Goal: Complete application form: Complete application form

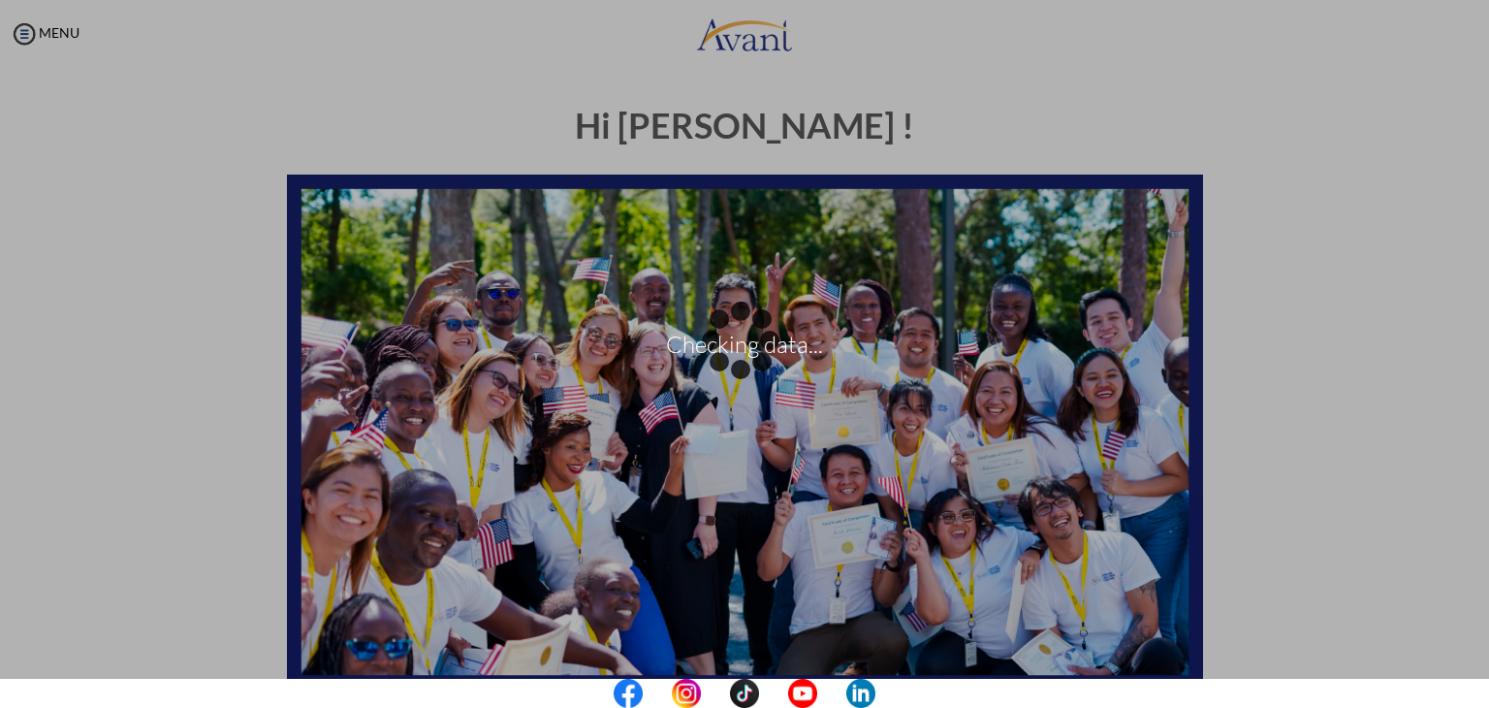
click at [731, 340] on div "Checking data..." at bounding box center [744, 353] width 27 height 27
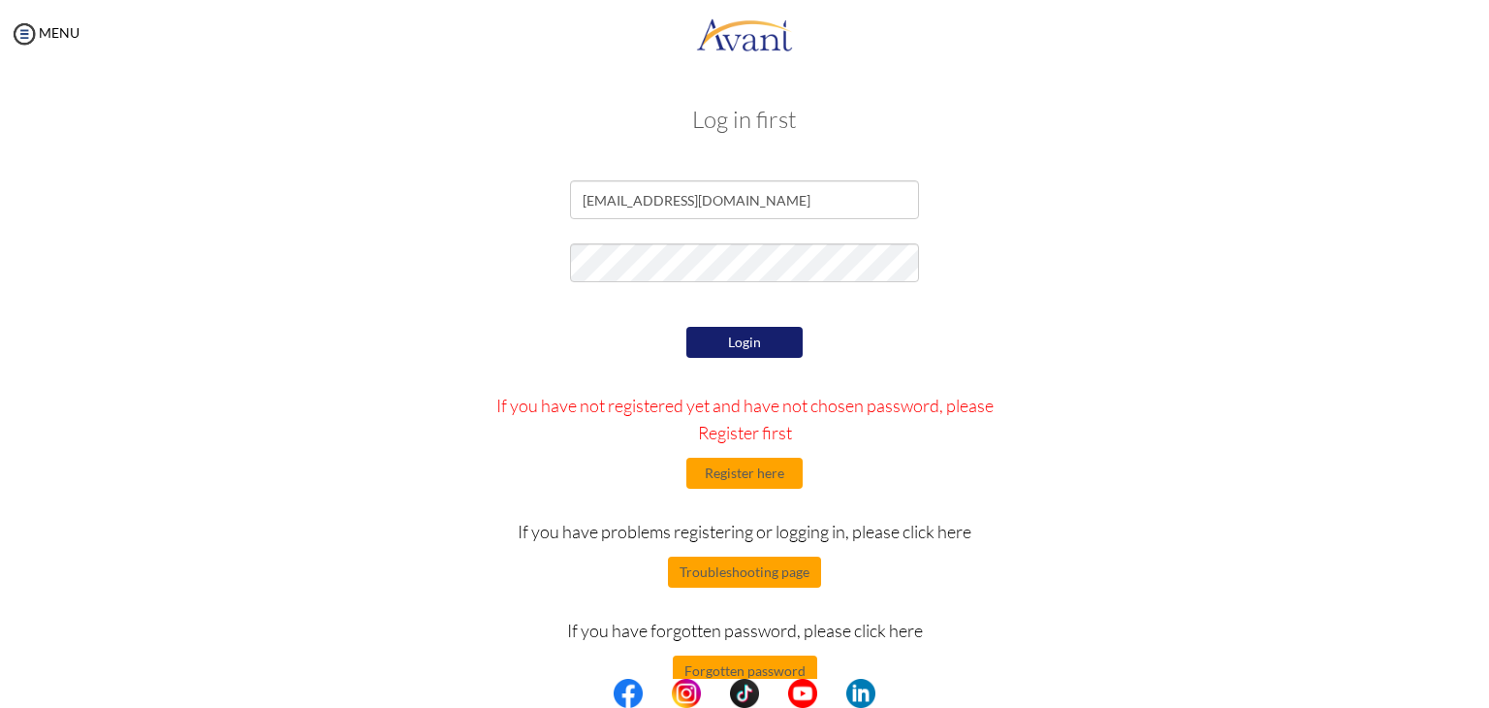
click at [726, 349] on button "Login" at bounding box center [745, 342] width 116 height 31
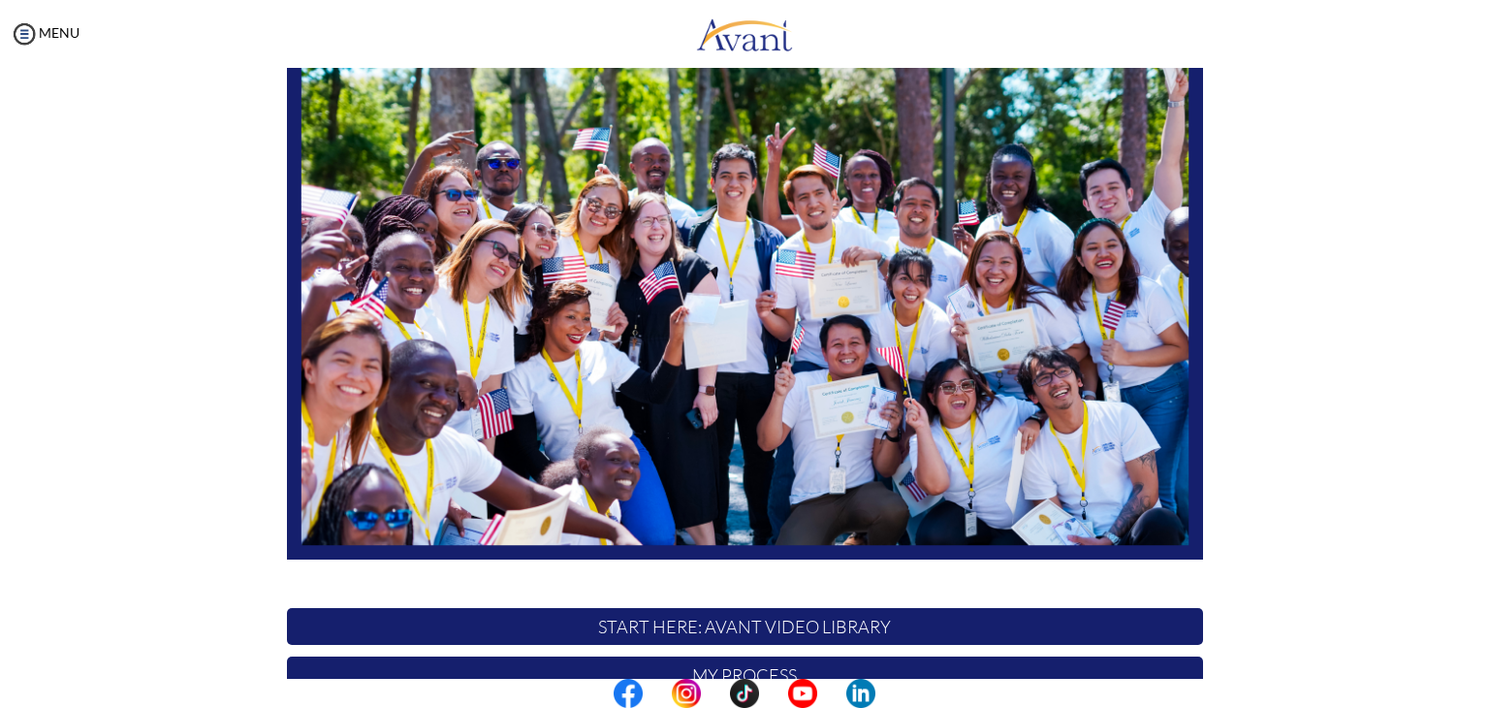
scroll to position [368, 0]
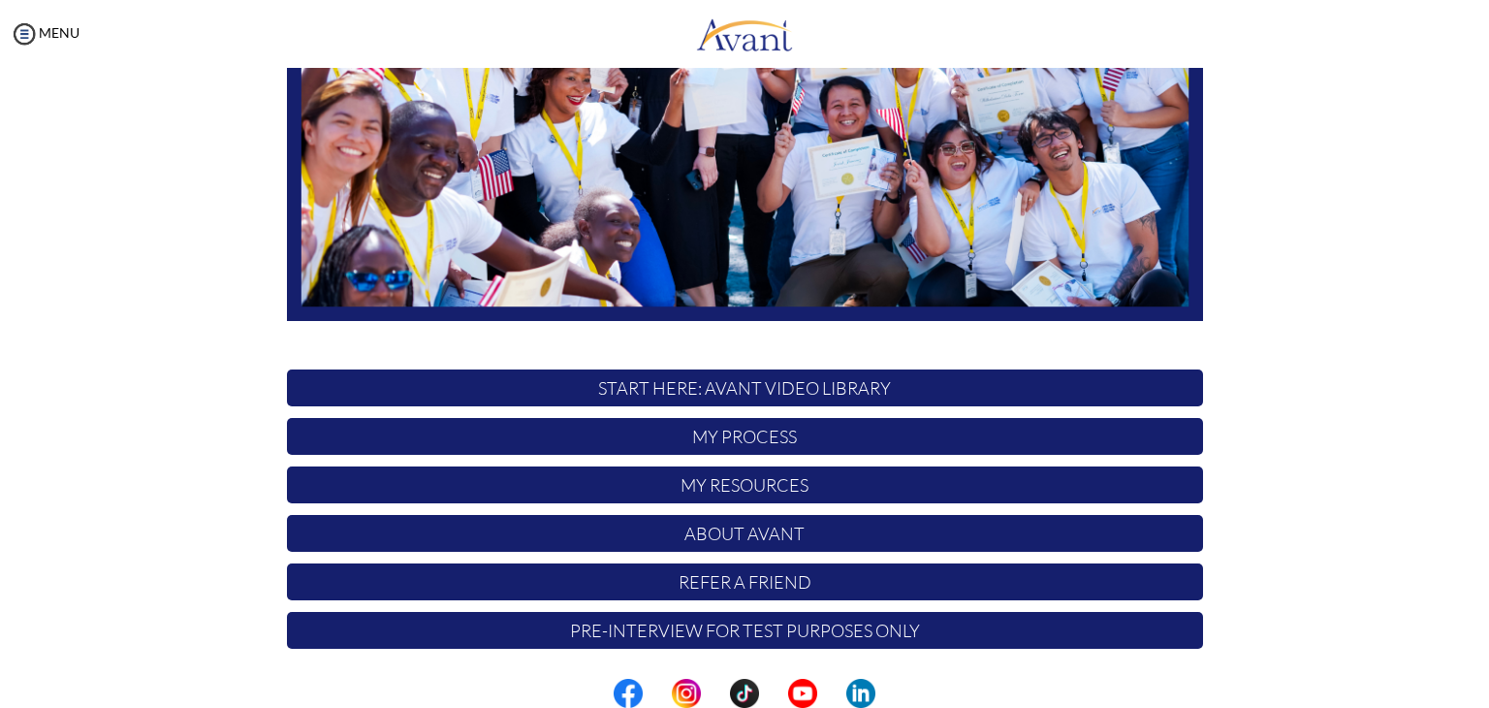
click at [163, 381] on div "Hi [PERSON_NAME]! START HERE: Avant Video Library My Process My Resources About…" at bounding box center [744, 238] width 1451 height 1039
click at [745, 439] on p "My Process" at bounding box center [745, 436] width 916 height 37
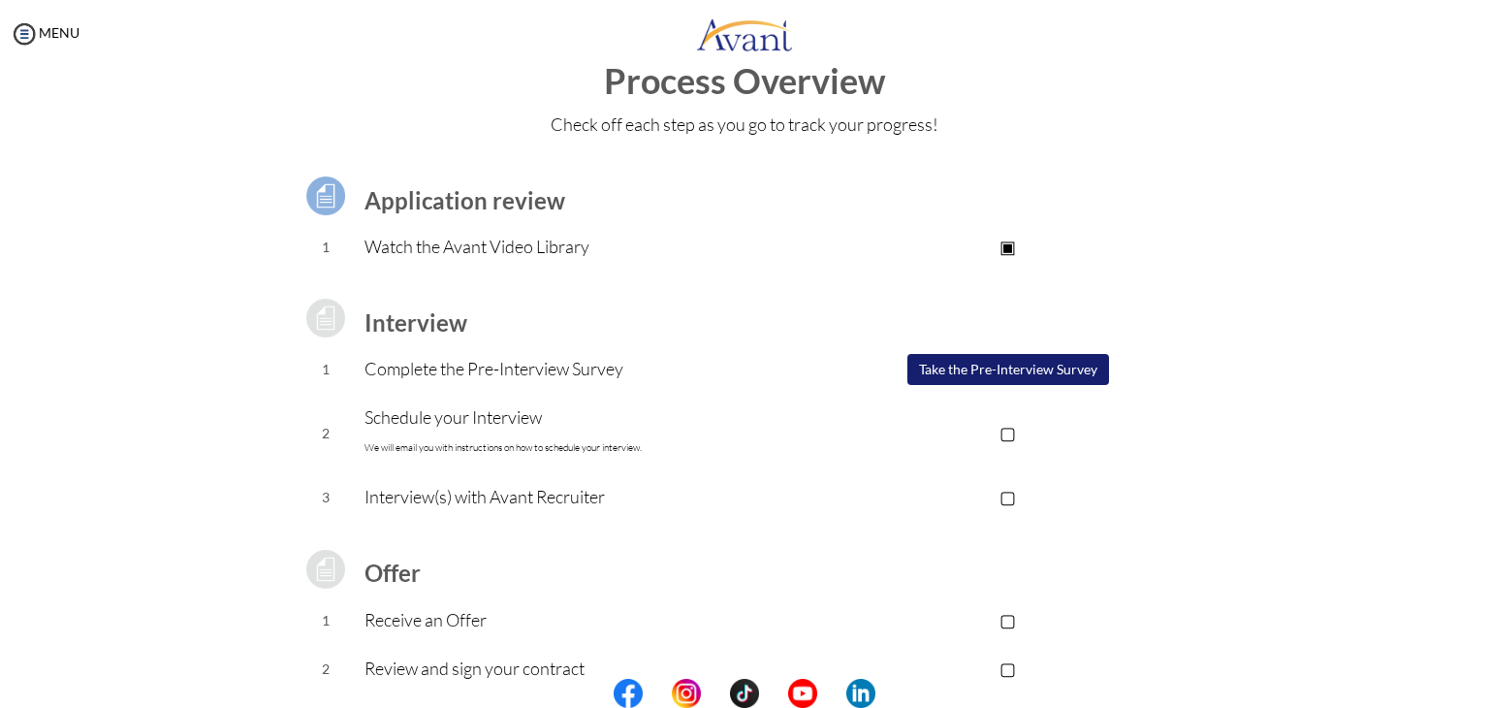
scroll to position [0, 0]
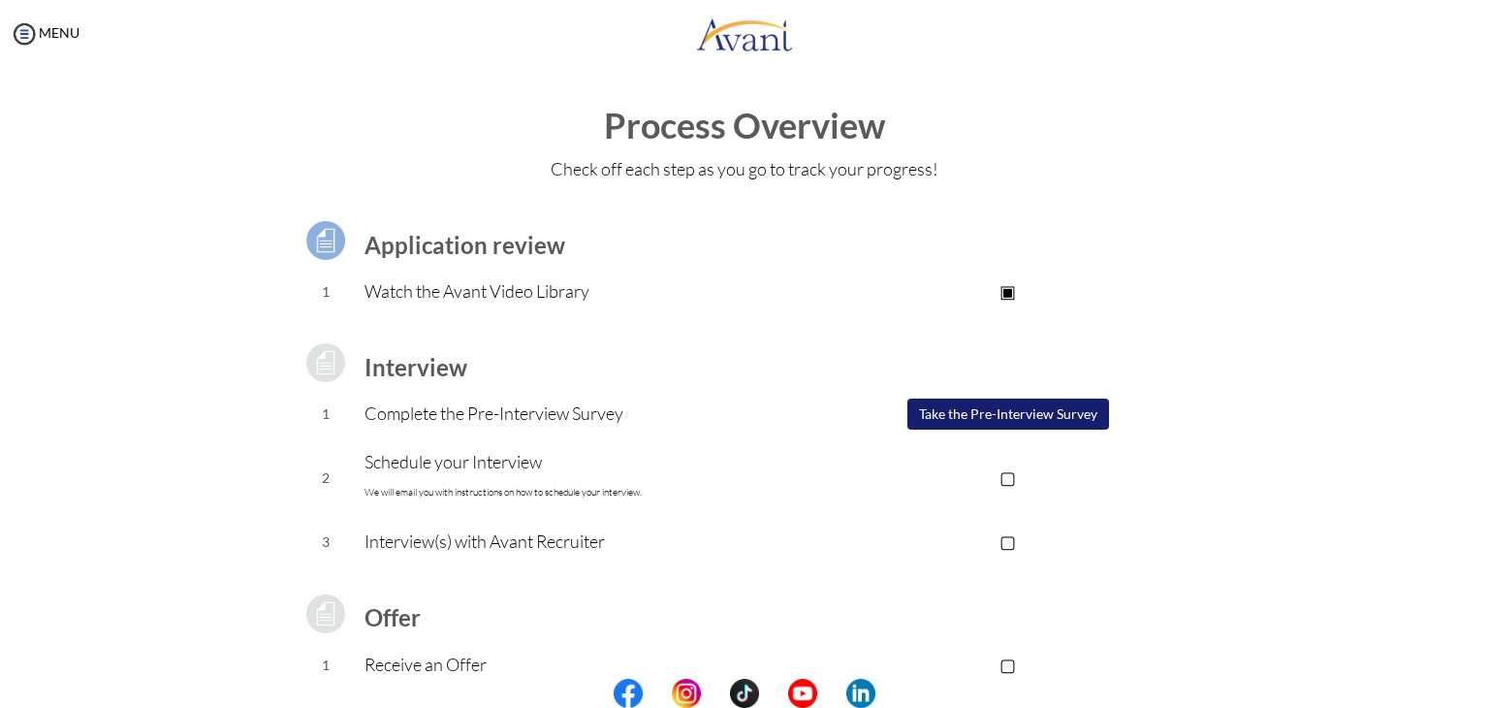
click at [985, 418] on button "Take the Pre-Interview Survey" at bounding box center [1009, 414] width 202 height 31
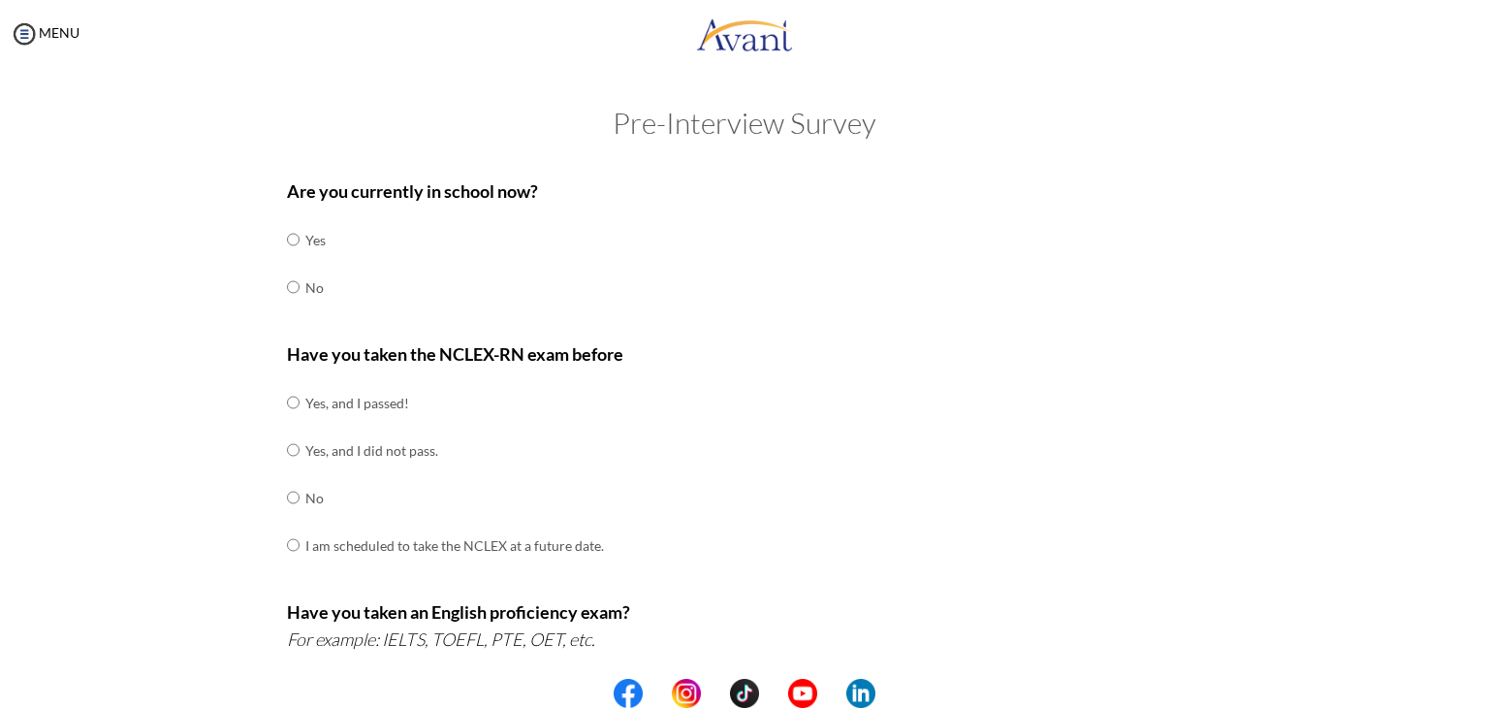
click at [272, 288] on div "Are you currently in school now? Yes No Have you taken the NCLEX-RN exam before…" at bounding box center [744, 680] width 945 height 1025
click at [287, 259] on input "radio" at bounding box center [293, 239] width 13 height 39
radio input "true"
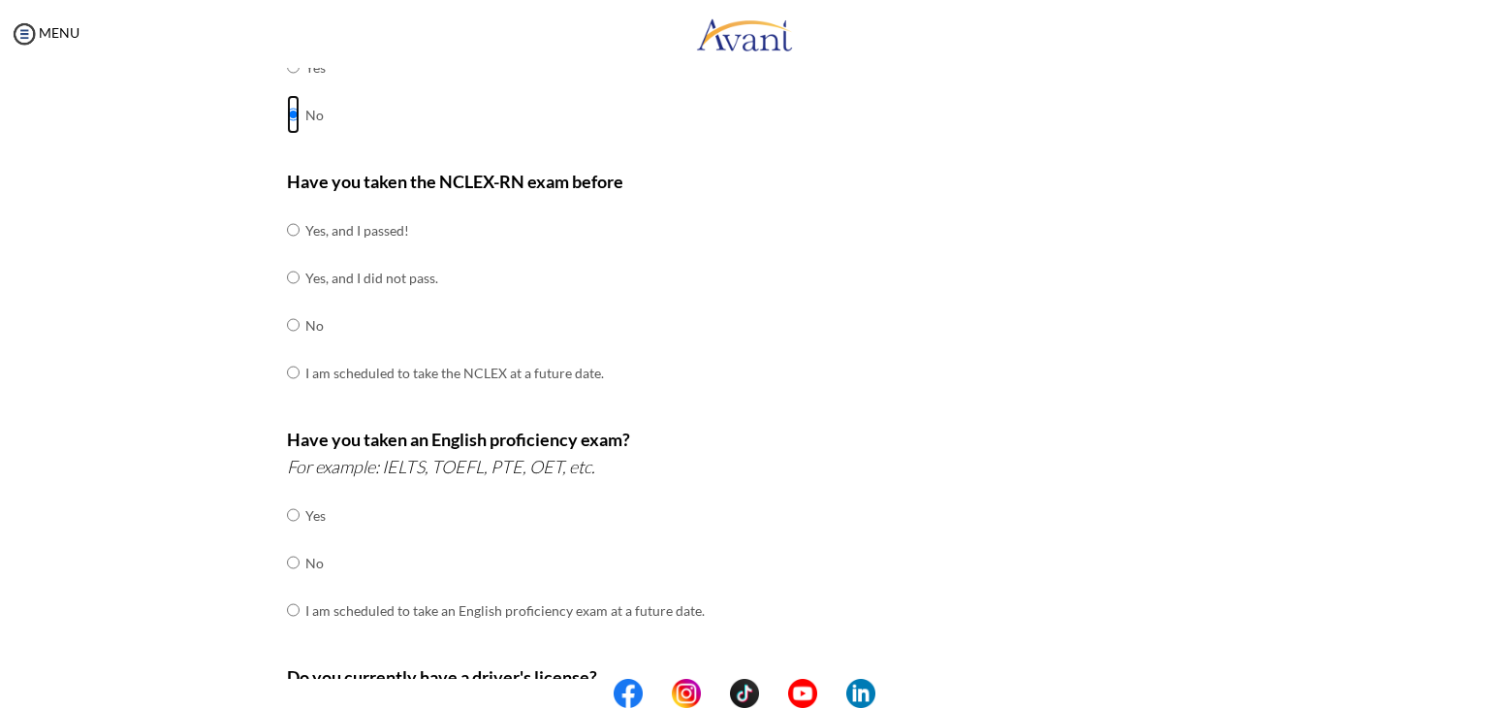
scroll to position [194, 0]
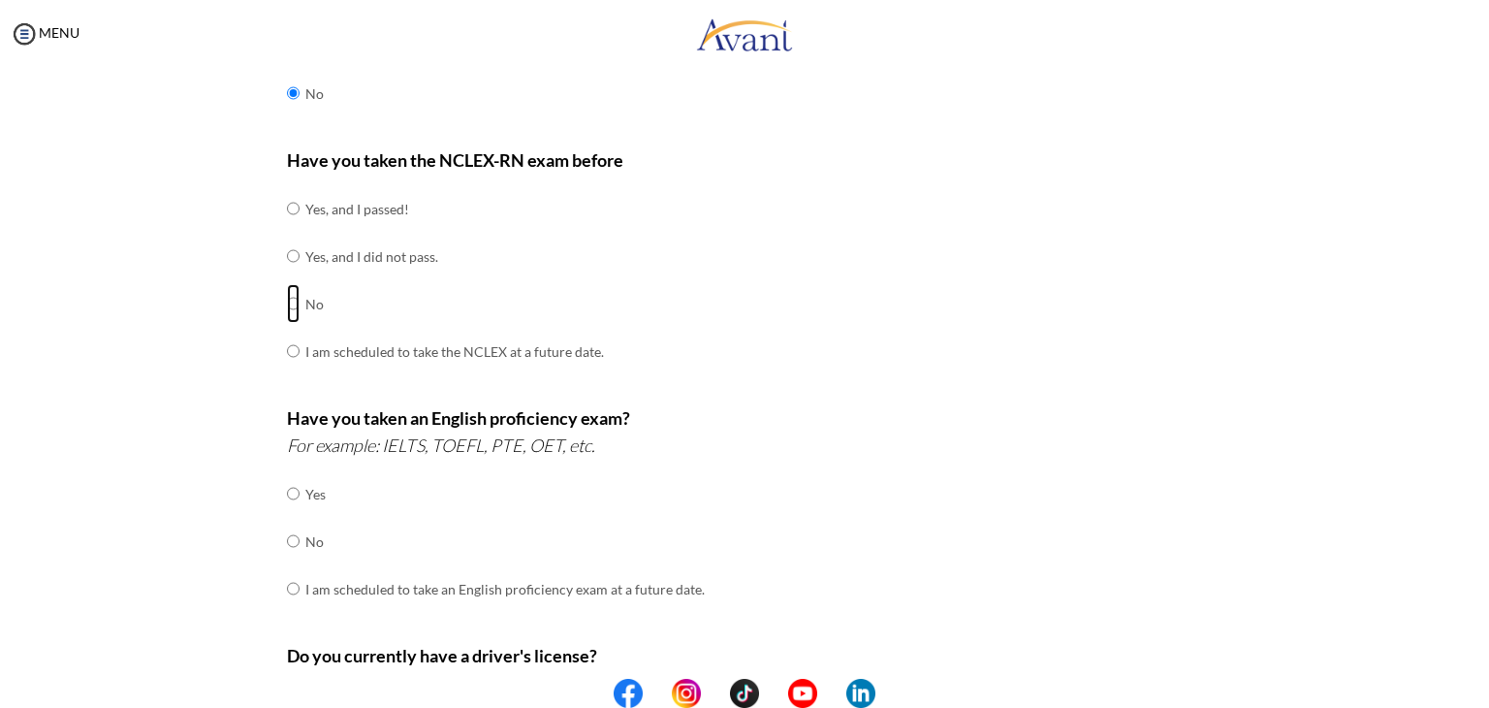
click at [287, 228] on input "radio" at bounding box center [293, 208] width 13 height 39
radio input "true"
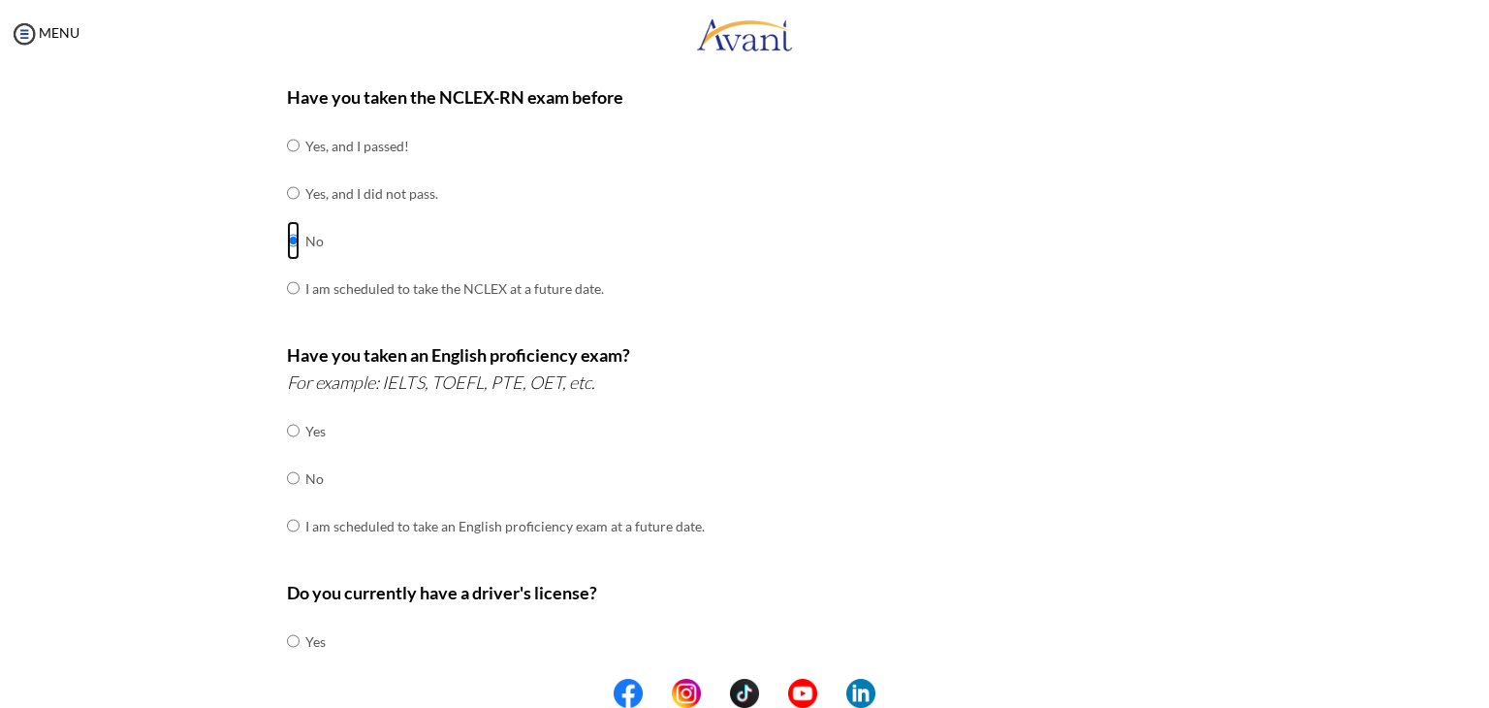
scroll to position [291, 0]
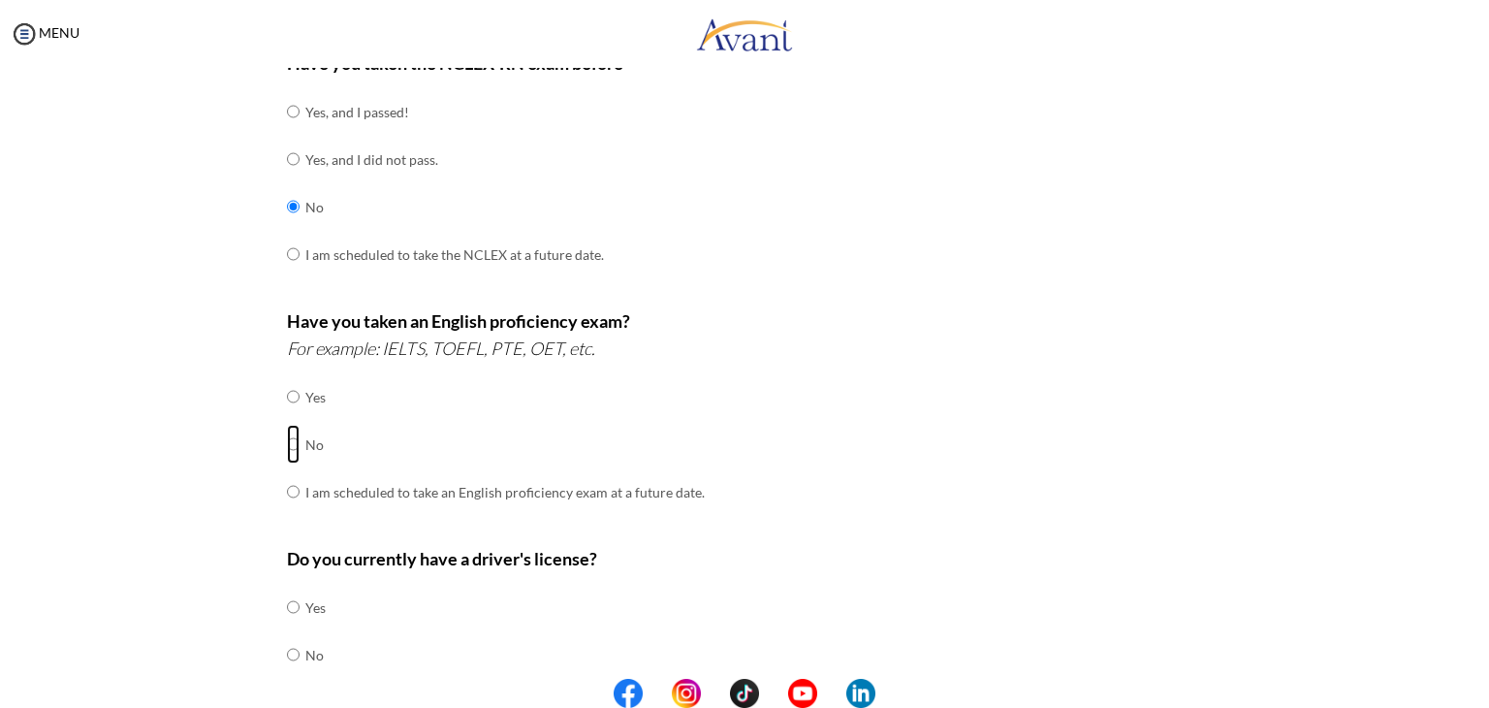
click at [287, 416] on input "radio" at bounding box center [293, 396] width 13 height 39
radio input "true"
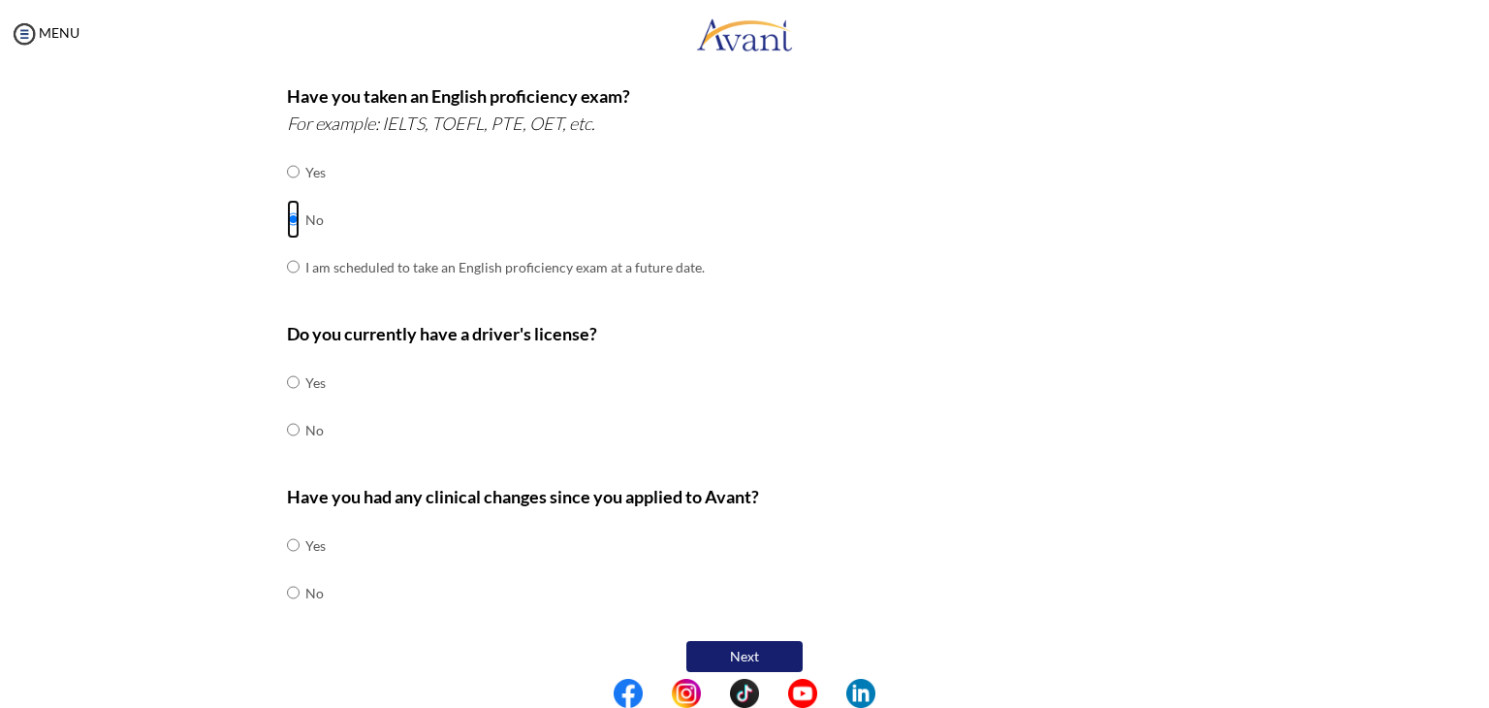
scroll to position [530, 0]
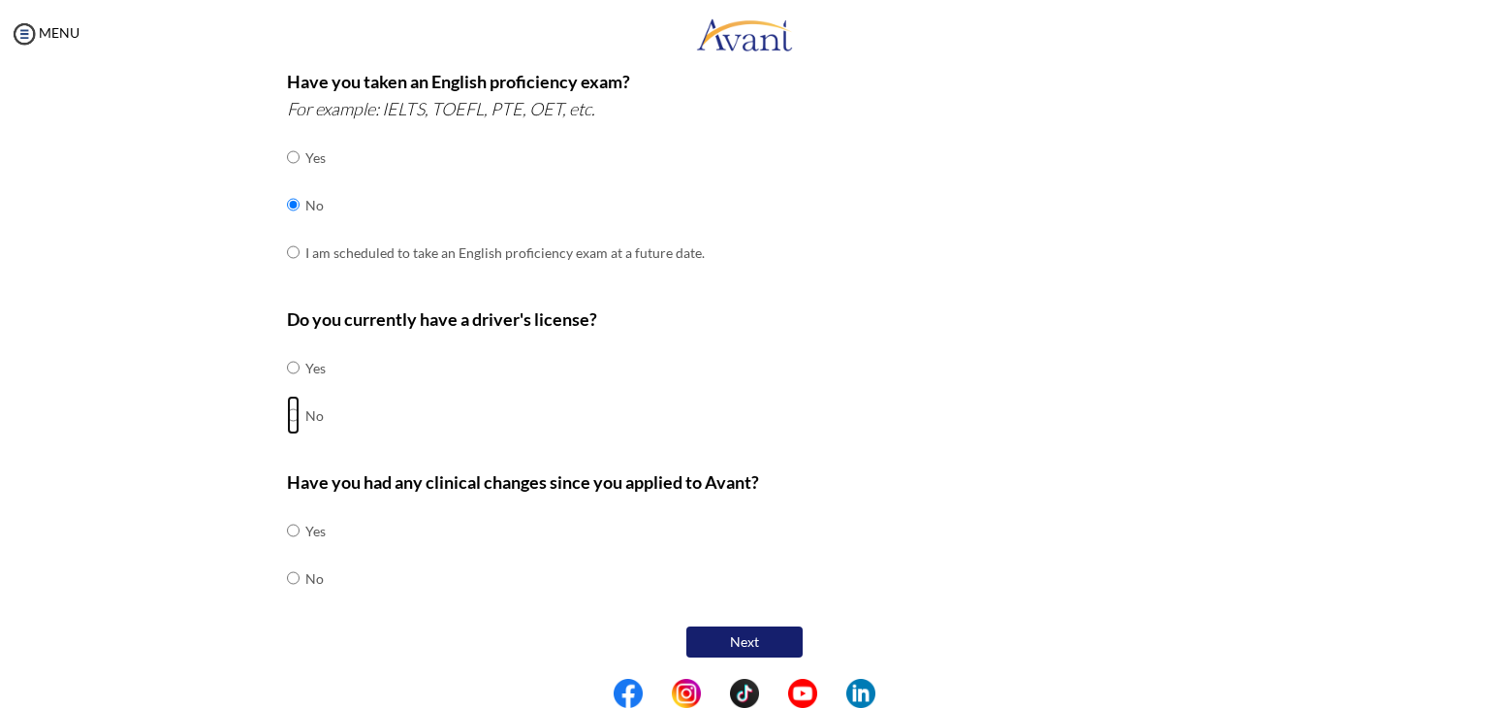
click at [287, 387] on input "radio" at bounding box center [293, 367] width 13 height 39
radio input "true"
click at [287, 550] on input "radio" at bounding box center [293, 530] width 13 height 39
radio input "true"
click at [770, 638] on button "Next" at bounding box center [745, 641] width 116 height 31
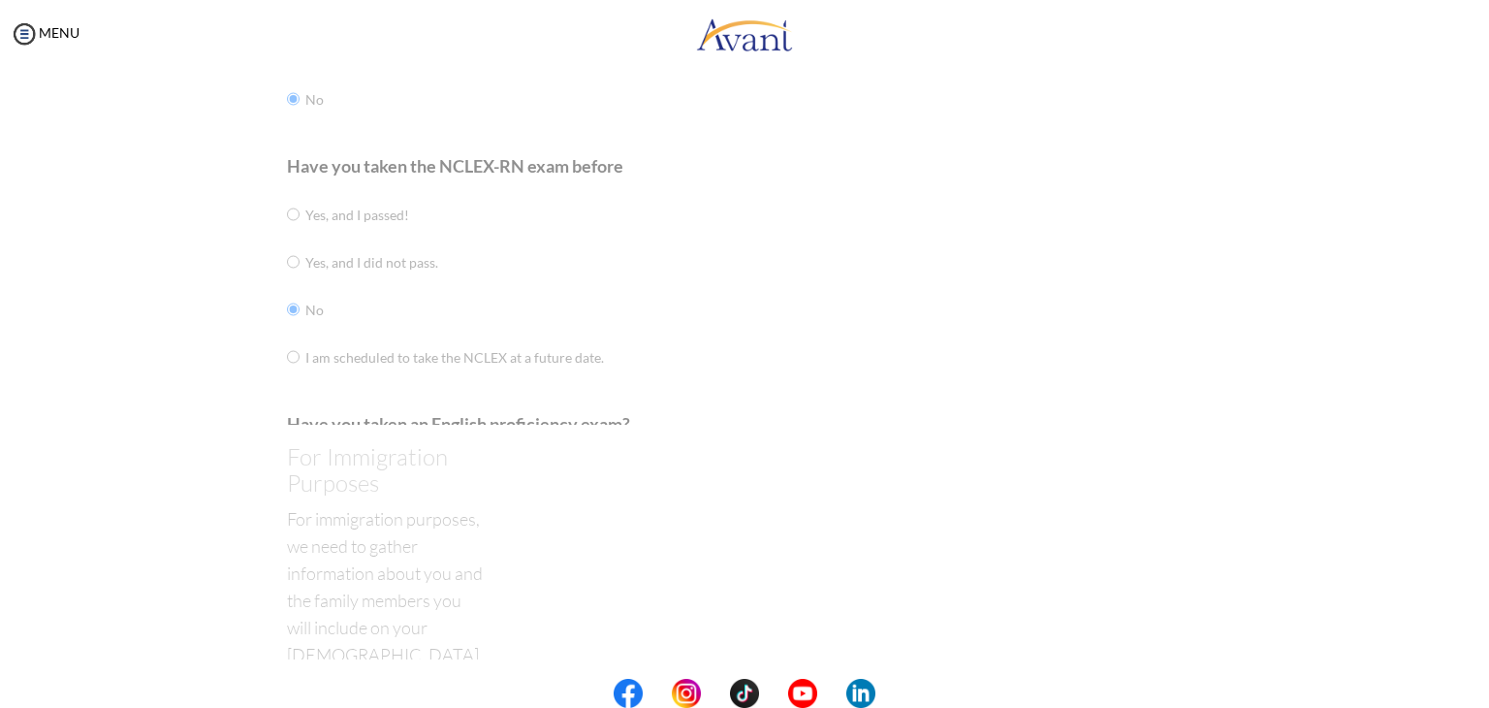
scroll to position [39, 0]
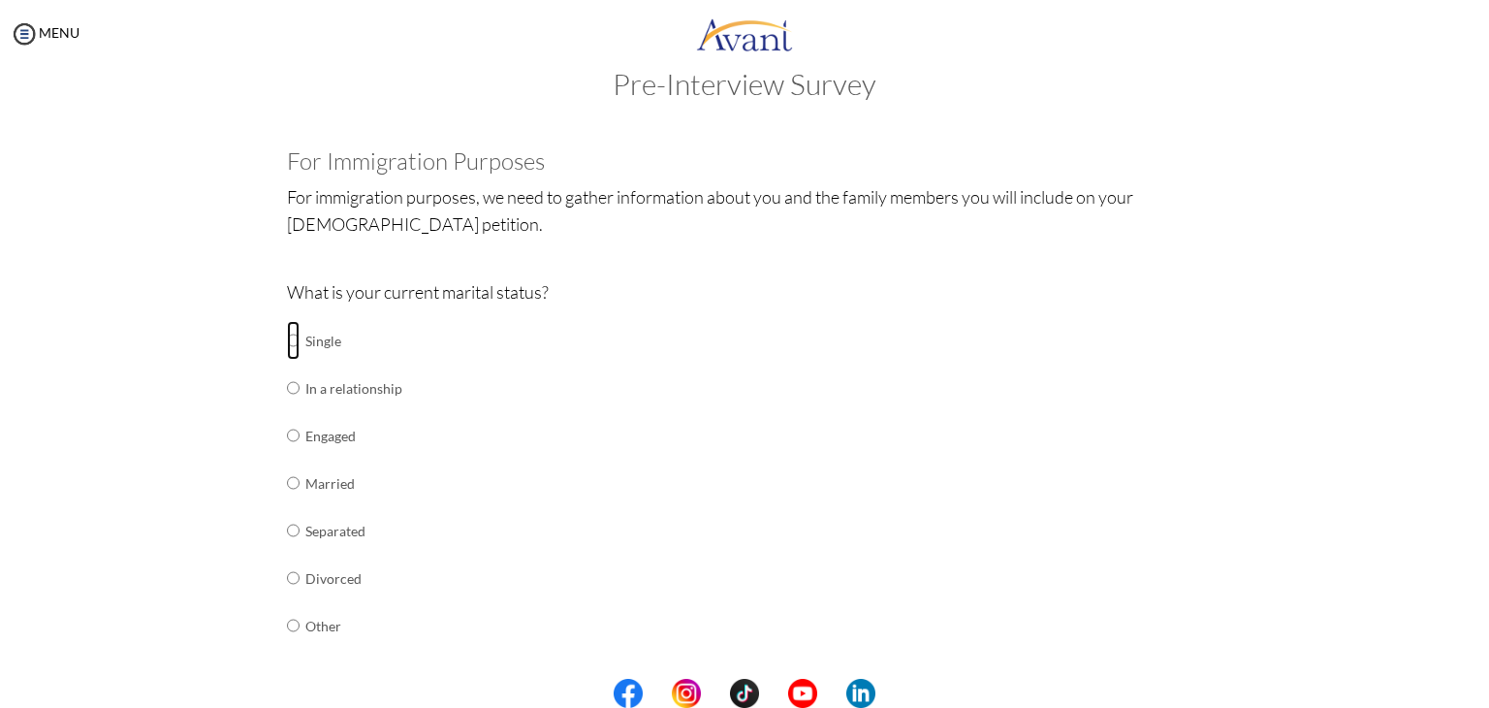
click at [287, 337] on input "radio" at bounding box center [293, 340] width 13 height 39
radio input "true"
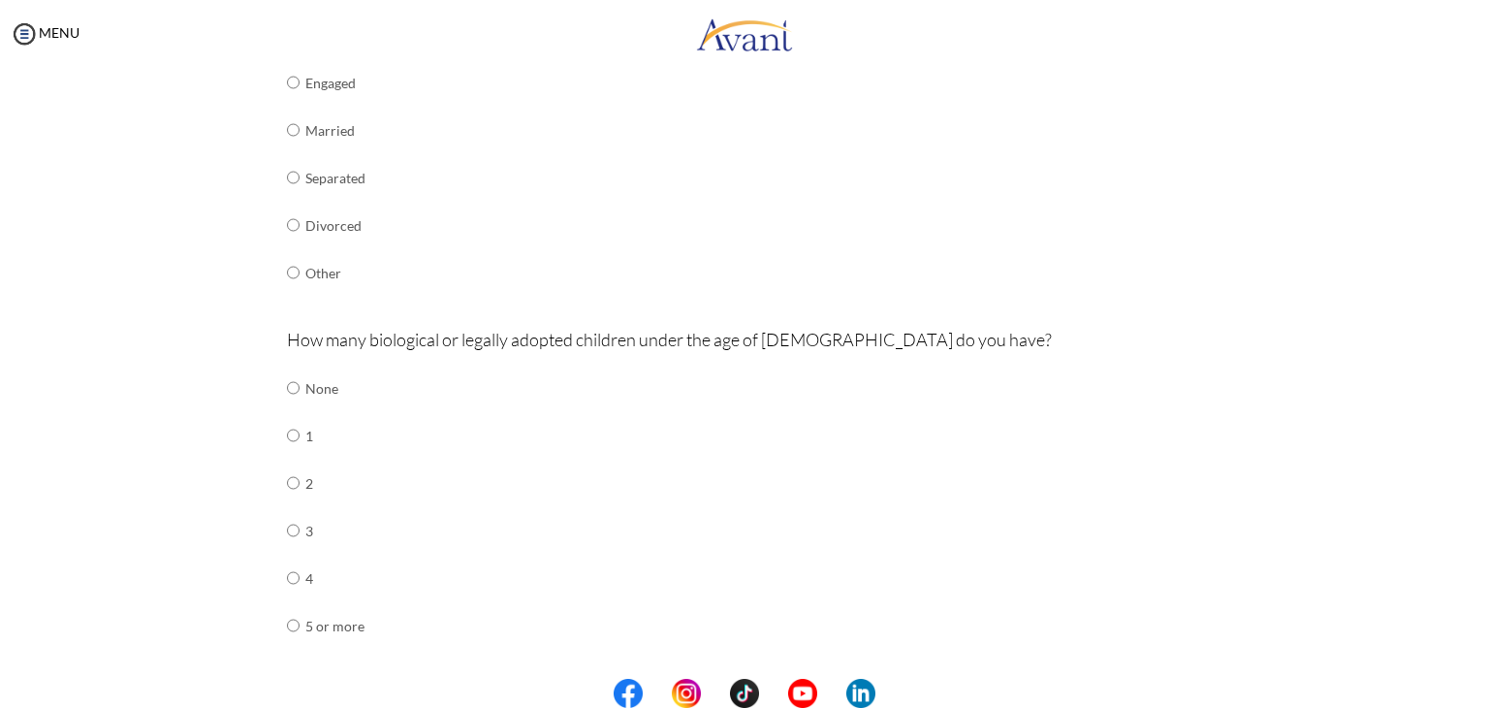
scroll to position [427, 0]
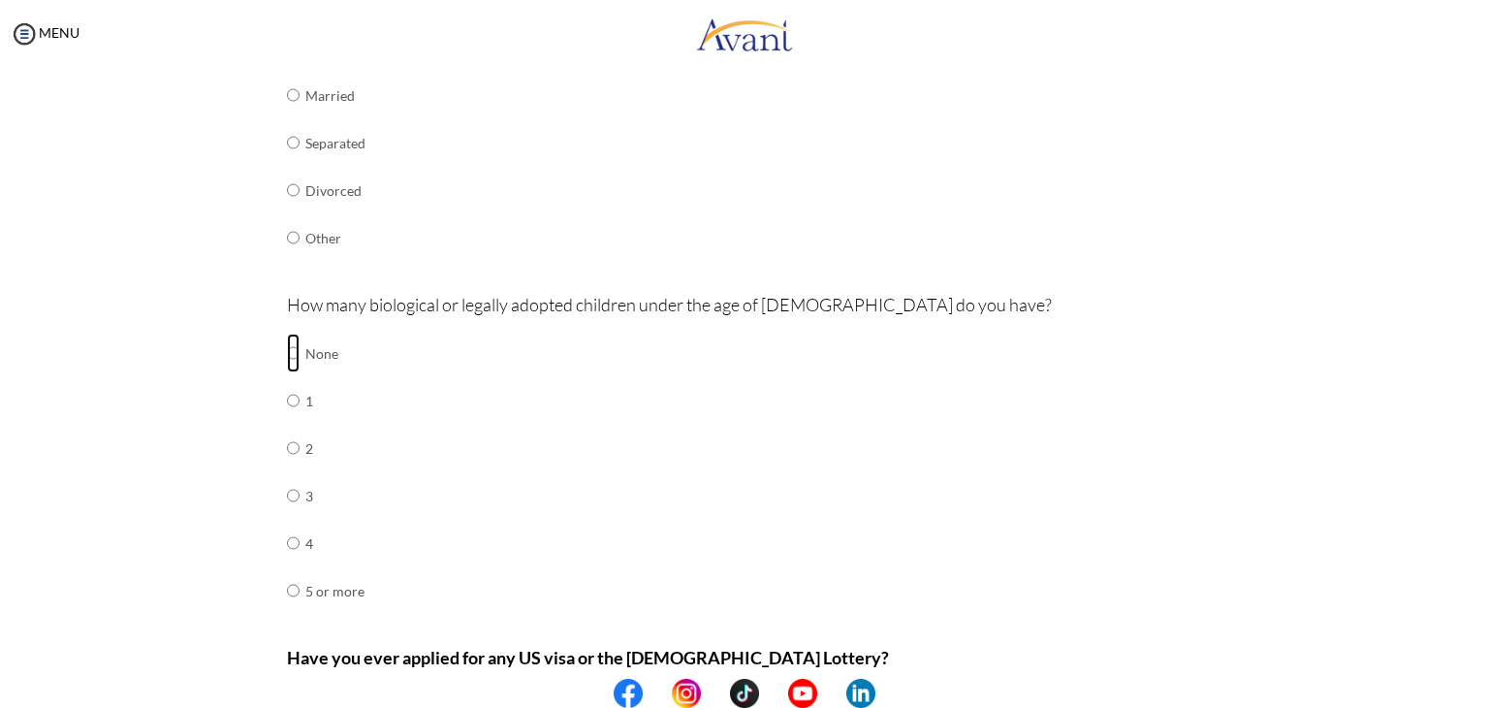
click at [287, 350] on input "radio" at bounding box center [293, 353] width 13 height 39
radio input "true"
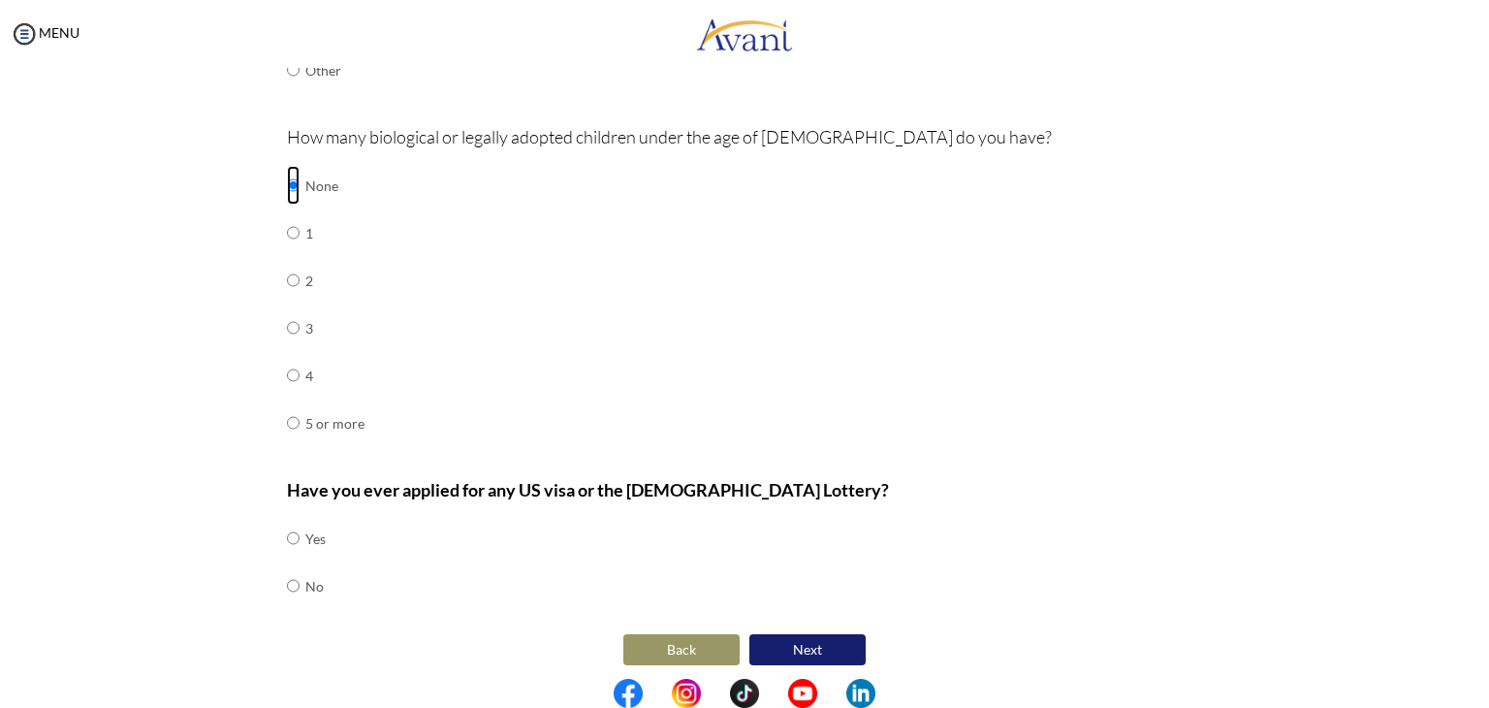
scroll to position [602, 0]
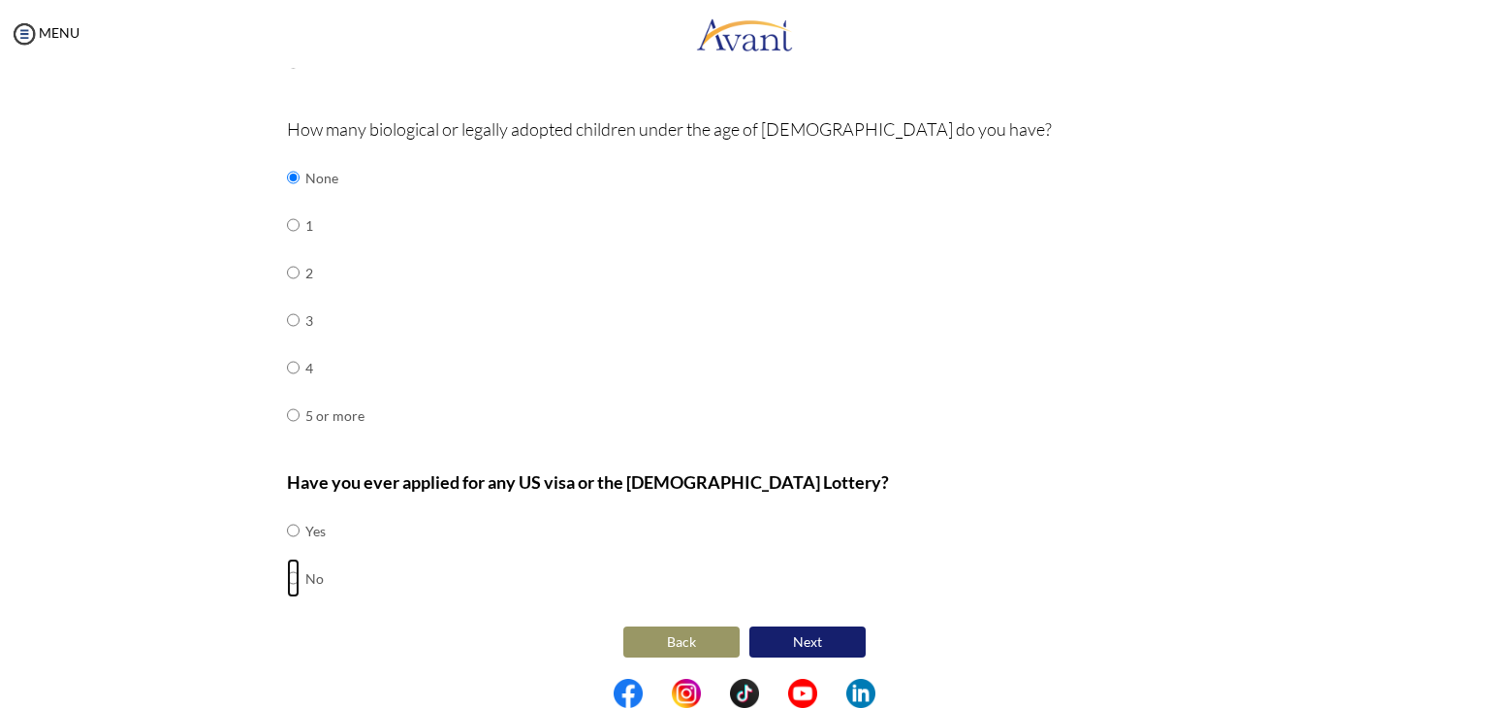
click at [287, 550] on input "radio" at bounding box center [293, 530] width 13 height 39
radio input "true"
click at [787, 634] on button "Next" at bounding box center [808, 641] width 116 height 31
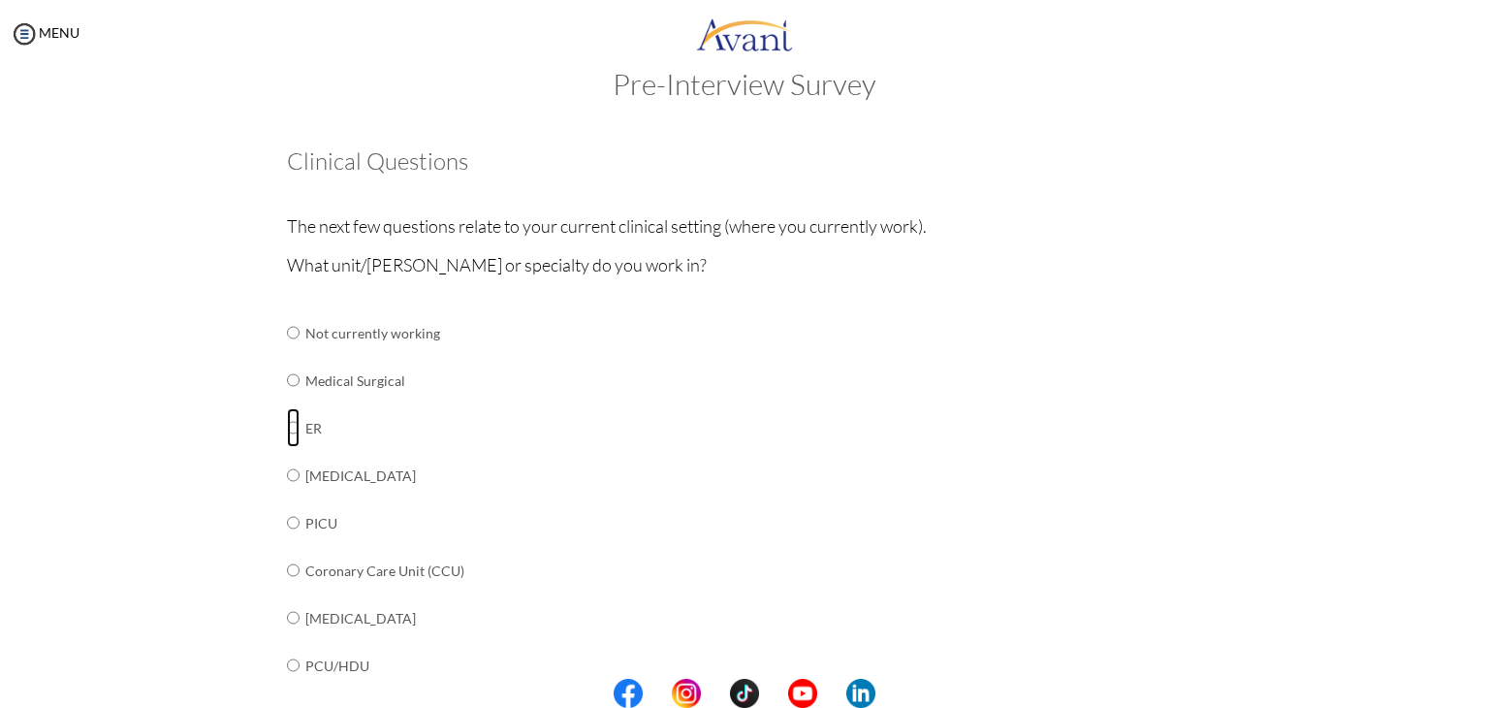
click at [287, 352] on input "radio" at bounding box center [293, 332] width 13 height 39
radio input "true"
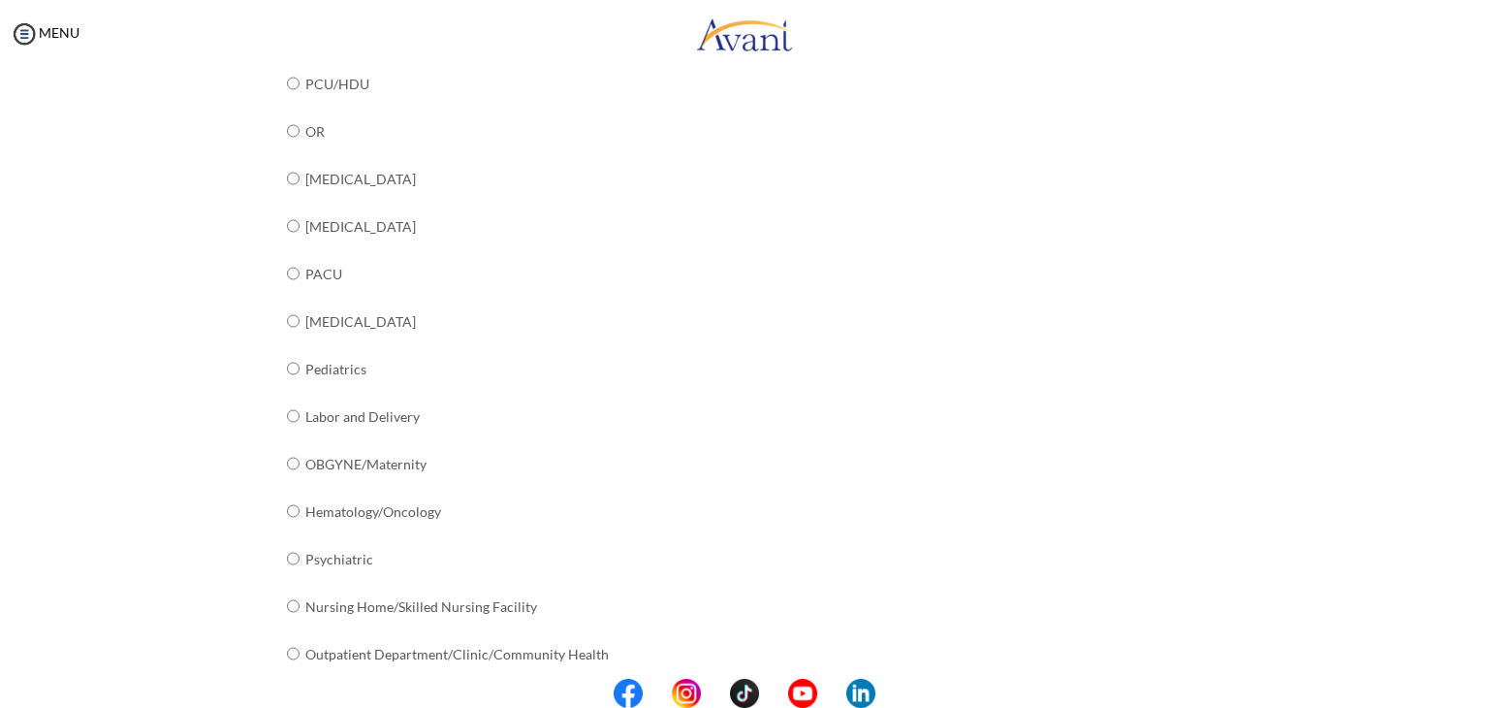
scroll to position [695, 0]
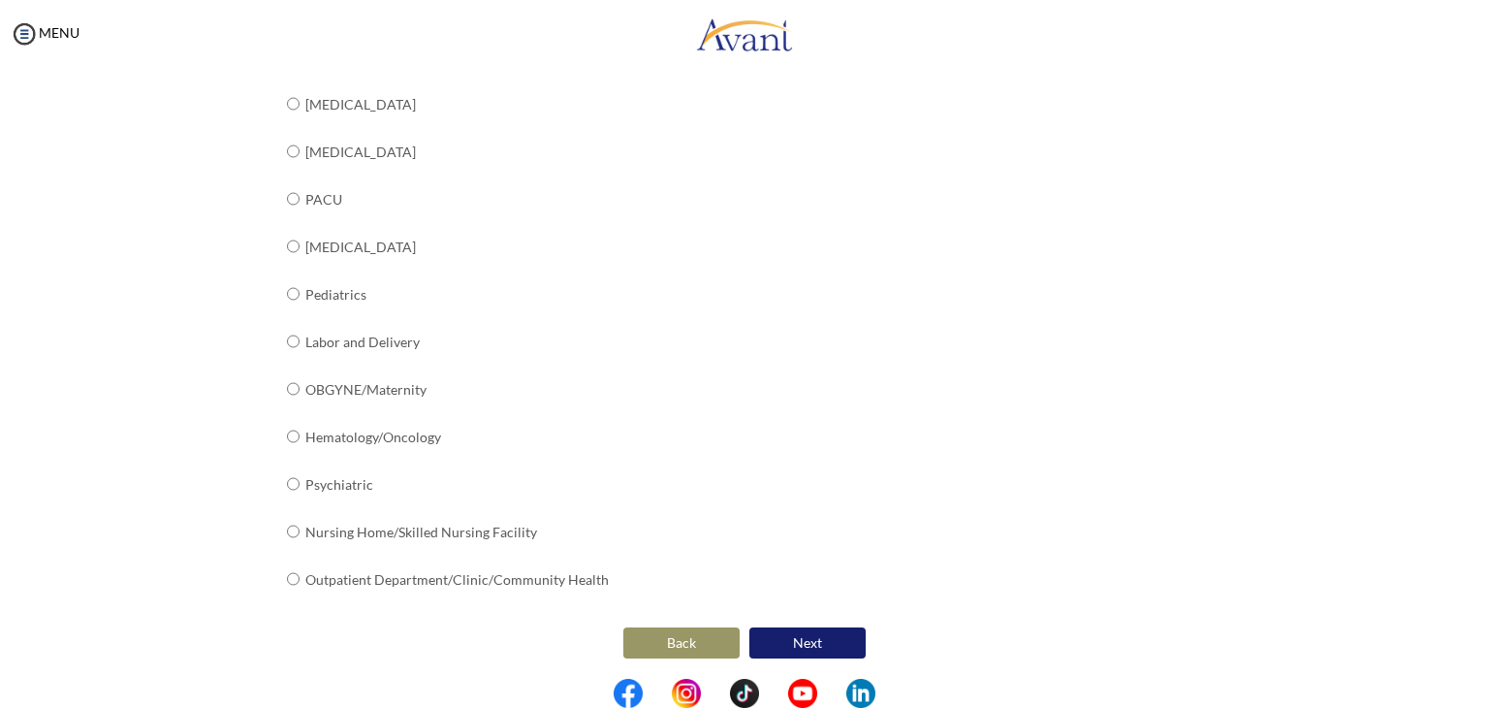
click at [810, 630] on button "Next" at bounding box center [808, 642] width 116 height 31
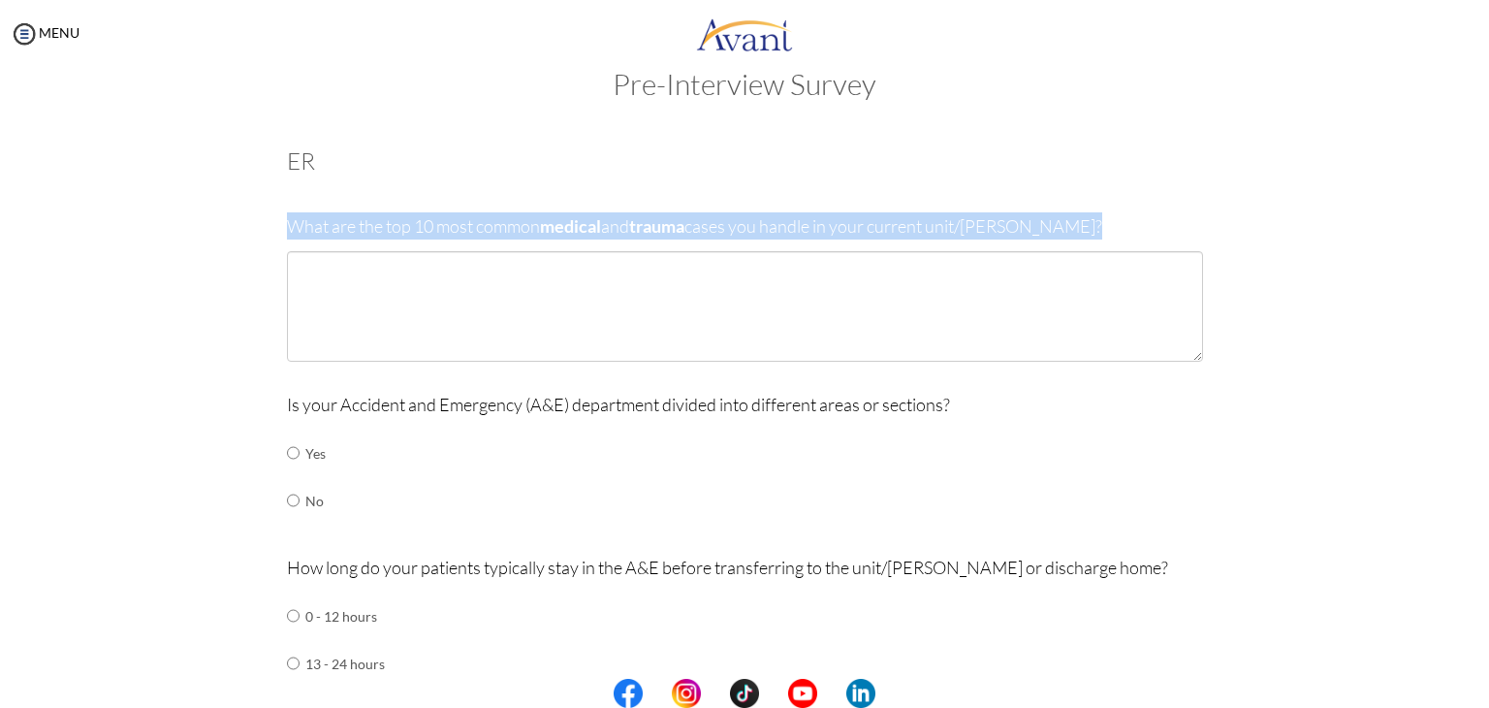
drag, startPoint x: 273, startPoint y: 229, endPoint x: 1012, endPoint y: 259, distance: 739.5
copy p "What are the top 10 most common medical and trauma cases you handle in your cur…"
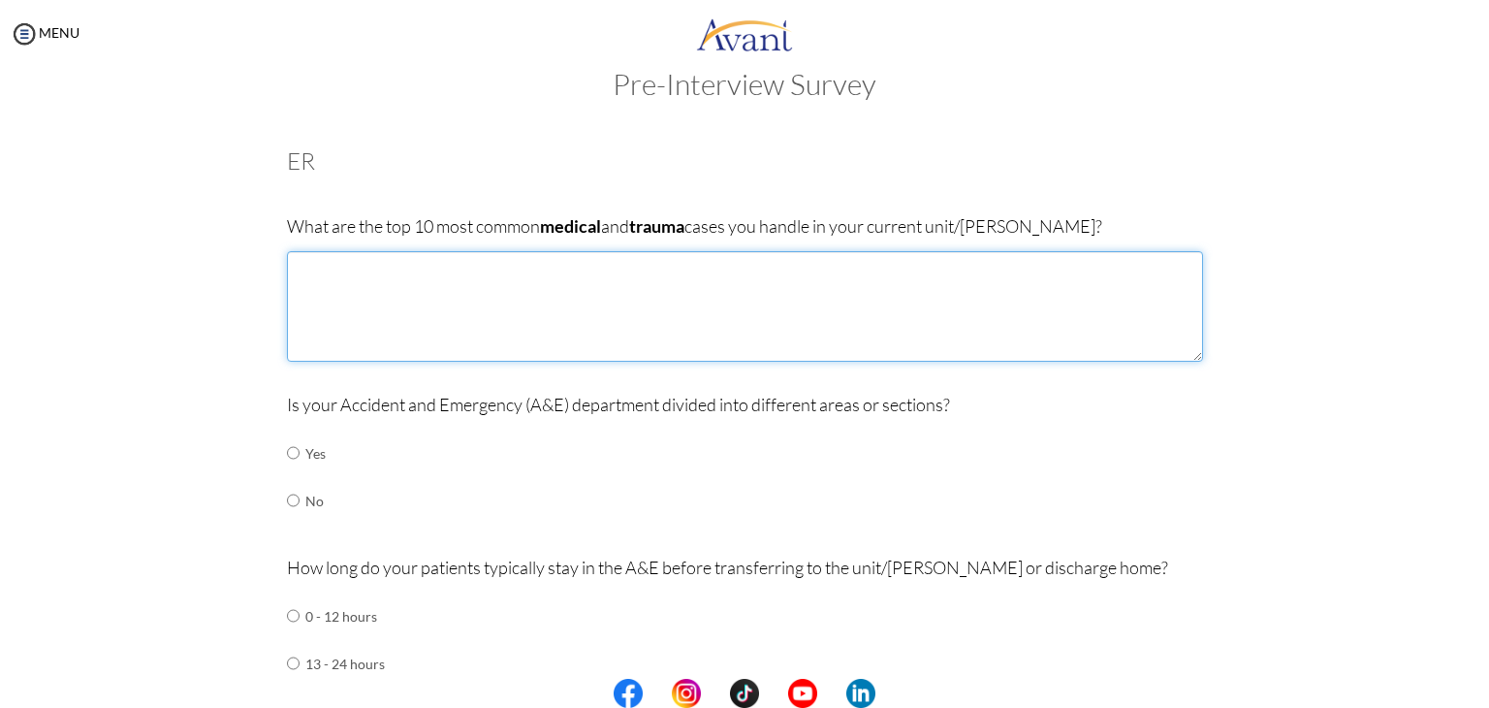
click at [509, 299] on textarea at bounding box center [745, 306] width 916 height 111
click at [367, 311] on textarea "1. [MEDICAL_DATA]. 2. [MEDICAL_DATA] 3. SVT and other arrhythmias 4. [MEDICAL_D…" at bounding box center [745, 306] width 916 height 111
click at [327, 304] on textarea "1. [MEDICAL_DATA]. 2. [MEDICAL_DATA] 3. SVT and arrhythmias 4. [MEDICAL_DATA] a…" at bounding box center [745, 306] width 916 height 111
click at [560, 338] on textarea "1. [MEDICAL_DATA]. 2. [MEDICAL_DATA] 3. SVT and arrhythmias 4. [MEDICAL_DATA] a…" at bounding box center [745, 306] width 916 height 111
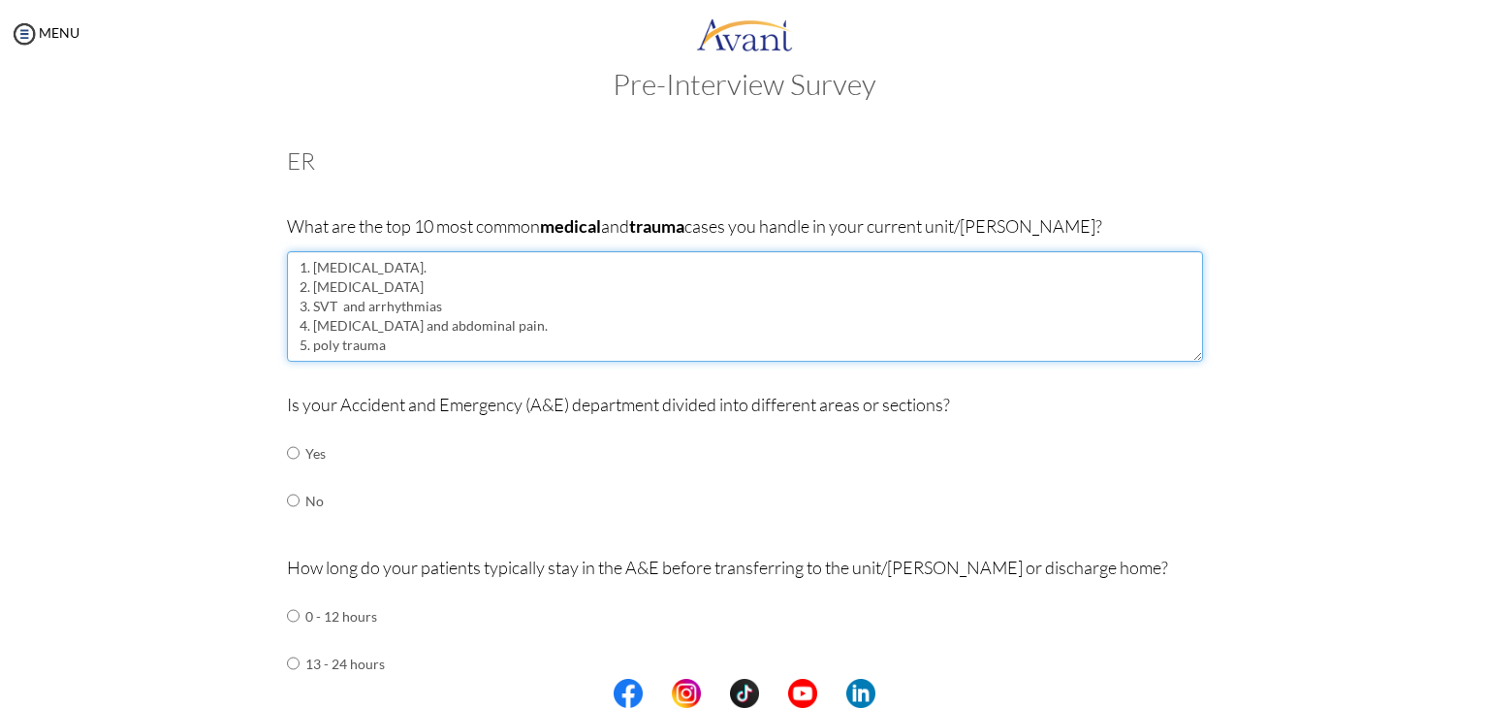
click at [539, 346] on textarea "1. [MEDICAL_DATA]. 2. [MEDICAL_DATA] 3. SVT and arrhythmias 4. [MEDICAL_DATA] a…" at bounding box center [745, 306] width 916 height 111
click at [318, 354] on textarea "1. [MEDICAL_DATA]. 2. [MEDICAL_DATA] 3. SVT and arrhythmias 4. [MEDICAL_DATA] a…" at bounding box center [745, 306] width 916 height 111
click at [504, 353] on textarea "1. [MEDICAL_DATA]. 2. [MEDICAL_DATA] 3. SVT and arrhythmias 4. [MEDICAL_DATA] a…" at bounding box center [745, 306] width 916 height 111
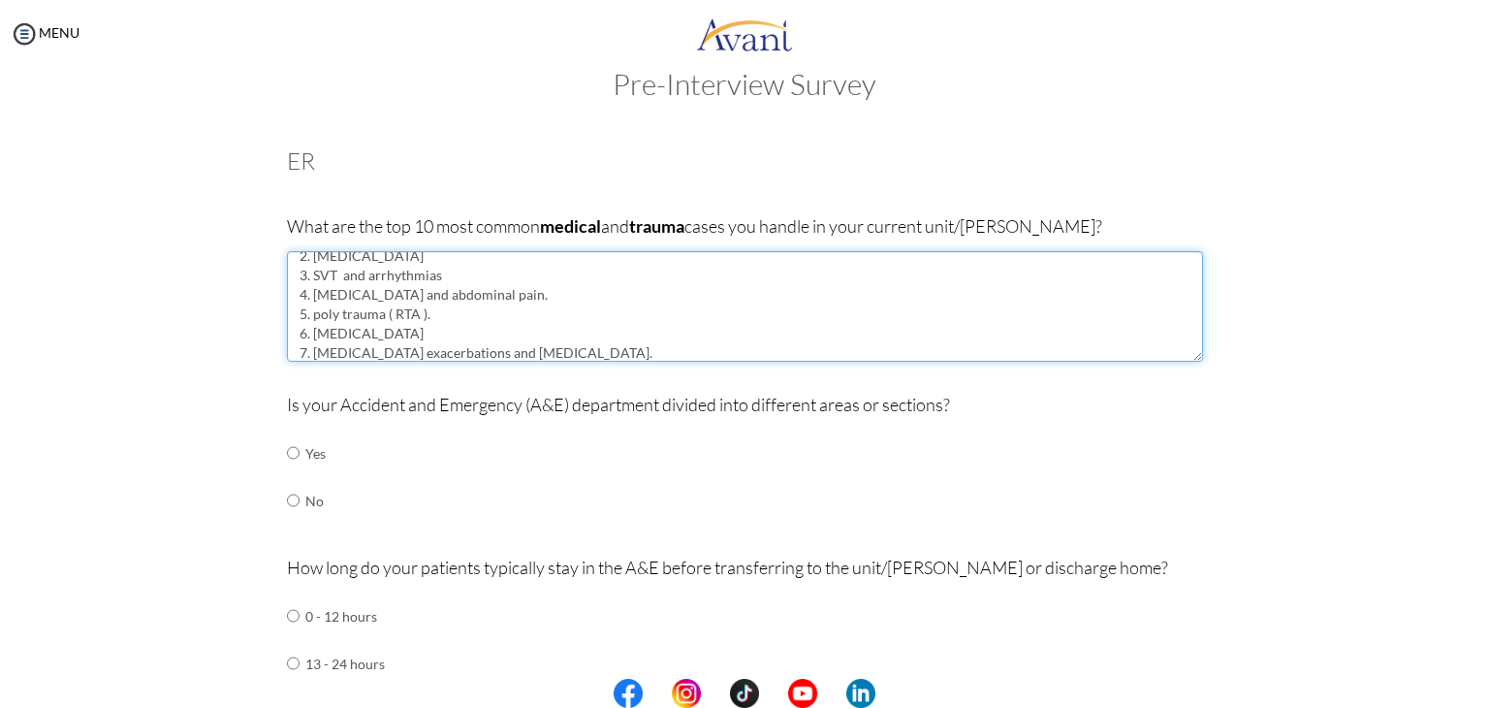
scroll to position [50, 0]
click at [595, 355] on textarea "1. [MEDICAL_DATA]. 2. [MEDICAL_DATA] 3. SVT and arrhythmias 4. [MEDICAL_DATA] a…" at bounding box center [745, 306] width 916 height 111
click at [707, 356] on textarea "1. [MEDICAL_DATA]. 2. [MEDICAL_DATA] 3. SVT and arrhythmias 4. [MEDICAL_DATA] a…" at bounding box center [745, 306] width 916 height 111
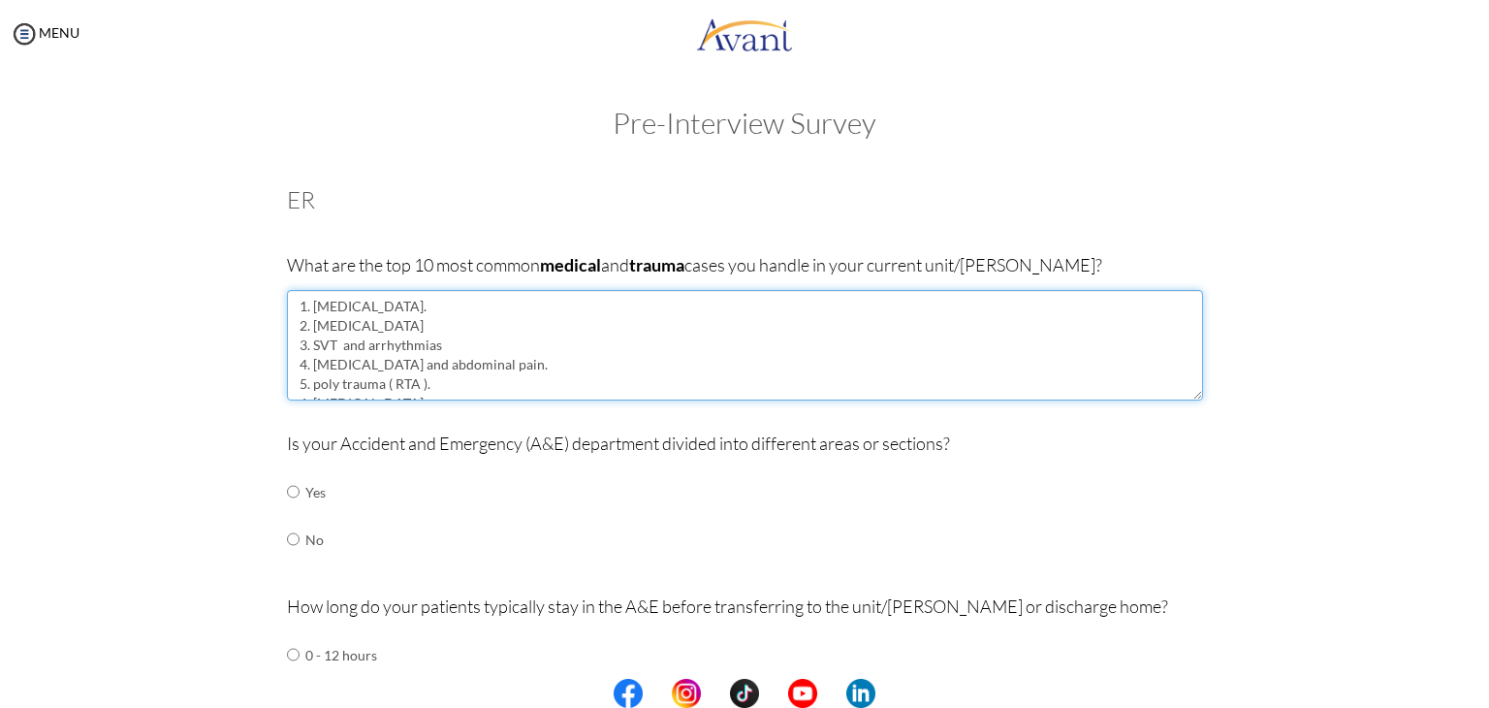
click at [469, 334] on textarea "1. [MEDICAL_DATA]. 2. [MEDICAL_DATA] 3. SVT and arrhythmias 4. [MEDICAL_DATA] a…" at bounding box center [745, 345] width 916 height 111
drag, startPoint x: 453, startPoint y: 346, endPoint x: 306, endPoint y: 348, distance: 146.4
click at [306, 348] on textarea "1. [MEDICAL_DATA]. 2. [MEDICAL_DATA] and non [MEDICAL_DATA] 3. SVT and arrhythm…" at bounding box center [745, 345] width 916 height 111
click at [458, 317] on textarea "1. [MEDICAL_DATA]. 2. [MEDICAL_DATA] and non [MEDICAL_DATA] 3. 4. [MEDICAL_DATA…" at bounding box center [745, 345] width 916 height 111
paste textarea "SVT and arrhythmias"
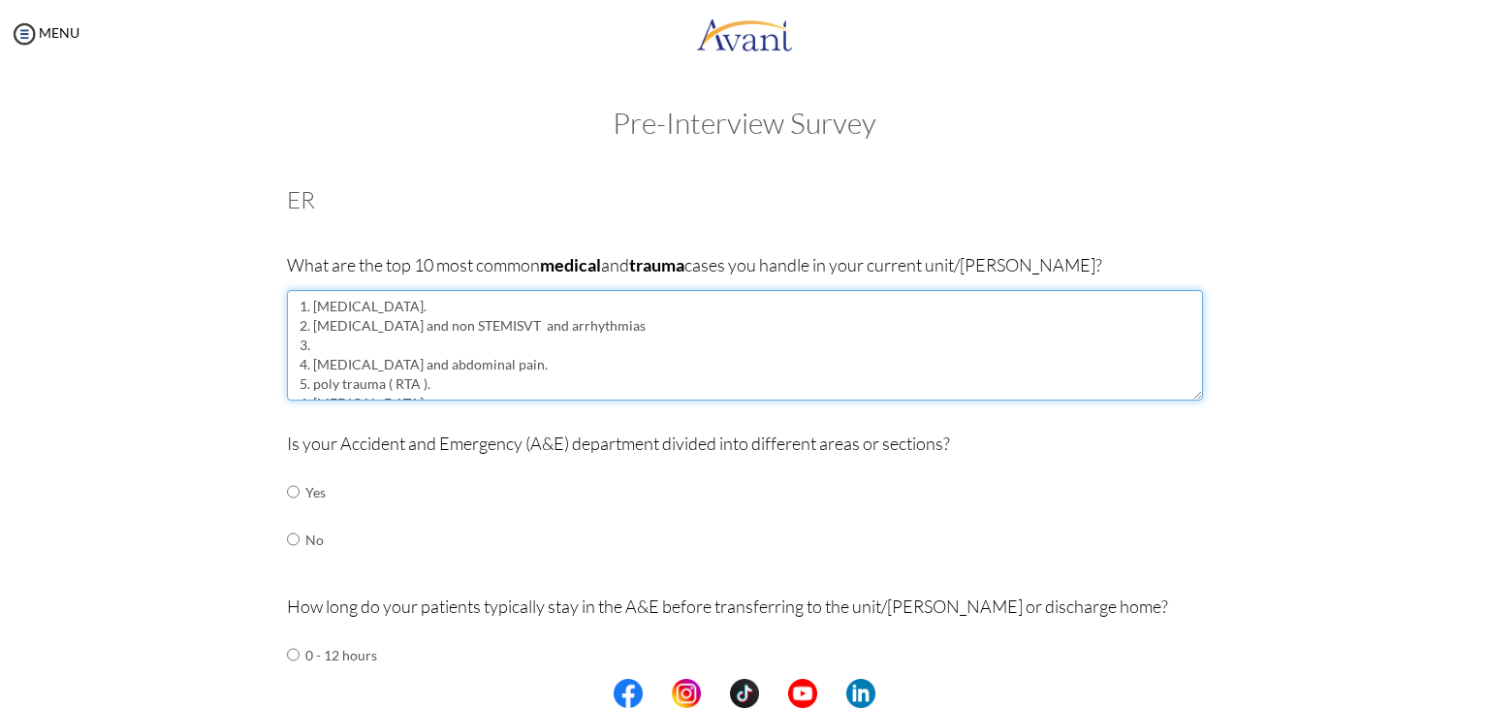
click at [436, 327] on textarea "1. [MEDICAL_DATA]. 2. [MEDICAL_DATA] and non STEMISVT and arrhythmias 3. 4. [ME…" at bounding box center [745, 345] width 916 height 111
click at [372, 323] on textarea "1. [MEDICAL_DATA]. 2. [MEDICAL_DATA] and non STEMISVT and arrhythmias 3. 4. [ME…" at bounding box center [745, 345] width 916 height 111
click at [524, 323] on textarea "1. [MEDICAL_DATA]. 2. [MEDICAL_DATA] , non [MEDICAL_DATA], SVT and arrhythmias …" at bounding box center [745, 345] width 916 height 111
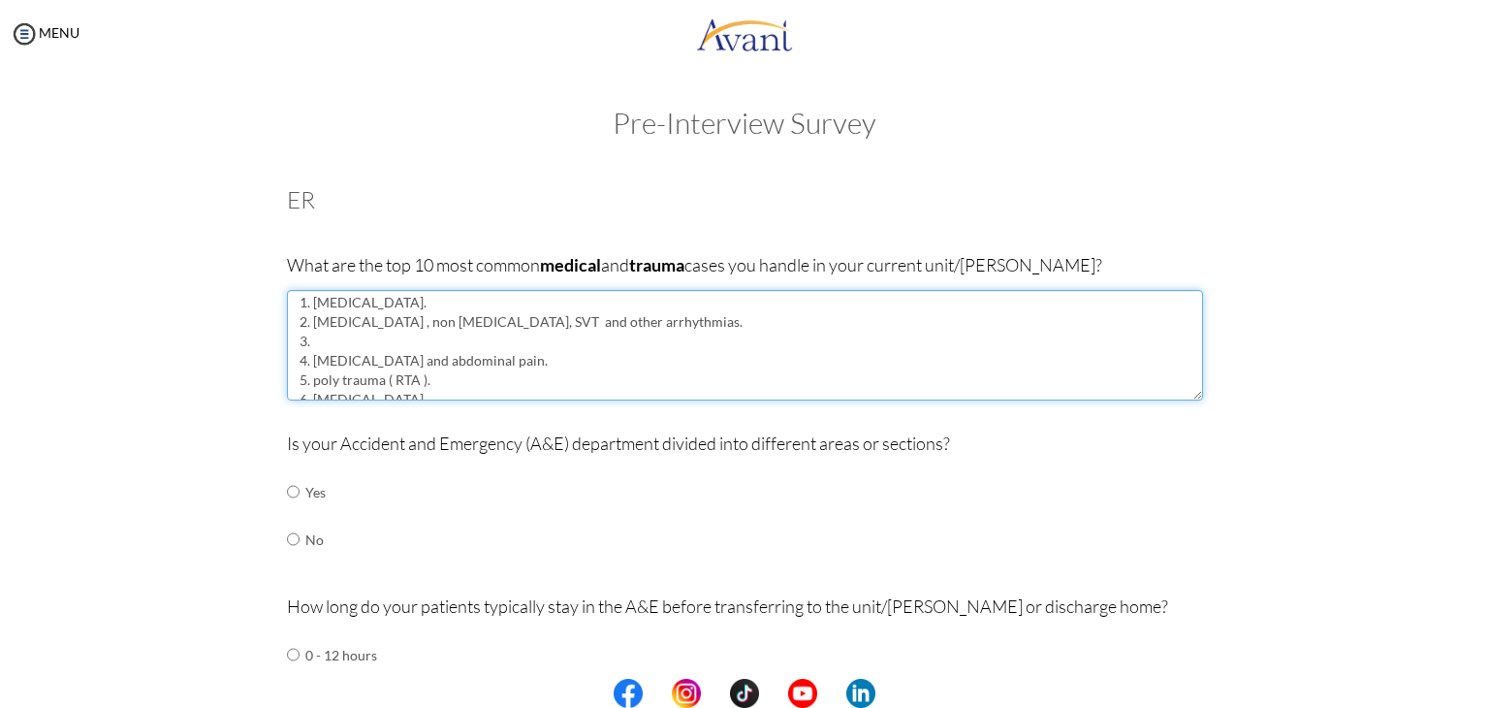
click at [495, 349] on textarea "1. [MEDICAL_DATA]. 2. [MEDICAL_DATA] , non [MEDICAL_DATA], SVT and other arrhyt…" at bounding box center [745, 345] width 916 height 111
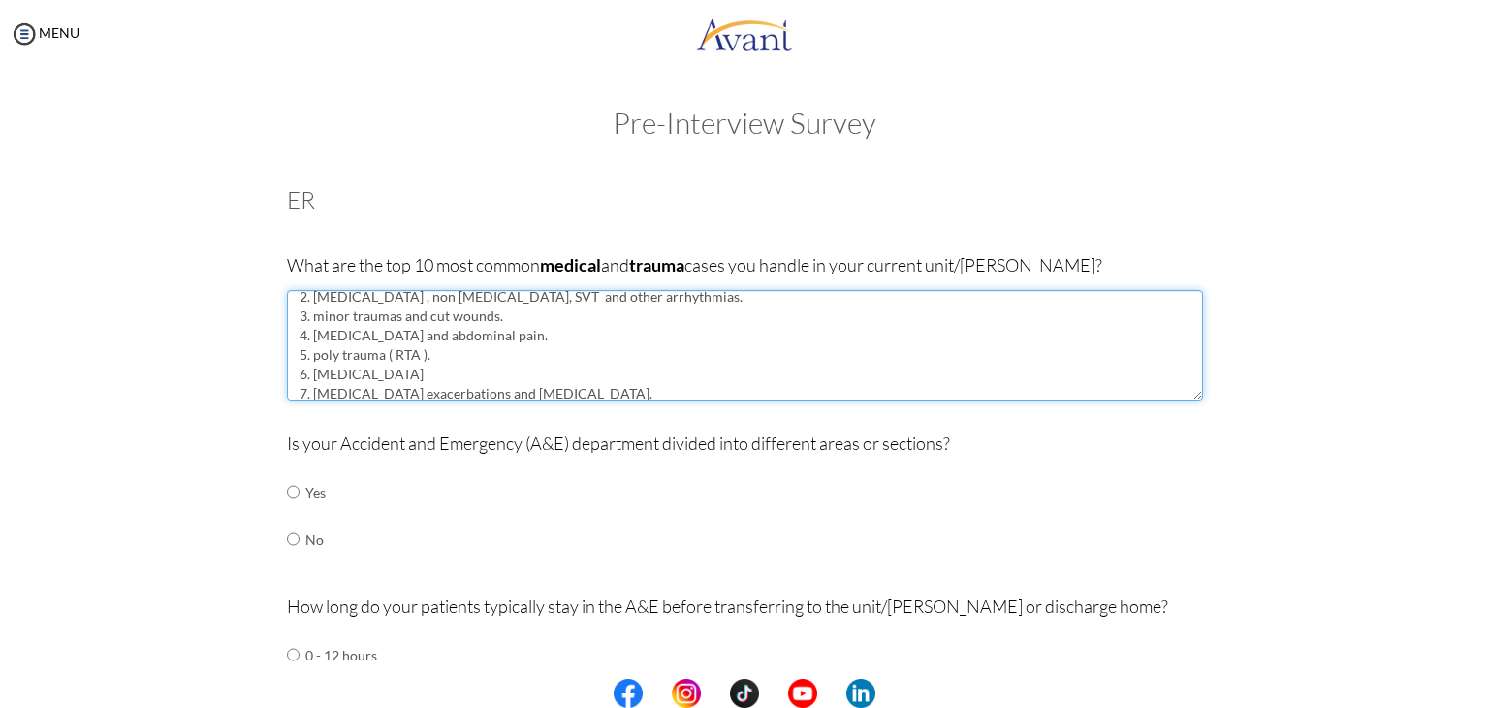
scroll to position [78, 0]
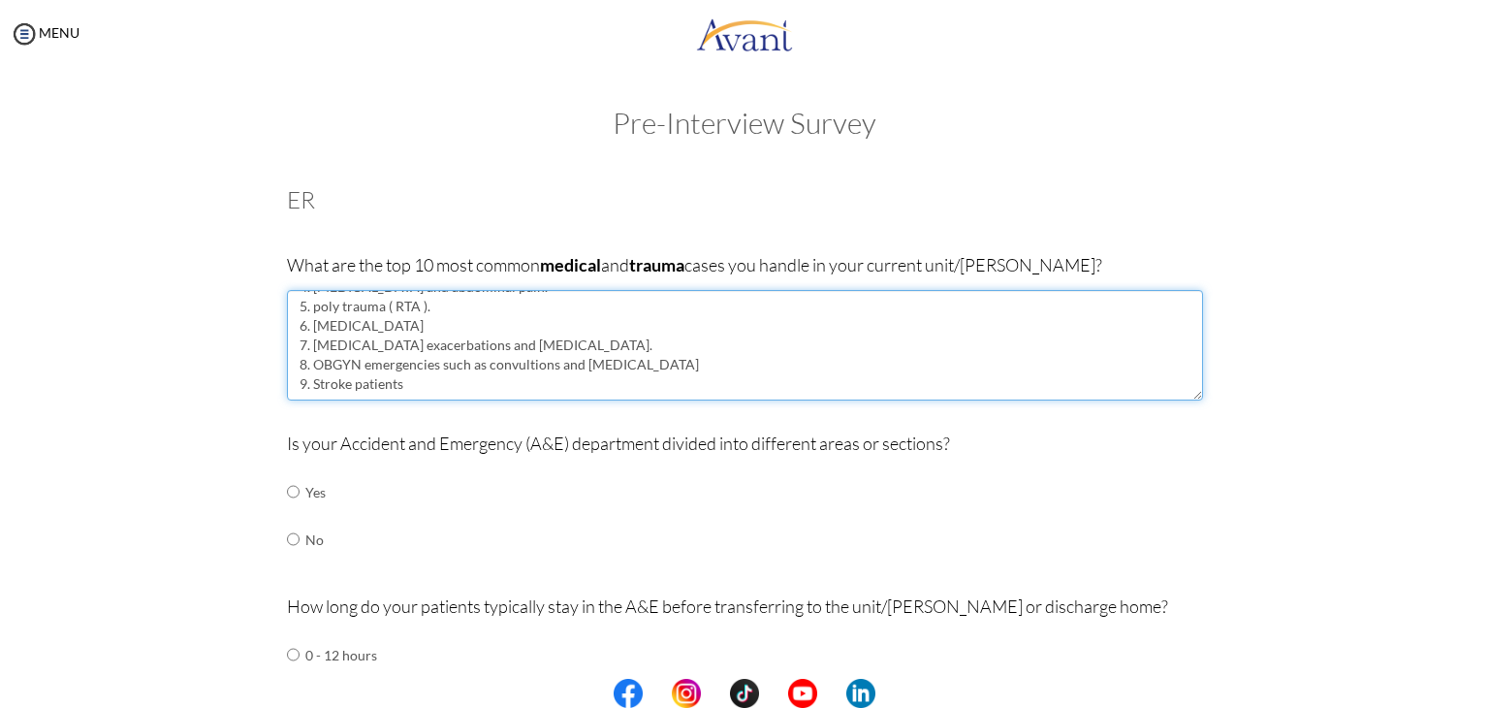
click at [411, 386] on textarea "1. [MEDICAL_DATA]. 2. [MEDICAL_DATA] , non [MEDICAL_DATA], SVT and other arrhyt…" at bounding box center [745, 345] width 916 height 111
type textarea "1. [MEDICAL_DATA]. 2. [MEDICAL_DATA] , non [MEDICAL_DATA], SVT and other arrhyt…"
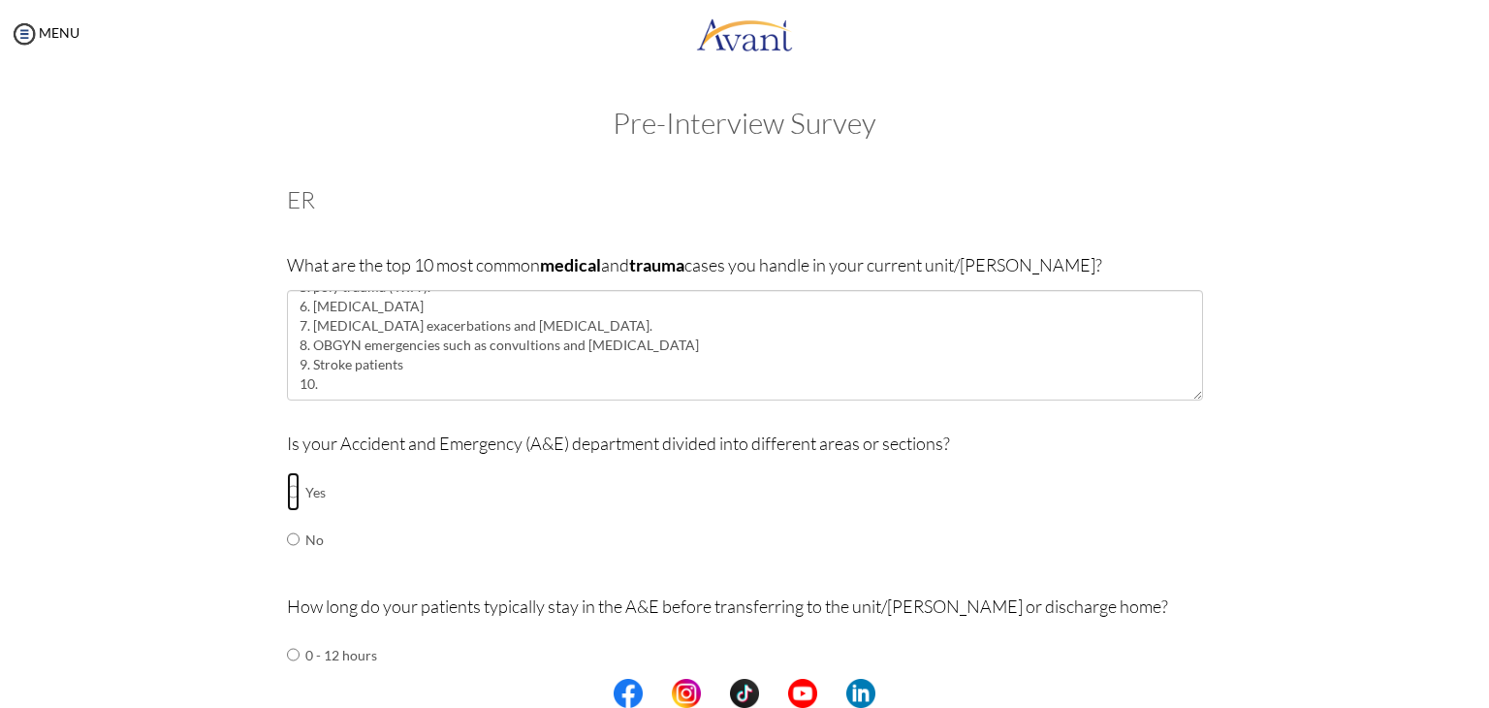
click at [287, 493] on input "radio" at bounding box center [293, 491] width 13 height 39
radio input "true"
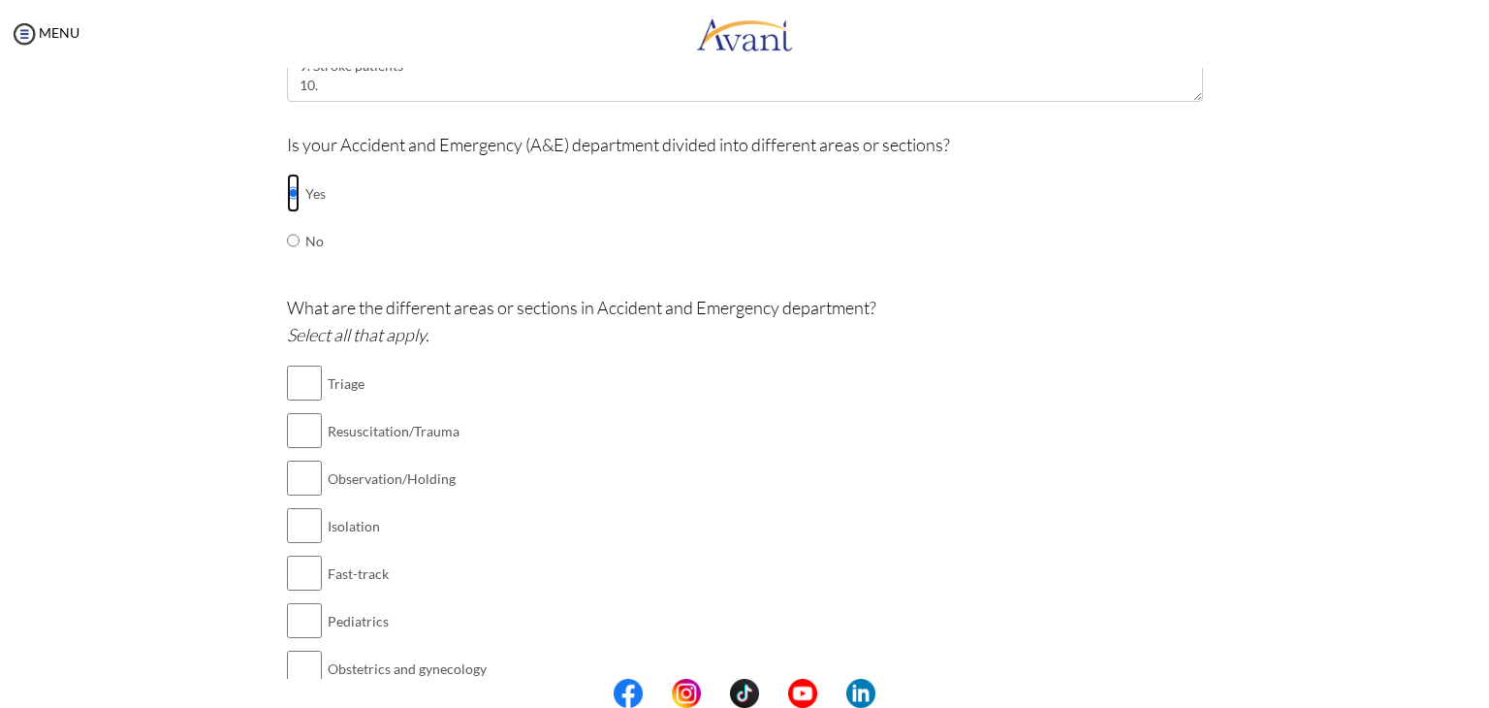
scroll to position [299, 0]
click at [295, 375] on input "checkbox" at bounding box center [304, 383] width 35 height 39
checkbox input "true"
click at [295, 431] on input "checkbox" at bounding box center [304, 430] width 35 height 39
checkbox input "true"
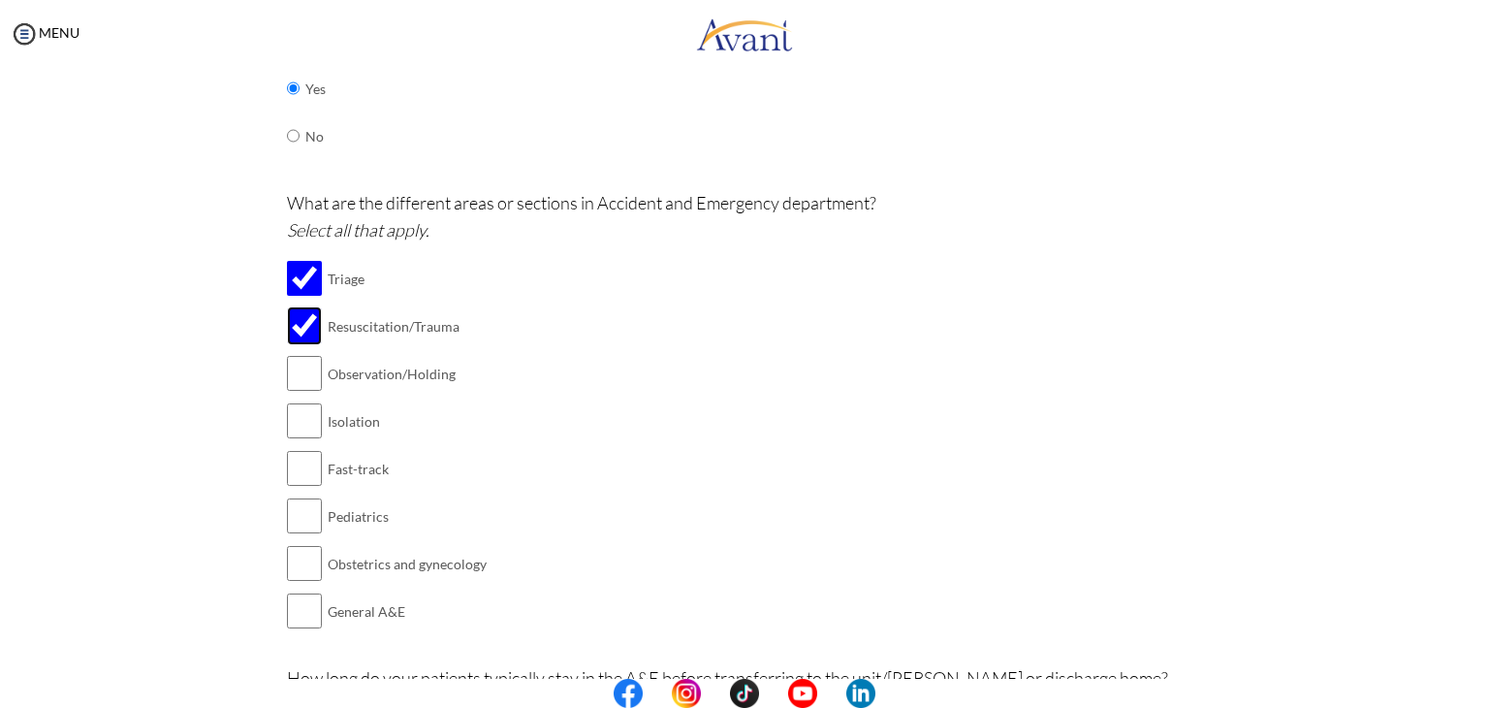
scroll to position [415, 0]
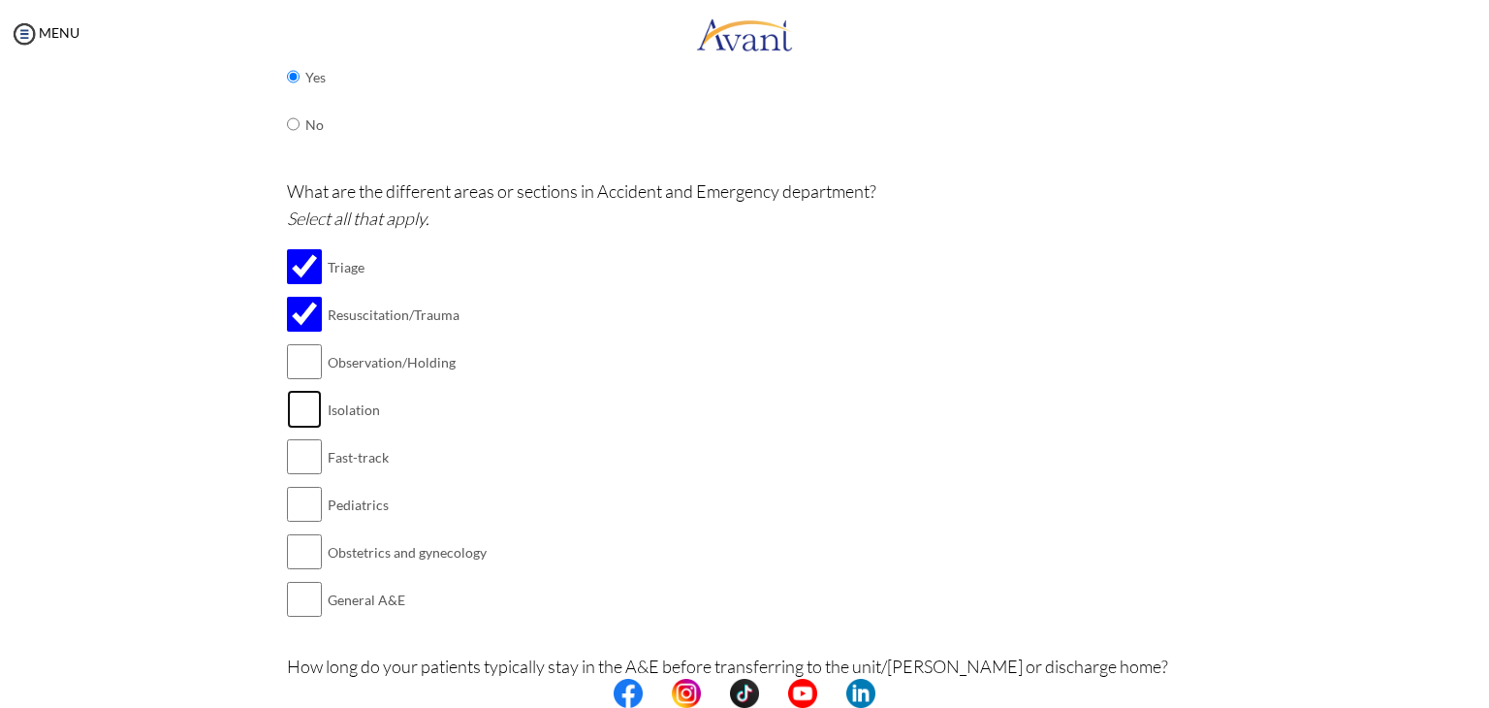
click at [299, 406] on input "checkbox" at bounding box center [304, 409] width 35 height 39
checkbox input "true"
click at [290, 461] on input "checkbox" at bounding box center [304, 456] width 35 height 39
checkbox input "true"
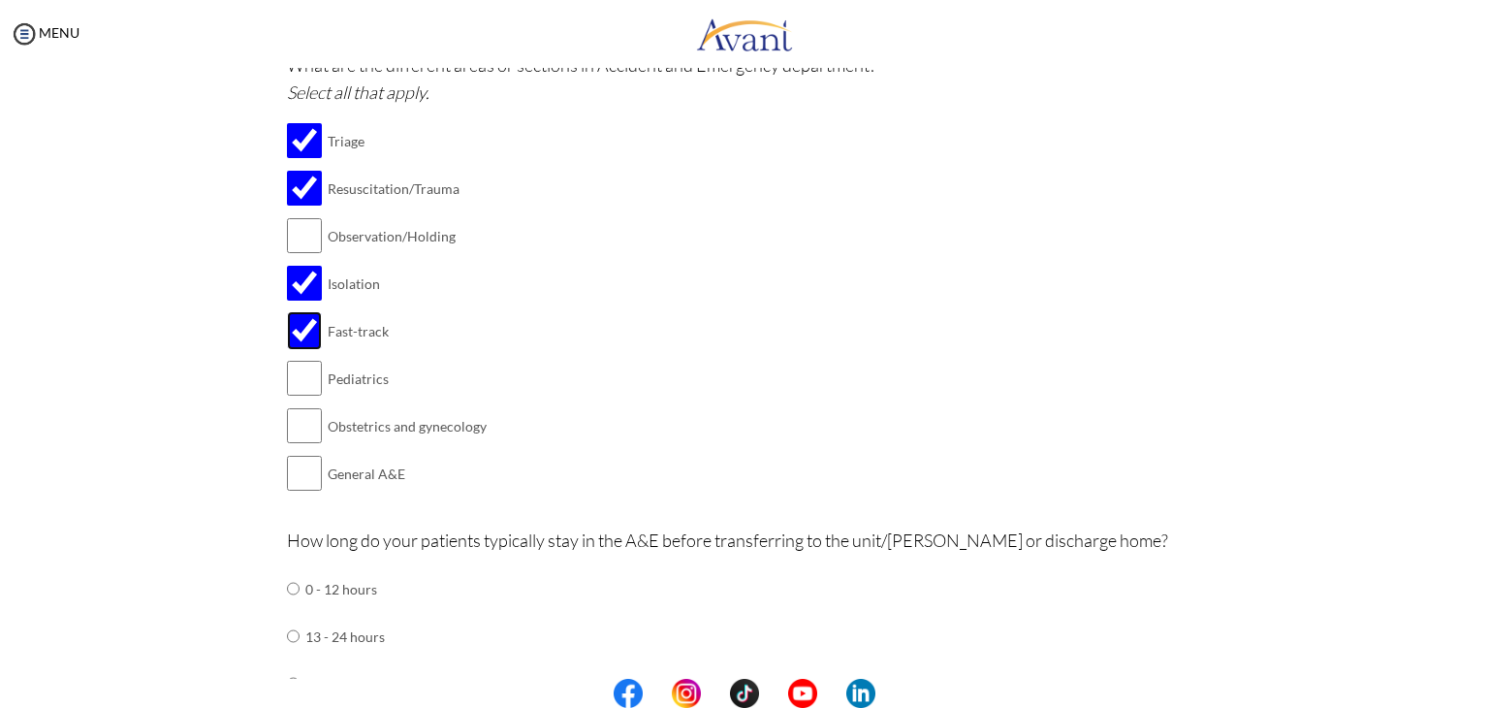
scroll to position [542, 0]
click at [295, 373] on input "checkbox" at bounding box center [304, 377] width 35 height 39
checkbox input "true"
click at [300, 427] on input "checkbox" at bounding box center [304, 424] width 35 height 39
checkbox input "true"
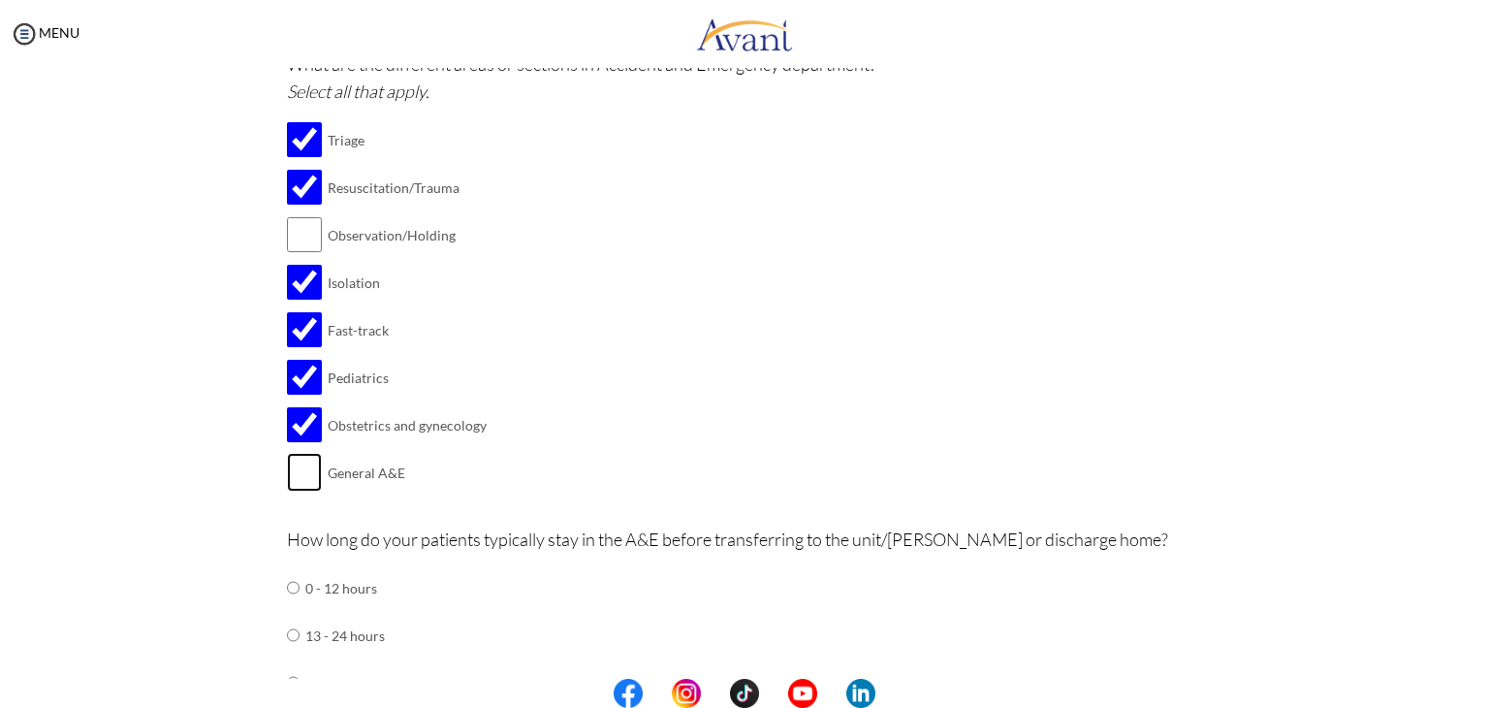
click at [300, 465] on input "checkbox" at bounding box center [304, 472] width 35 height 39
checkbox input "true"
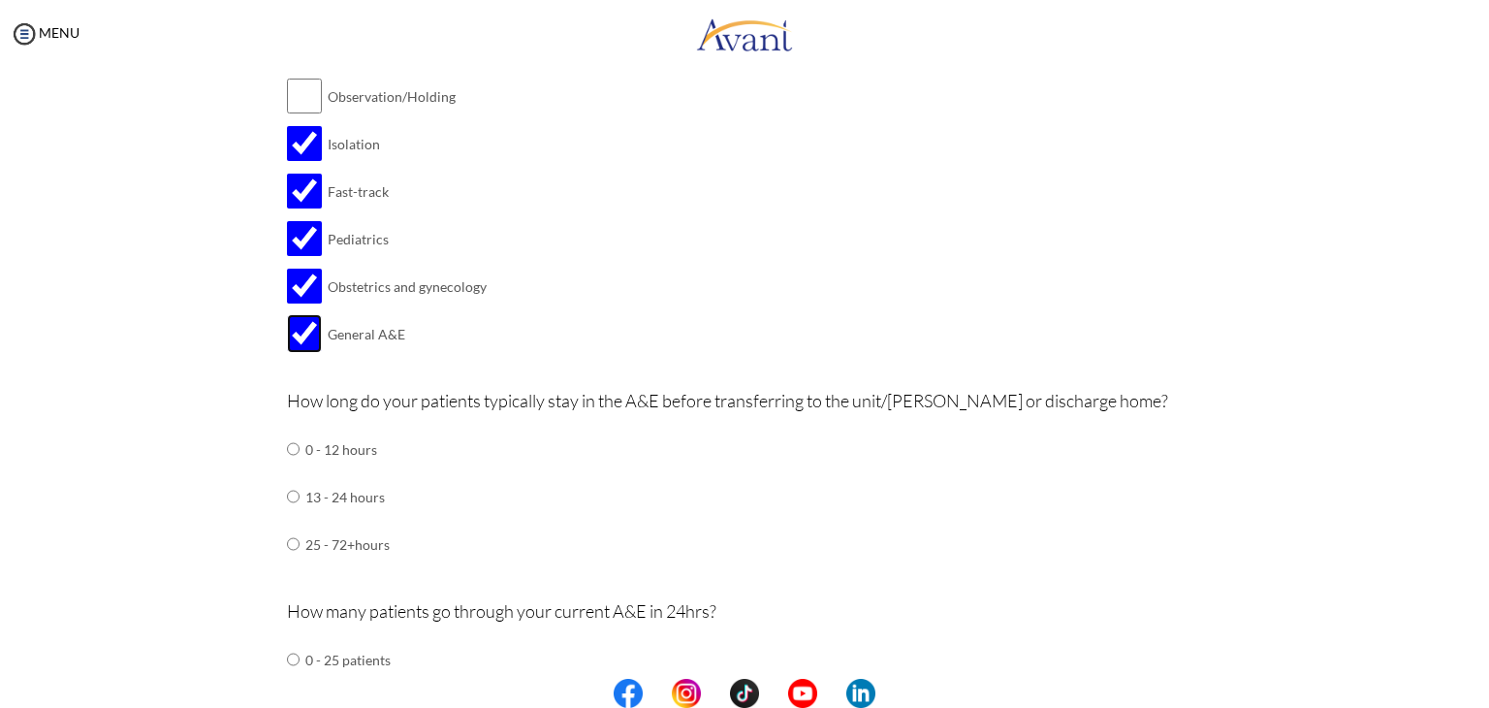
scroll to position [681, 0]
click at [287, 446] on input "radio" at bounding box center [293, 449] width 13 height 39
radio input "true"
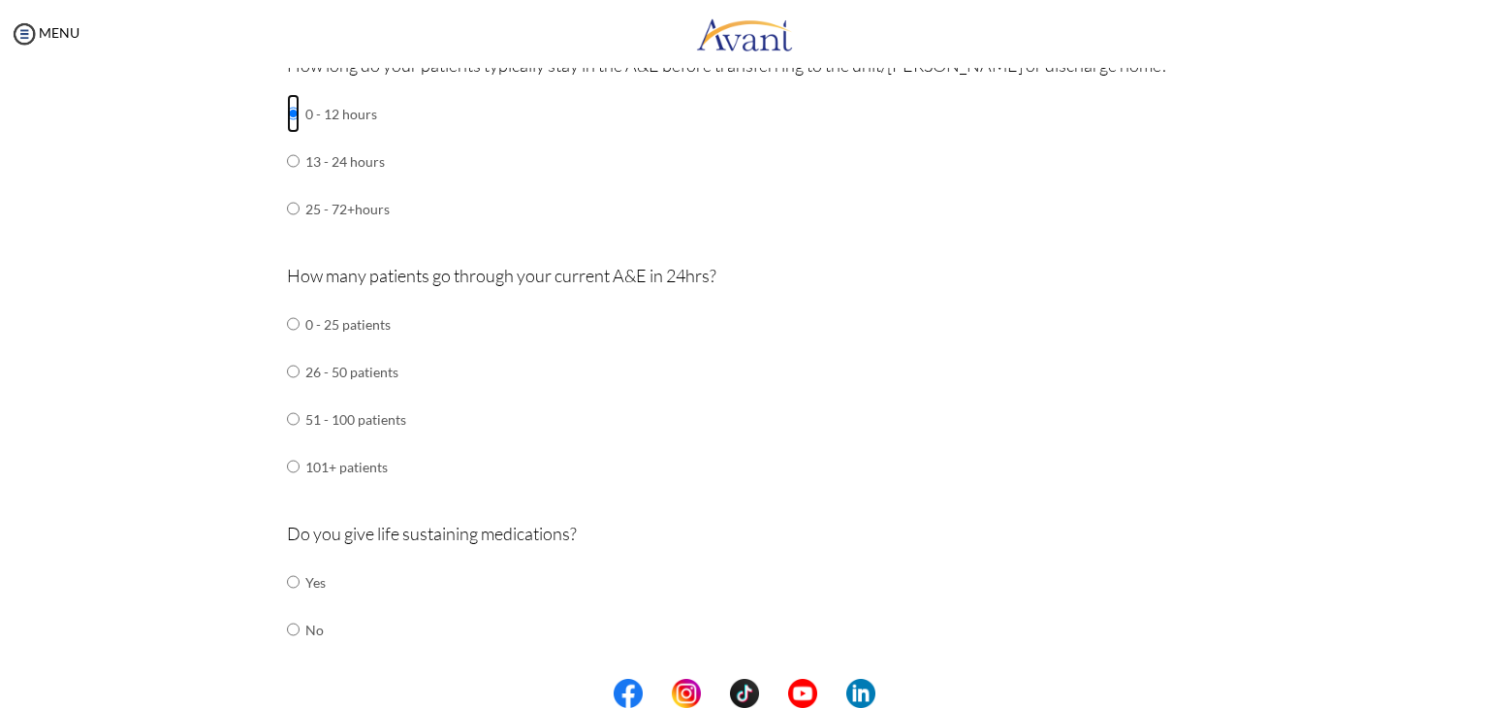
scroll to position [1018, 0]
click at [287, 341] on input "radio" at bounding box center [293, 322] width 13 height 39
radio input "true"
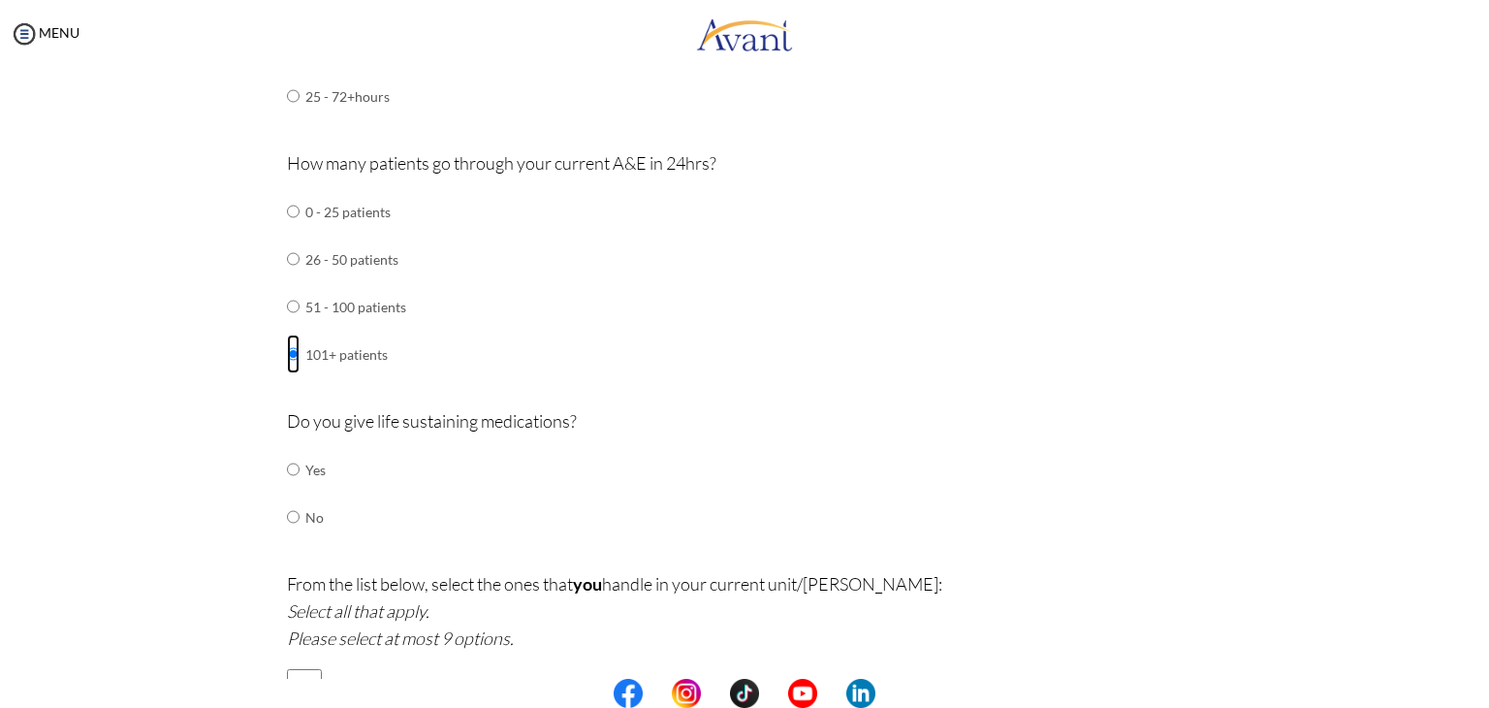
scroll to position [1132, 0]
click at [338, 414] on p "Do you give life sustaining medications?" at bounding box center [745, 417] width 916 height 27
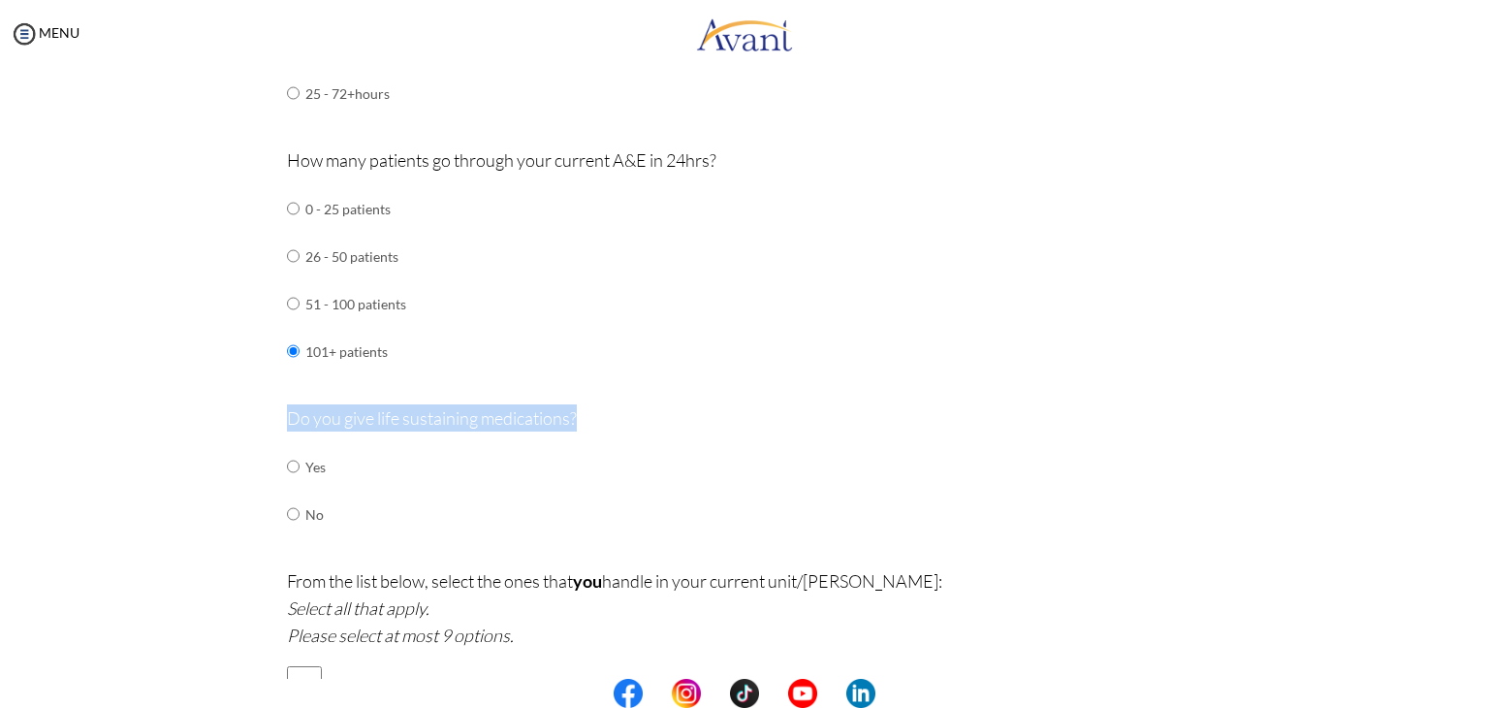
copy p "Do you give life sustaining medications?"
click at [287, 465] on input "radio" at bounding box center [293, 466] width 13 height 39
radio input "true"
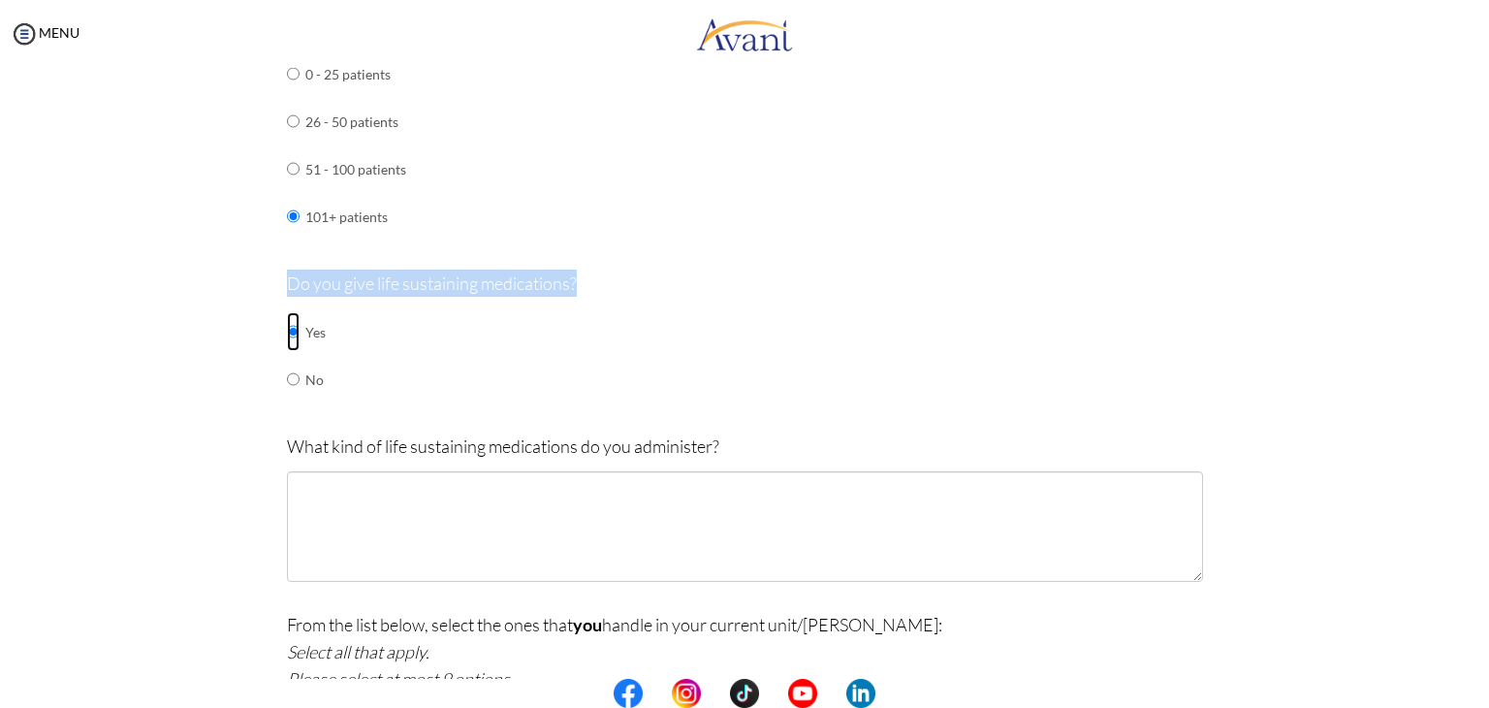
scroll to position [1267, 0]
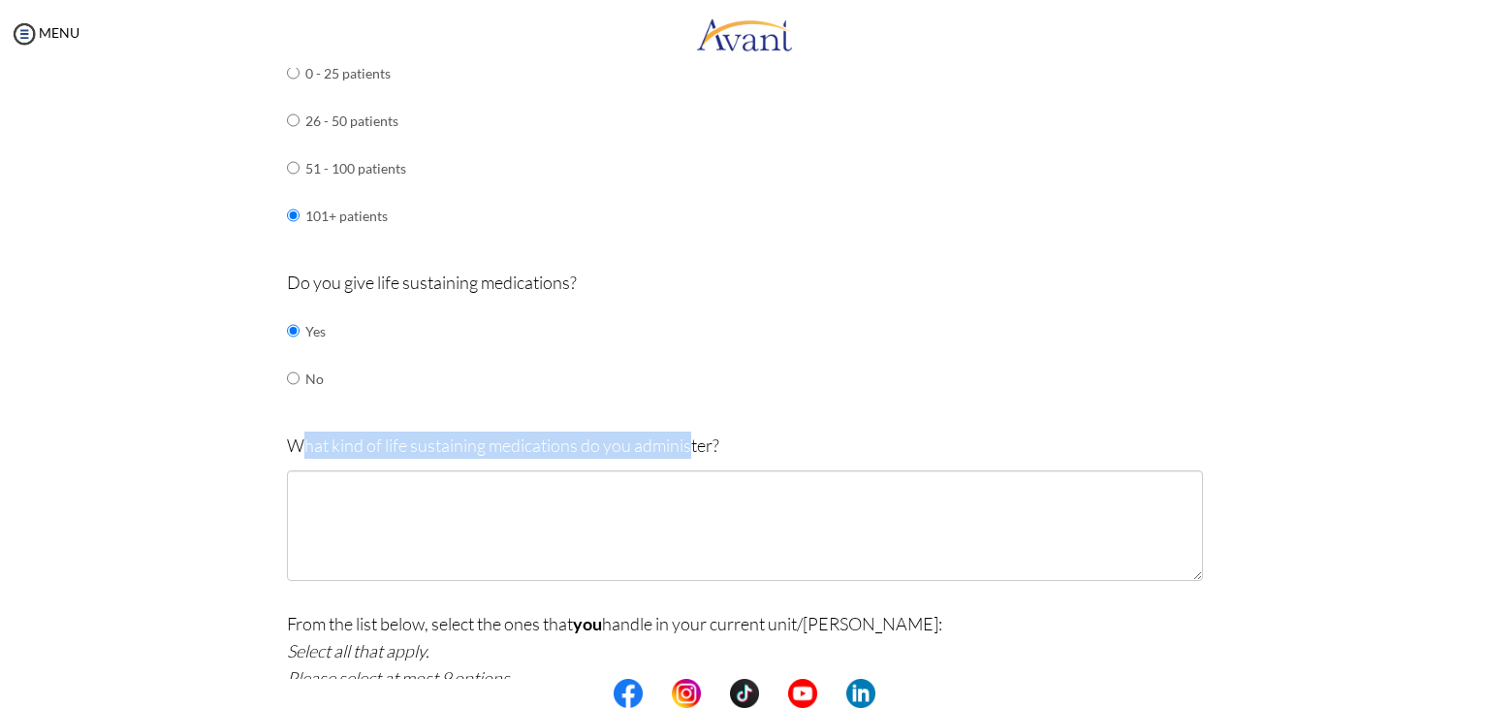
drag, startPoint x: 291, startPoint y: 447, endPoint x: 684, endPoint y: 443, distance: 392.7
click at [684, 443] on p "What kind of life sustaining medications do you administer?" at bounding box center [745, 445] width 916 height 27
click at [396, 437] on p "What kind of life sustaining medications do you administer?" at bounding box center [745, 445] width 916 height 27
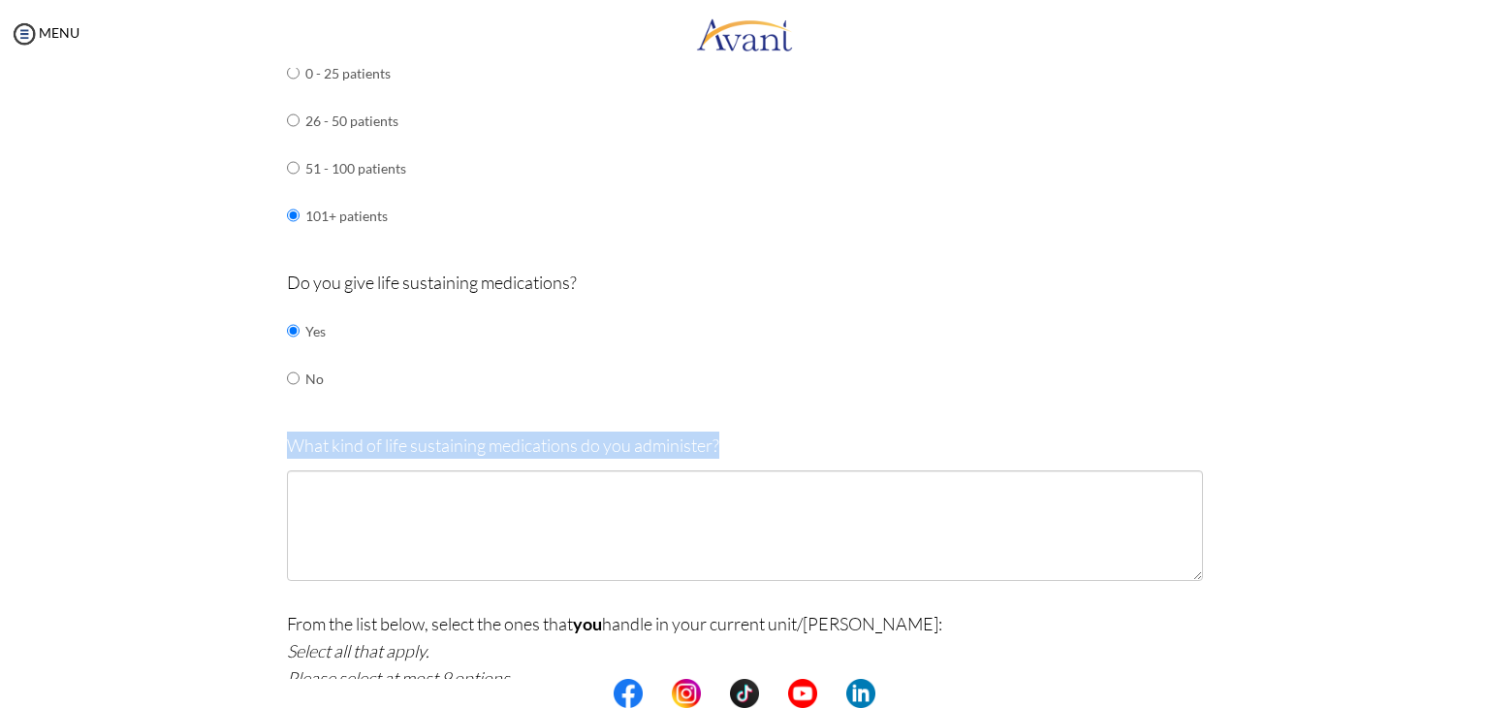
click at [396, 437] on p "What kind of life sustaining medications do you administer?" at bounding box center [745, 445] width 916 height 27
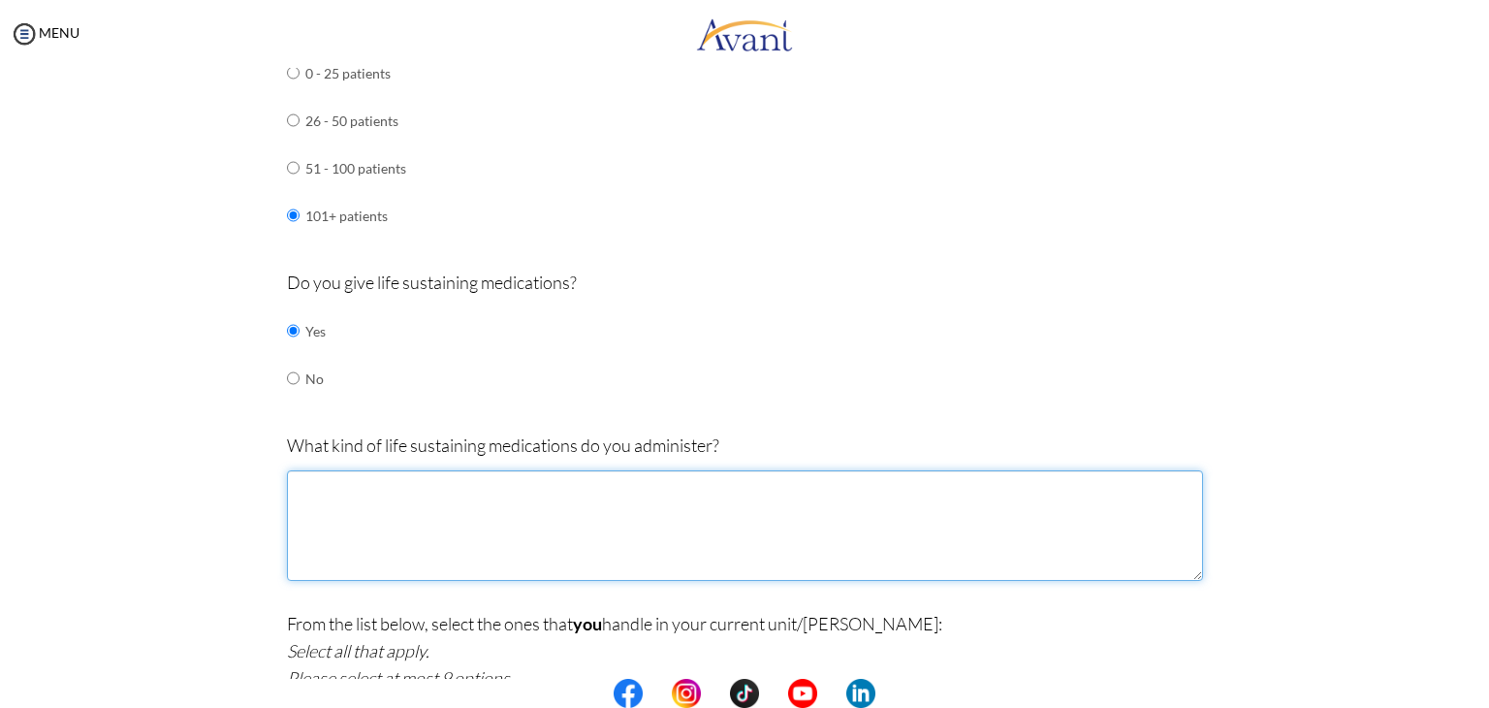
click at [483, 505] on textarea at bounding box center [745, 525] width 916 height 111
paste textarea "[MEDICAL_DATA], [MEDICAL_DATA], [MEDICAL_DATA], [MEDICAL_DATA], [MEDICAL_DATA]"
paste textarea "[MEDICAL_DATA] like [MEDICAL_DATA], steroids, and [MEDICAL_DATA] adjuncts"
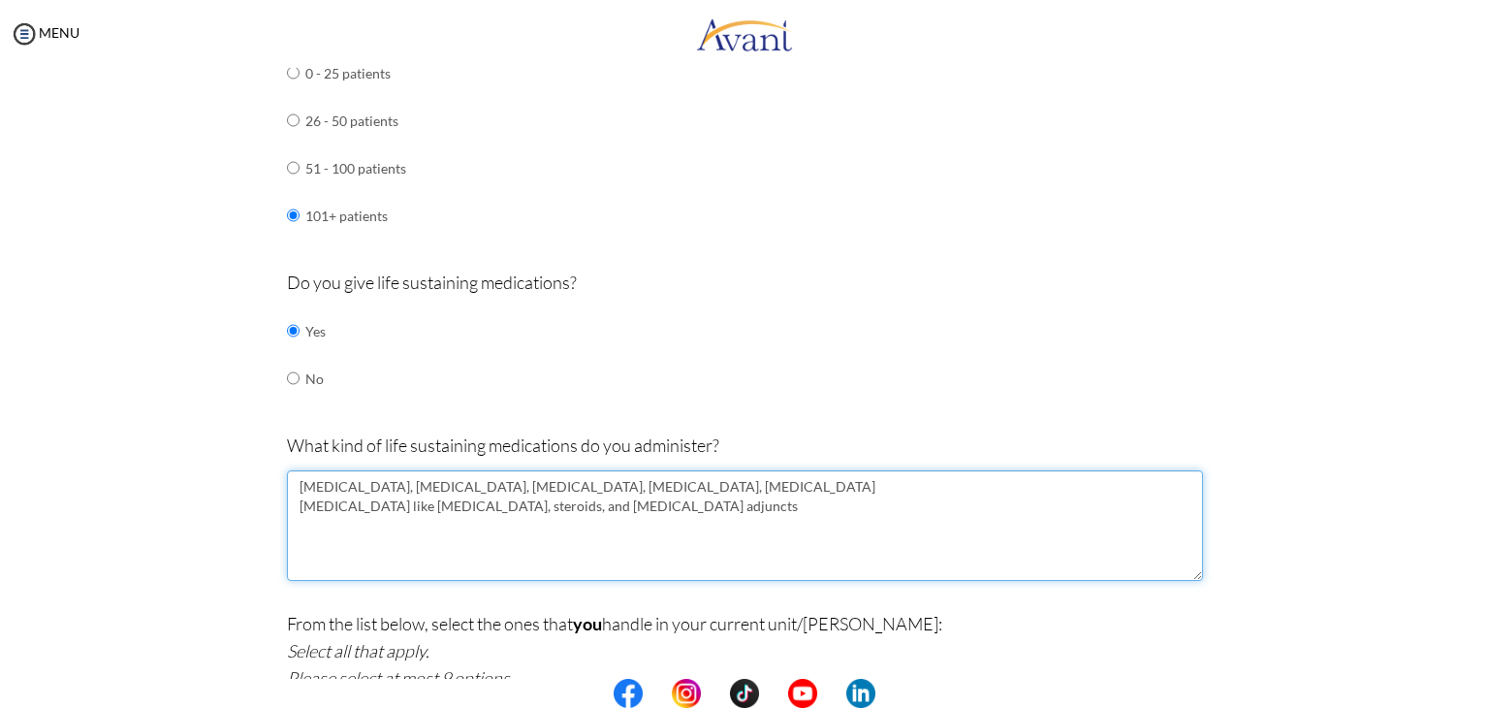
click at [755, 516] on textarea "[MEDICAL_DATA], [MEDICAL_DATA], [MEDICAL_DATA], [MEDICAL_DATA], [MEDICAL_DATA] …" at bounding box center [745, 525] width 916 height 111
paste textarea "[MEDICAL_DATA] & sedation: [MEDICAL_DATA], [MEDICAL_DATA], [MEDICAL_DATA]"
click at [420, 523] on textarea "[MEDICAL_DATA], [MEDICAL_DATA], [MEDICAL_DATA], [MEDICAL_DATA], [MEDICAL_DATA] …" at bounding box center [745, 525] width 916 height 111
click at [641, 547] on textarea "[MEDICAL_DATA], [MEDICAL_DATA], [MEDICAL_DATA], [MEDICAL_DATA], [MEDICAL_DATA] …" at bounding box center [745, 525] width 916 height 111
paste textarea "broad-spectrum agents for [MEDICAL_DATA] management"
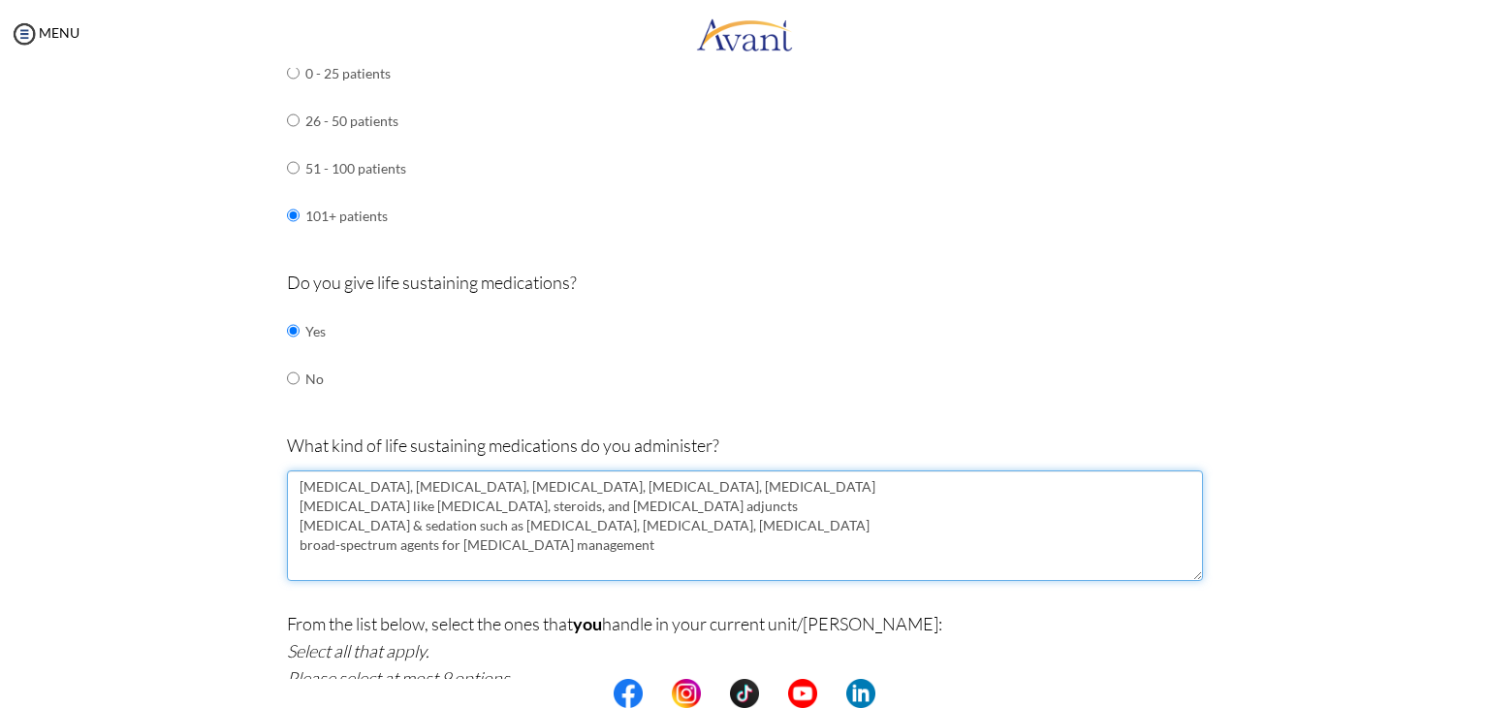
click at [420, 539] on textarea "[MEDICAL_DATA], [MEDICAL_DATA], [MEDICAL_DATA], [MEDICAL_DATA], [MEDICAL_DATA] …" at bounding box center [745, 525] width 916 height 111
click at [419, 539] on textarea "[MEDICAL_DATA], [MEDICAL_DATA], [MEDICAL_DATA], [MEDICAL_DATA], [MEDICAL_DATA] …" at bounding box center [745, 525] width 916 height 111
click at [602, 546] on textarea "[MEDICAL_DATA], [MEDICAL_DATA], [MEDICAL_DATA], [MEDICAL_DATA], [MEDICAL_DATA] …" at bounding box center [745, 525] width 916 height 111
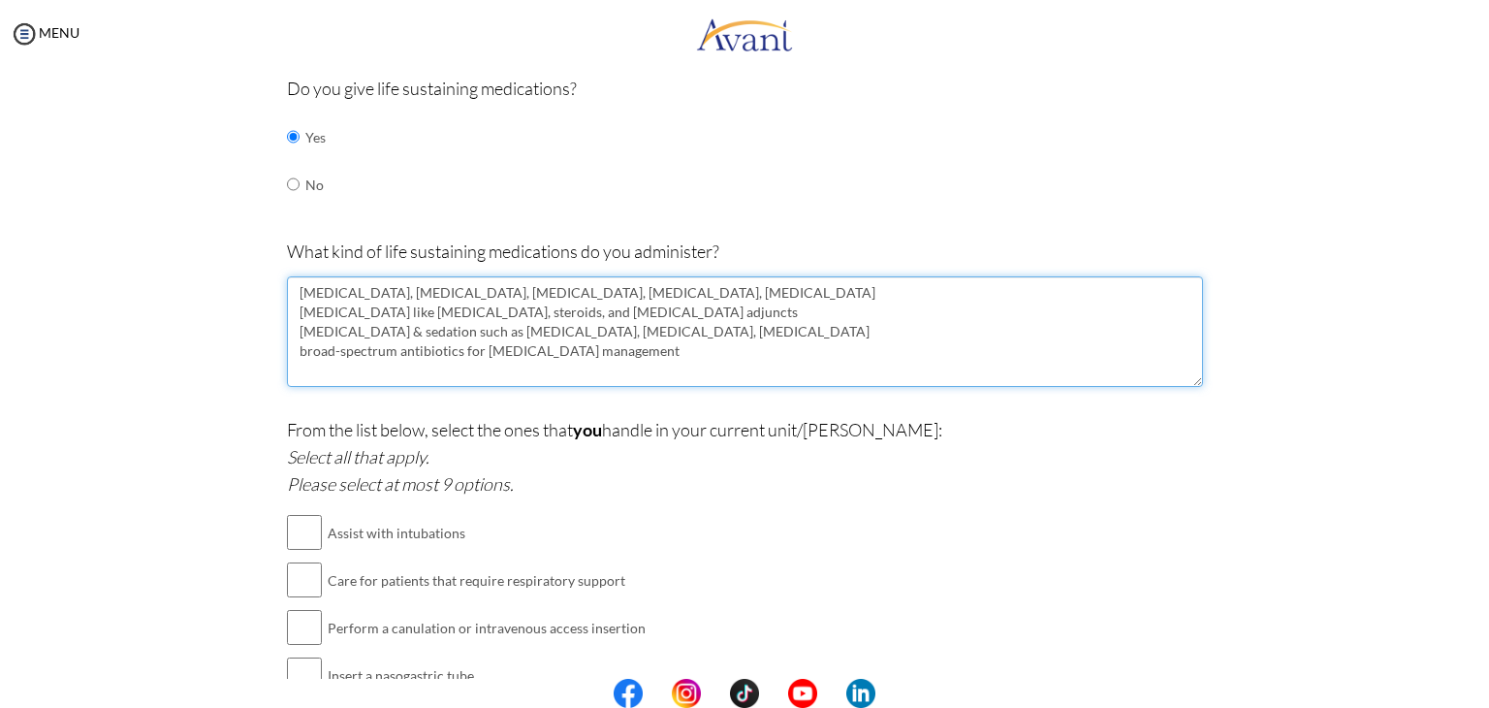
scroll to position [1558, 0]
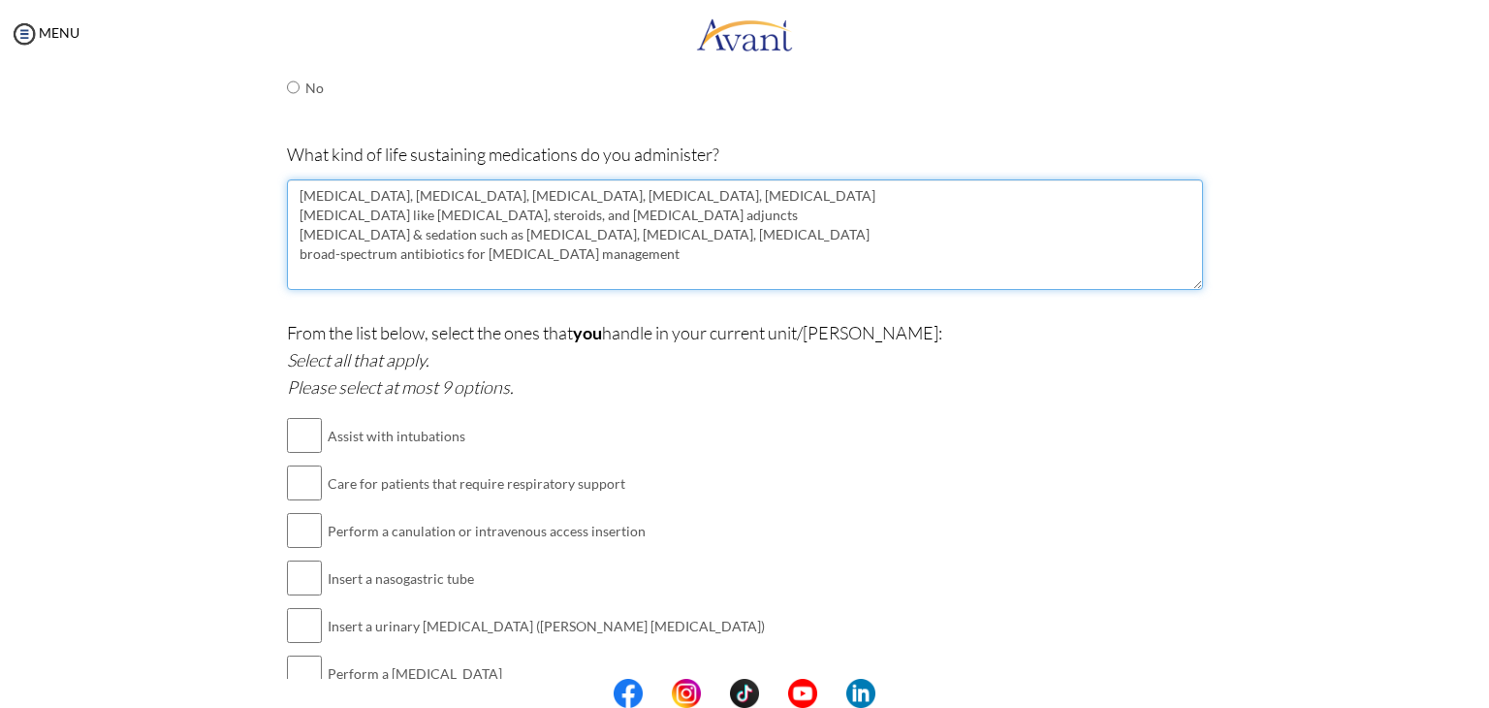
type textarea "[MEDICAL_DATA], [MEDICAL_DATA], [MEDICAL_DATA], [MEDICAL_DATA], [MEDICAL_DATA] …"
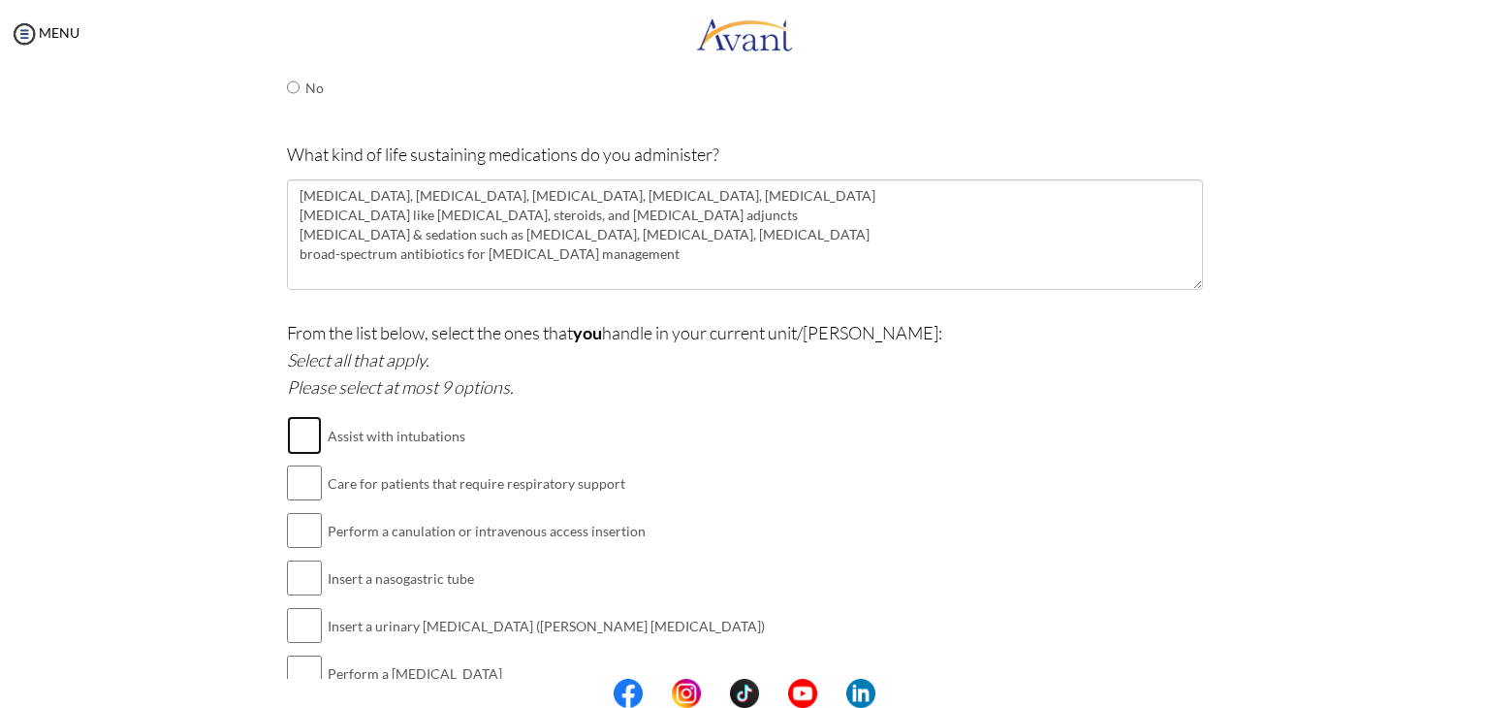
click at [300, 439] on input "checkbox" at bounding box center [304, 435] width 35 height 39
checkbox input "true"
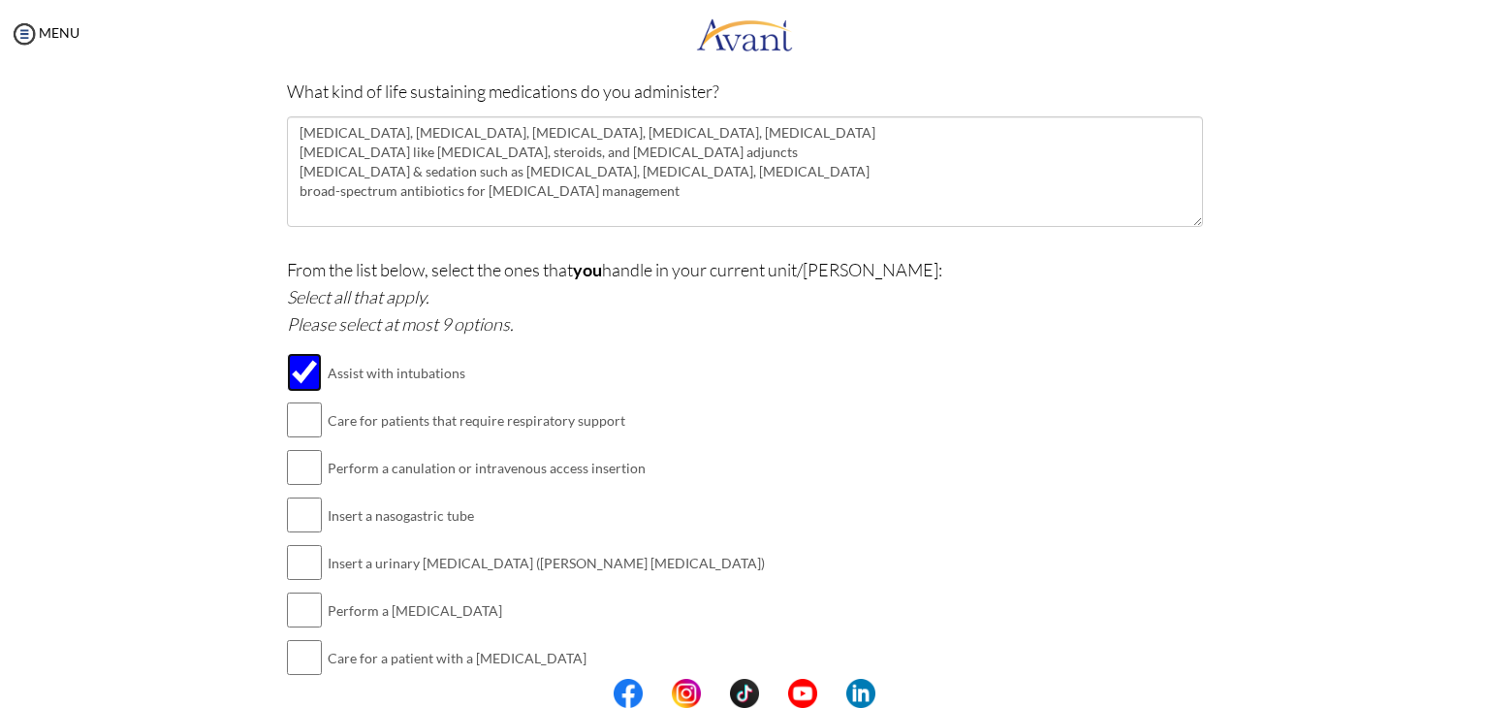
scroll to position [1655, 0]
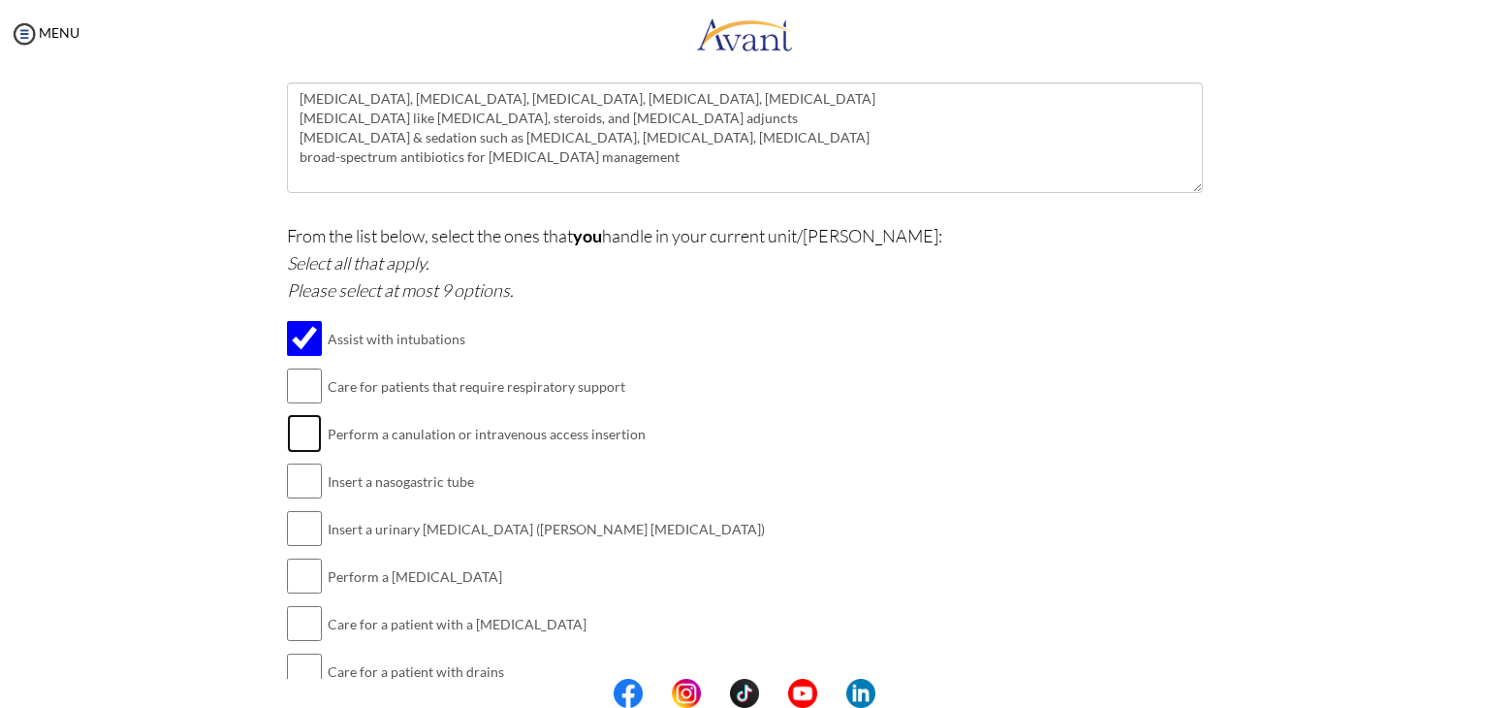
click at [303, 436] on input "checkbox" at bounding box center [304, 433] width 35 height 39
checkbox input "true"
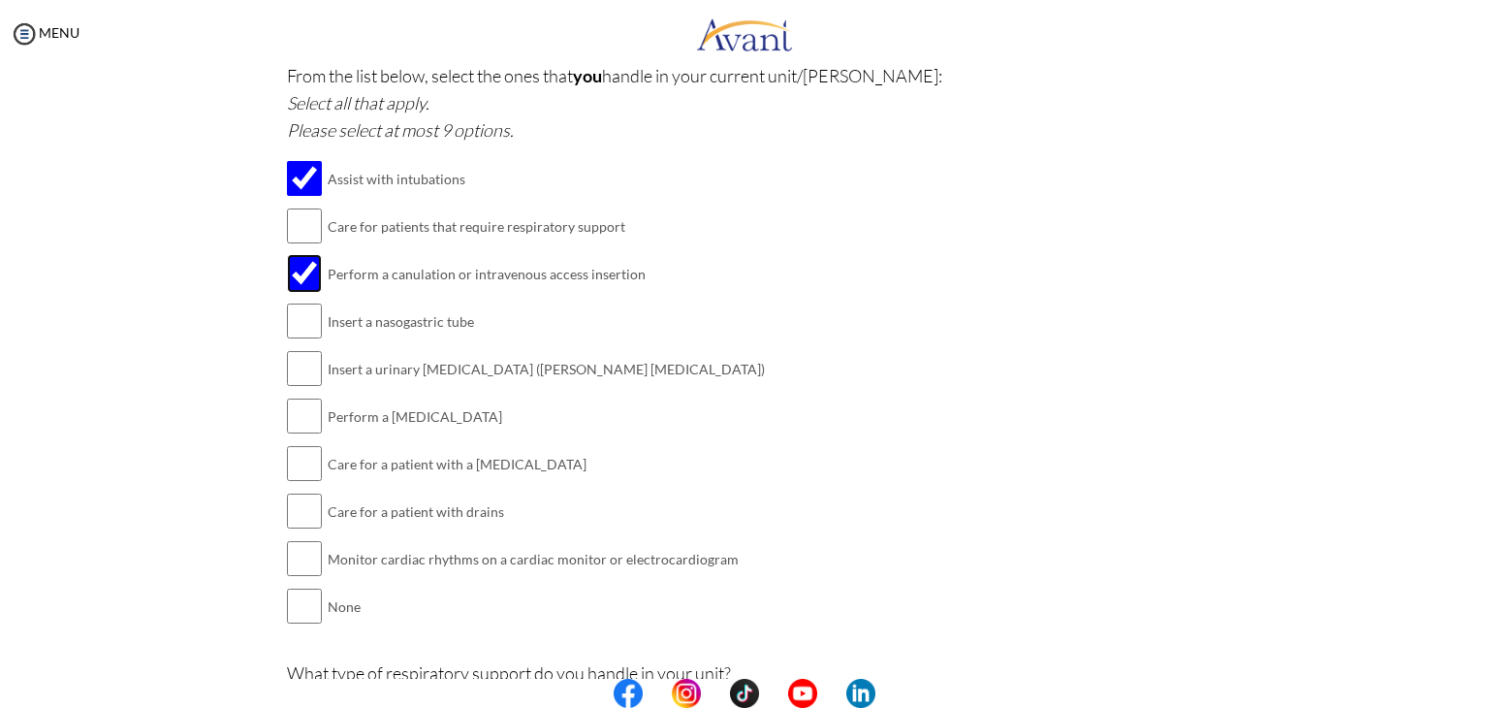
scroll to position [1849, 0]
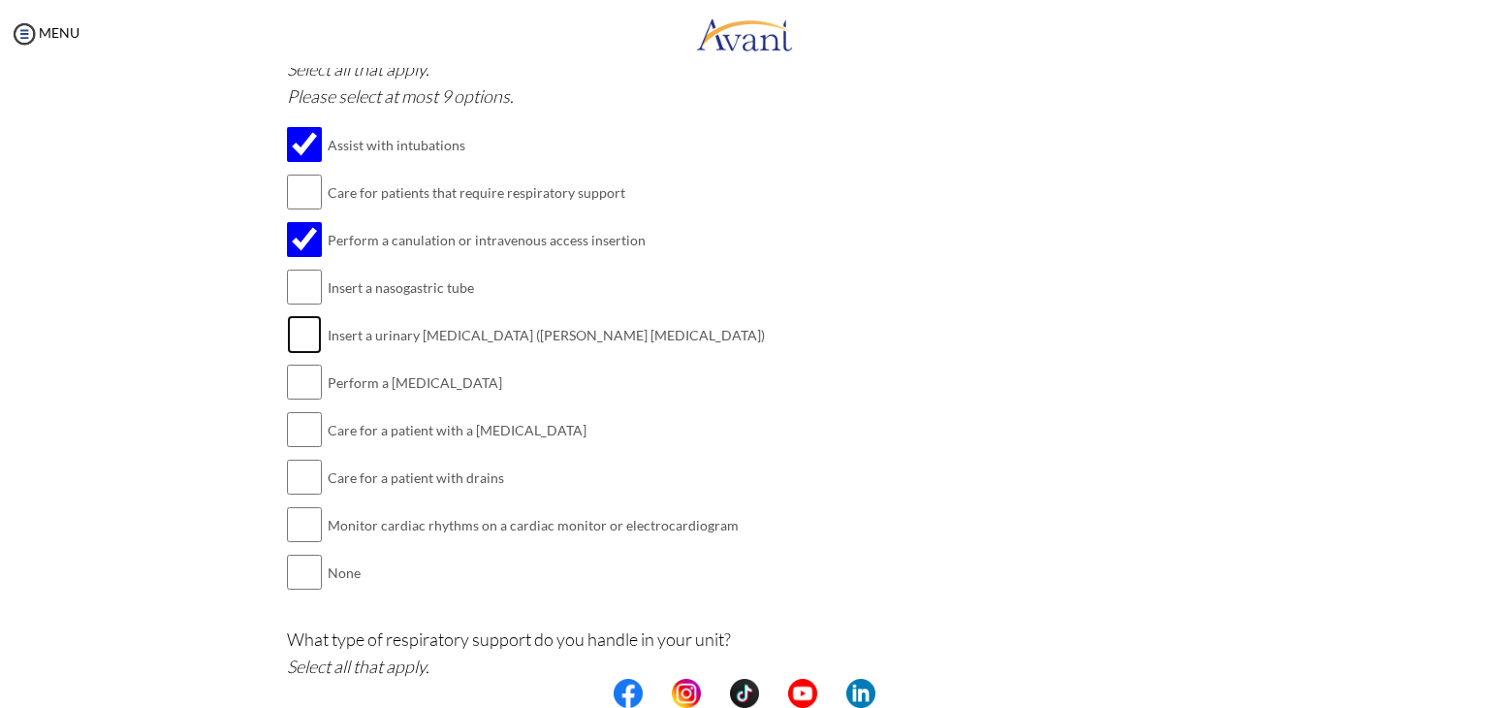
click at [298, 340] on input "checkbox" at bounding box center [304, 334] width 35 height 39
checkbox input "true"
click at [303, 381] on input "checkbox" at bounding box center [304, 382] width 35 height 39
checkbox input "true"
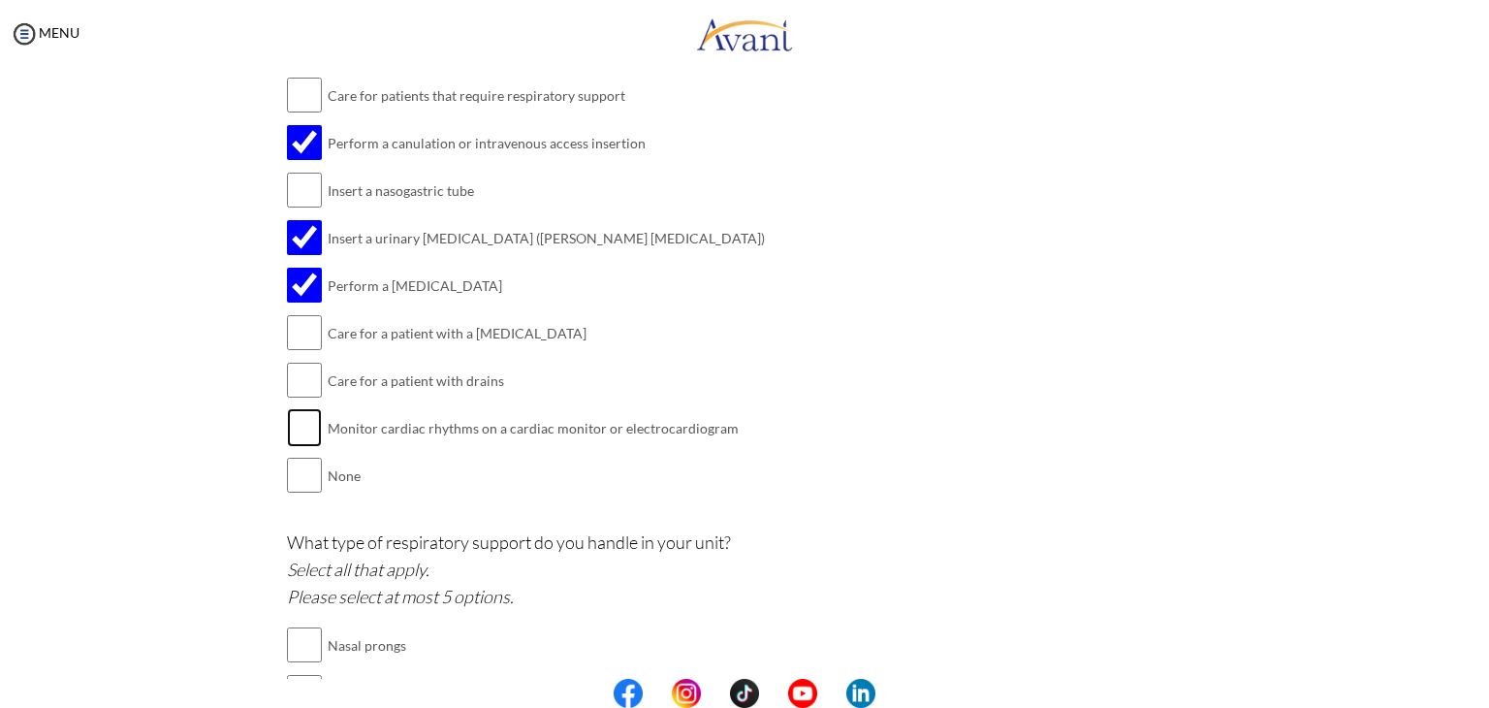
click at [296, 421] on input "checkbox" at bounding box center [304, 427] width 35 height 39
checkbox input "true"
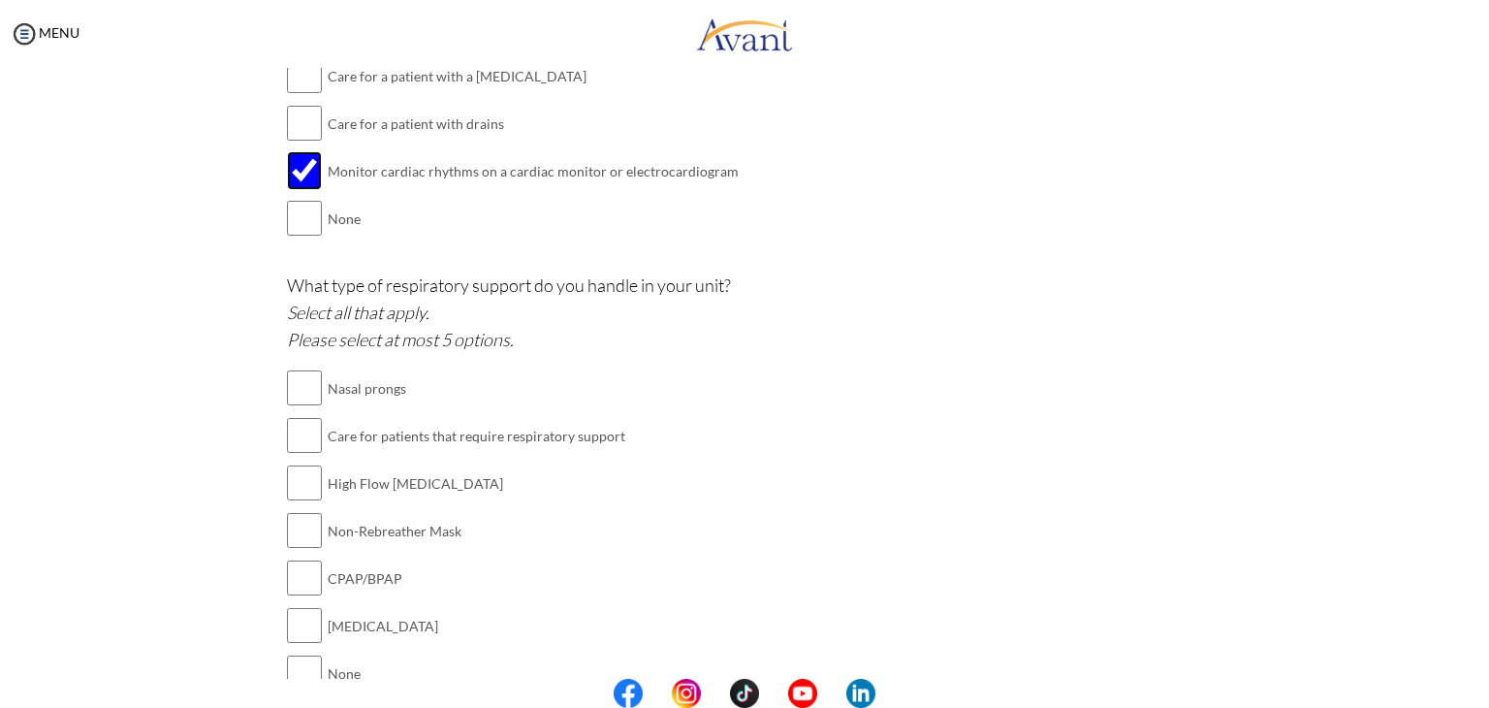
scroll to position [2237, 0]
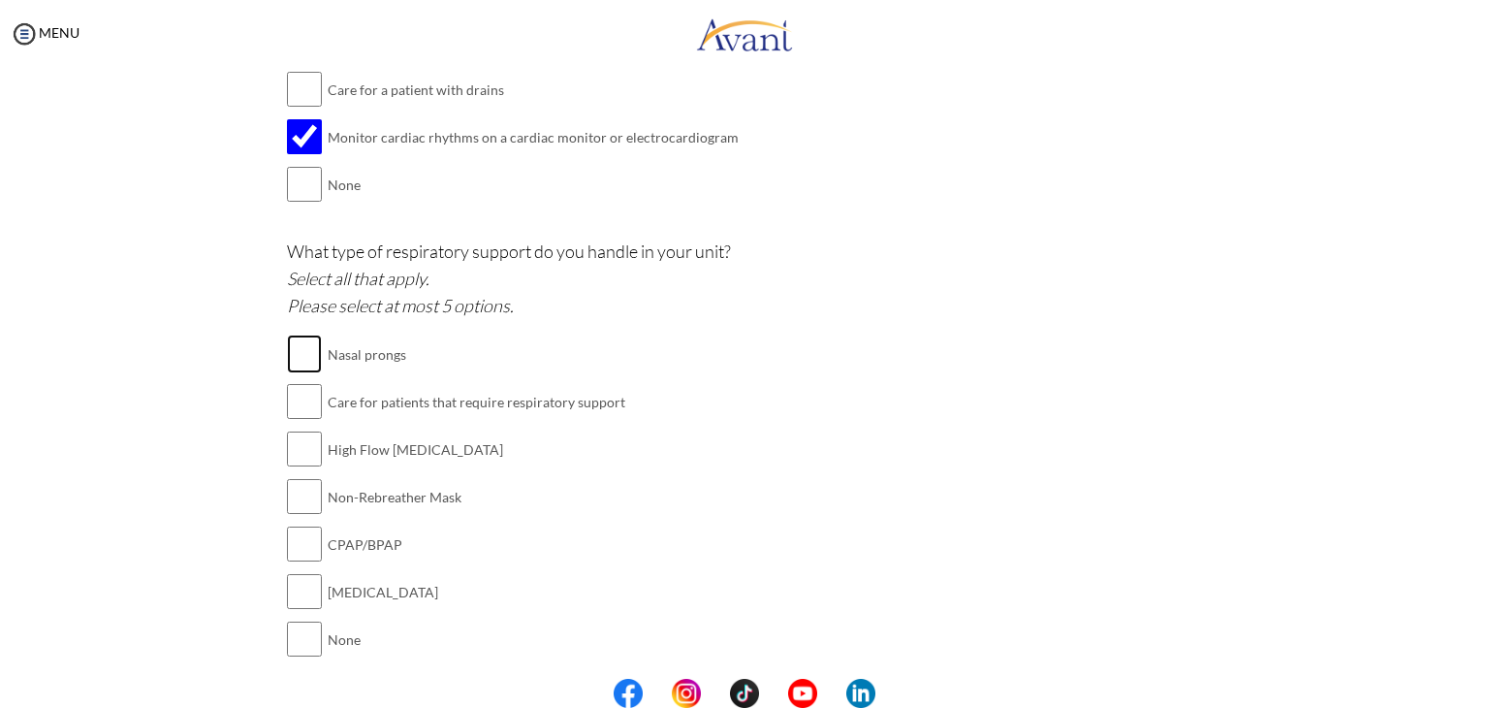
click at [297, 347] on input "checkbox" at bounding box center [304, 354] width 35 height 39
checkbox input "true"
click at [299, 382] on input "checkbox" at bounding box center [304, 401] width 35 height 39
checkbox input "true"
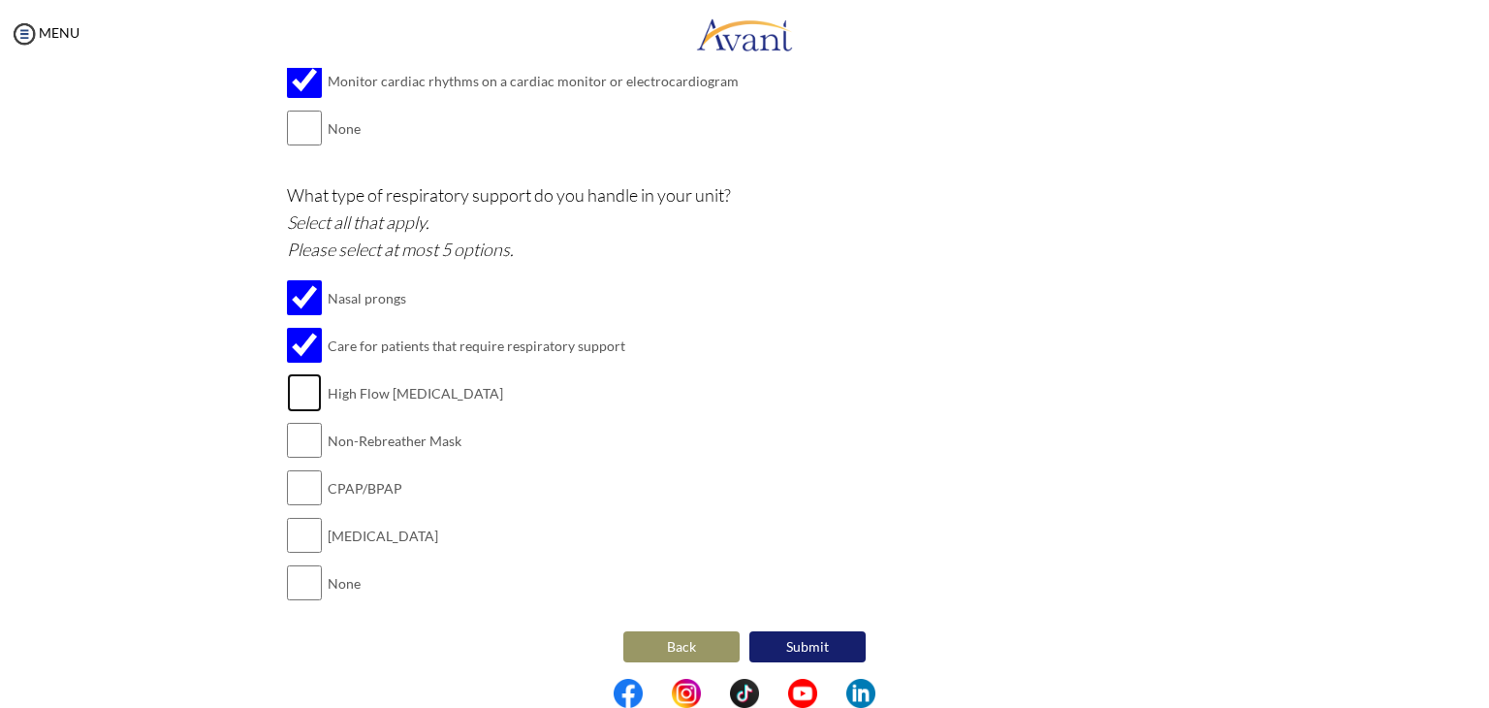
click at [299, 384] on input "checkbox" at bounding box center [304, 392] width 35 height 39
checkbox input "true"
click at [302, 432] on input "checkbox" at bounding box center [304, 440] width 35 height 39
checkbox input "true"
click at [299, 487] on input "checkbox" at bounding box center [304, 487] width 35 height 39
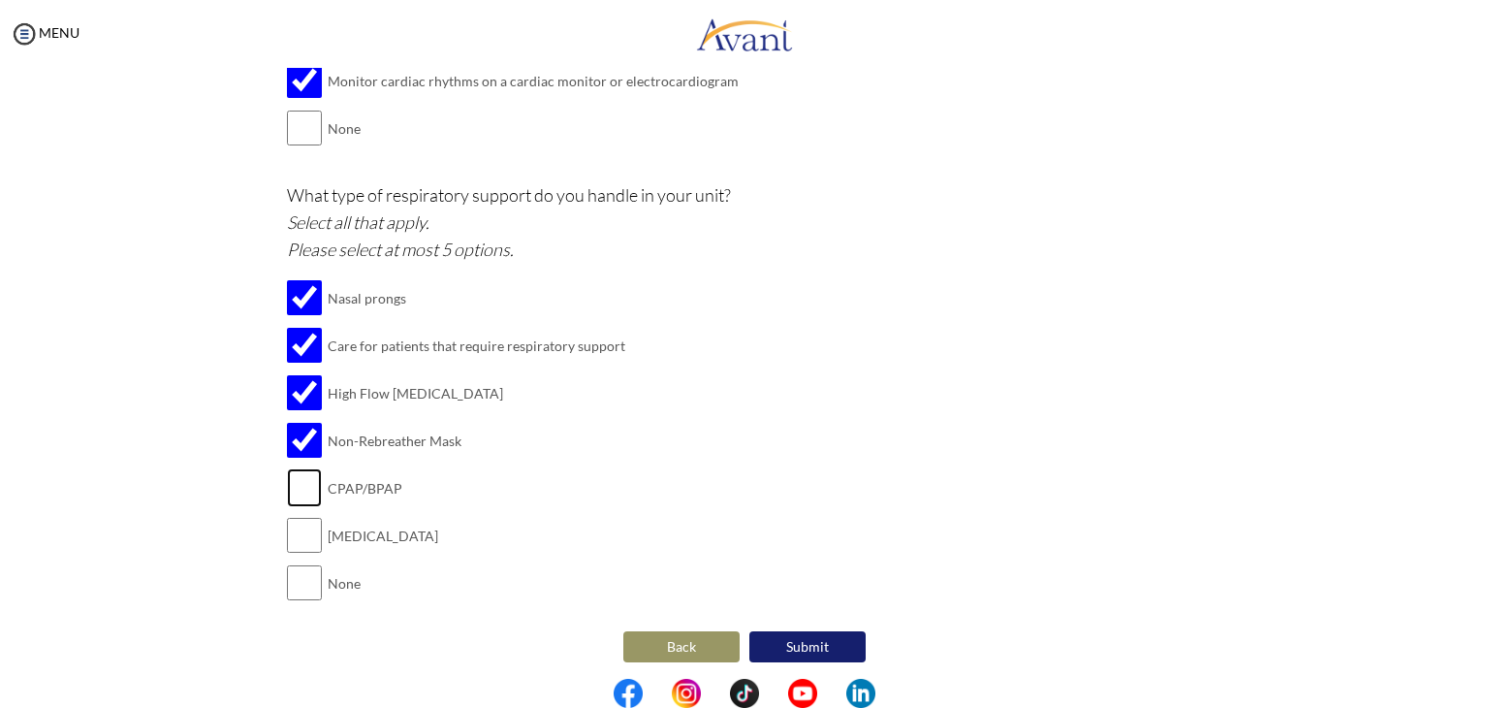
checkbox input "true"
click at [300, 533] on input "checkbox" at bounding box center [304, 535] width 35 height 39
checkbox input "true"
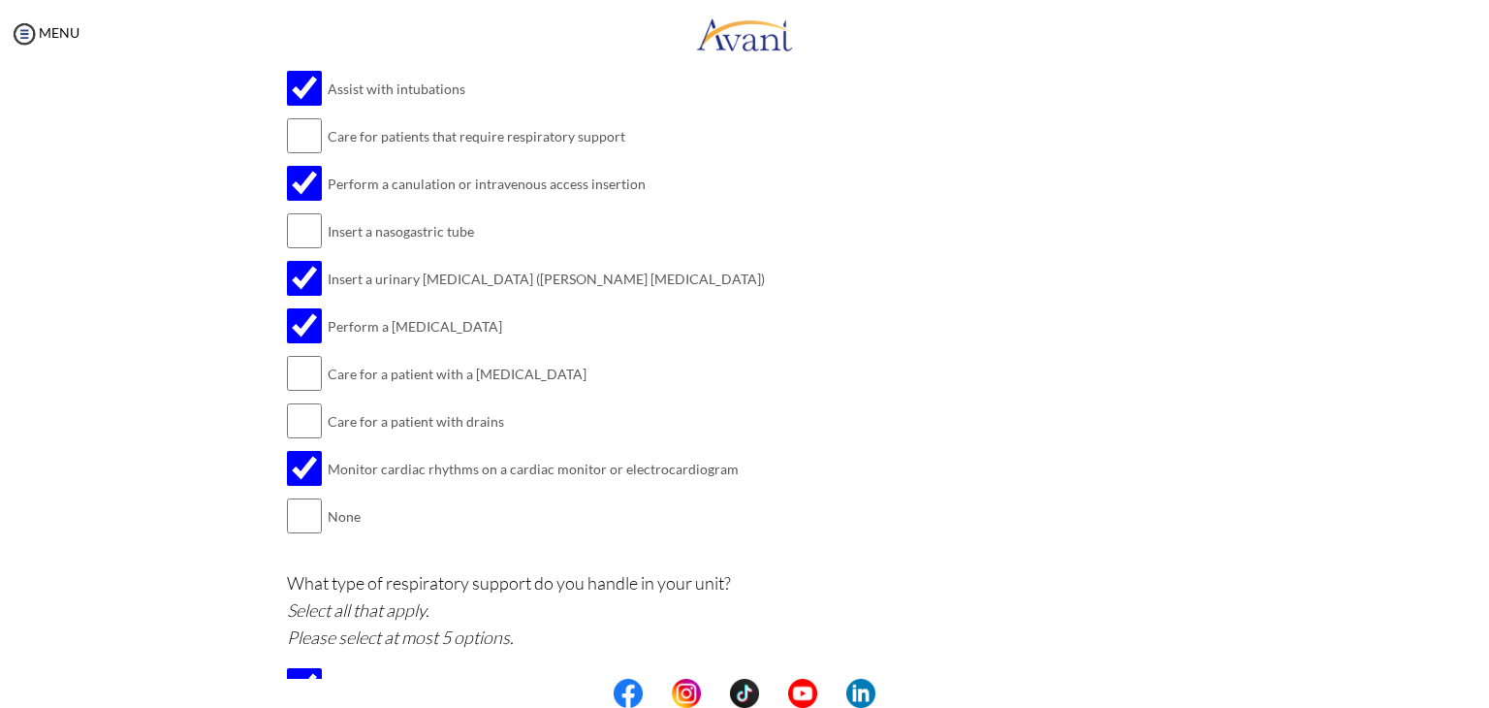
scroll to position [1808, 0]
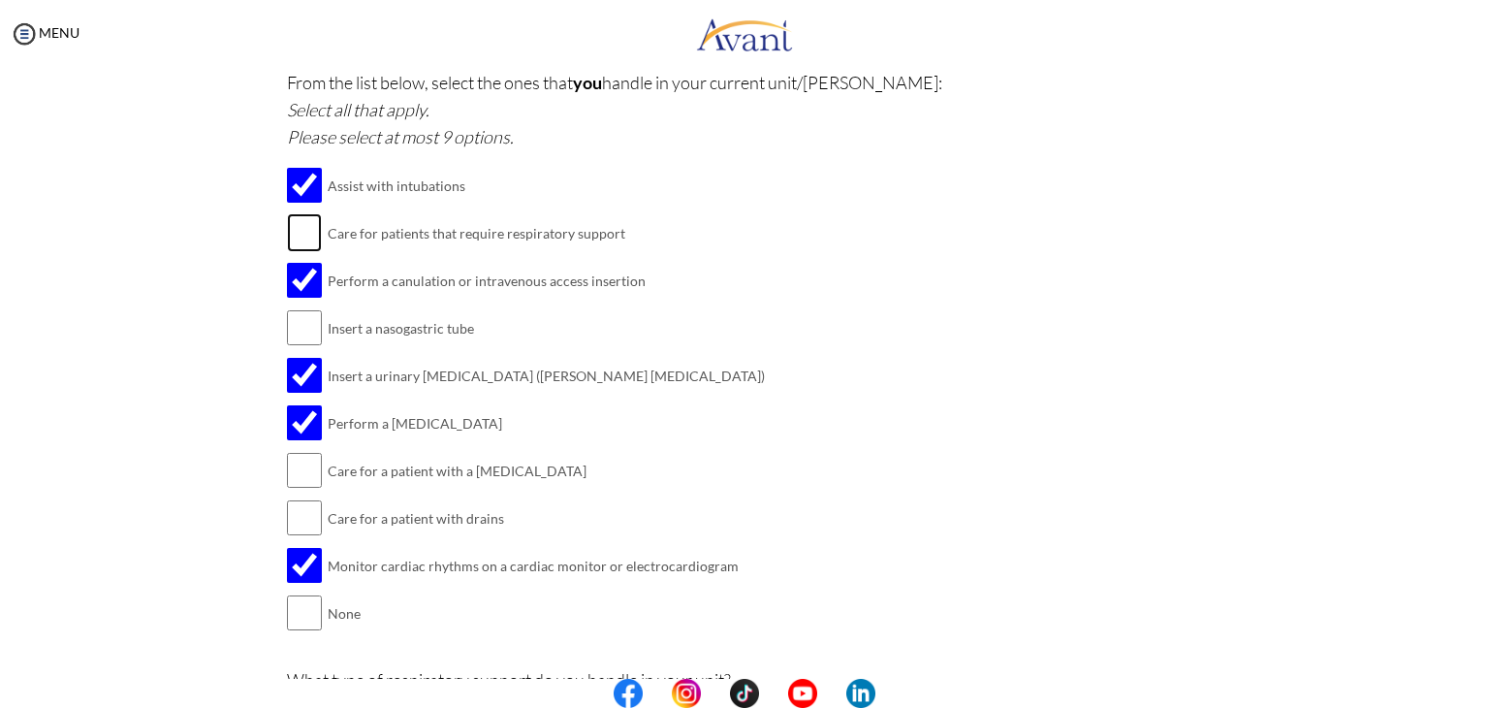
click at [291, 221] on input "checkbox" at bounding box center [304, 232] width 35 height 39
checkbox input "true"
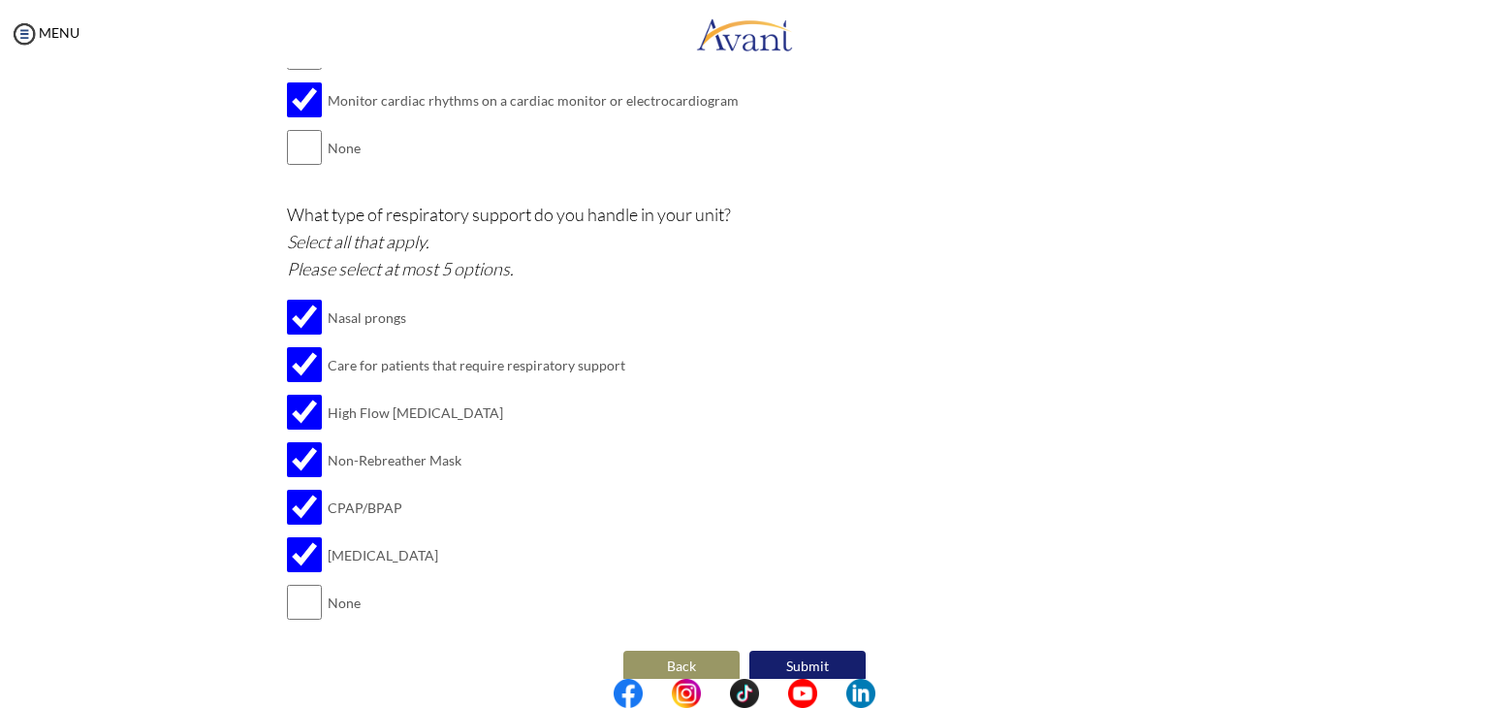
scroll to position [2293, 0]
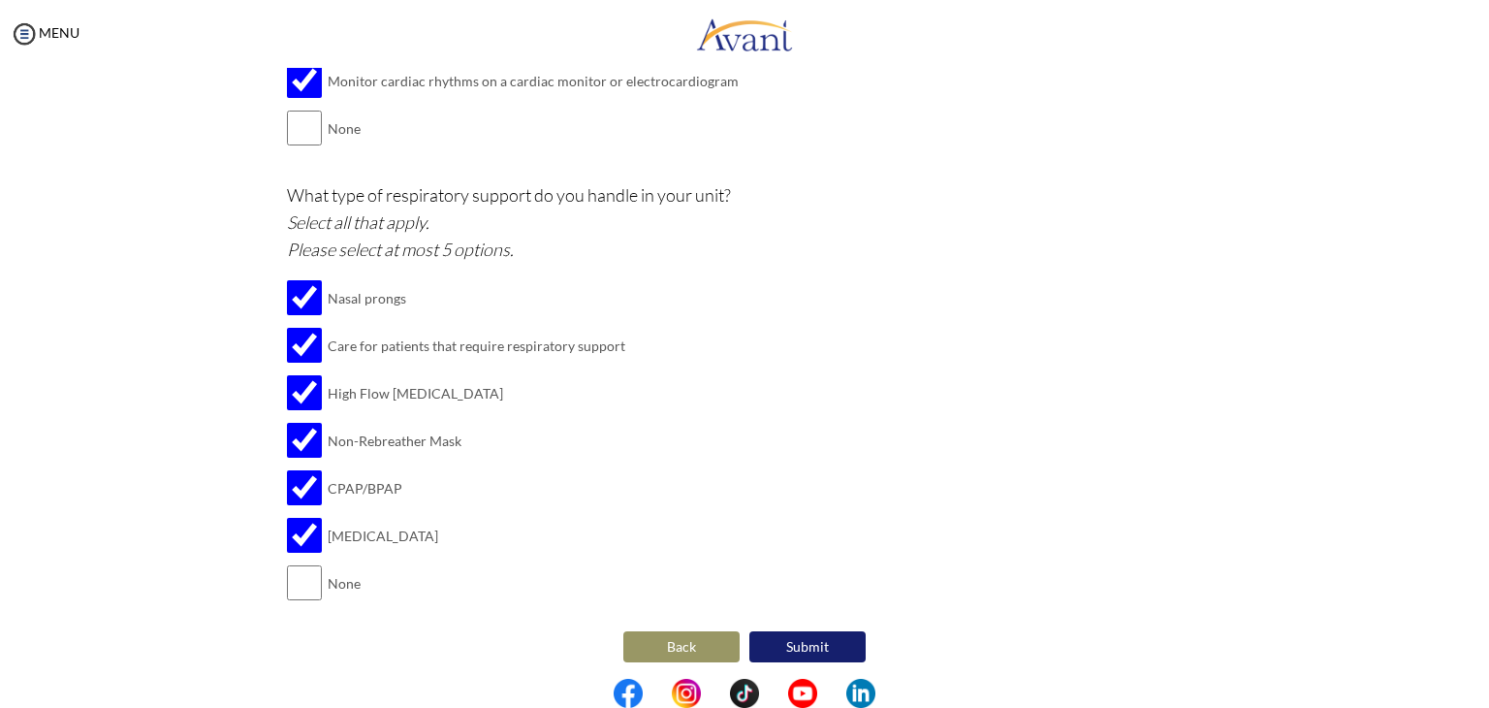
click at [789, 634] on button "Submit" at bounding box center [808, 646] width 116 height 31
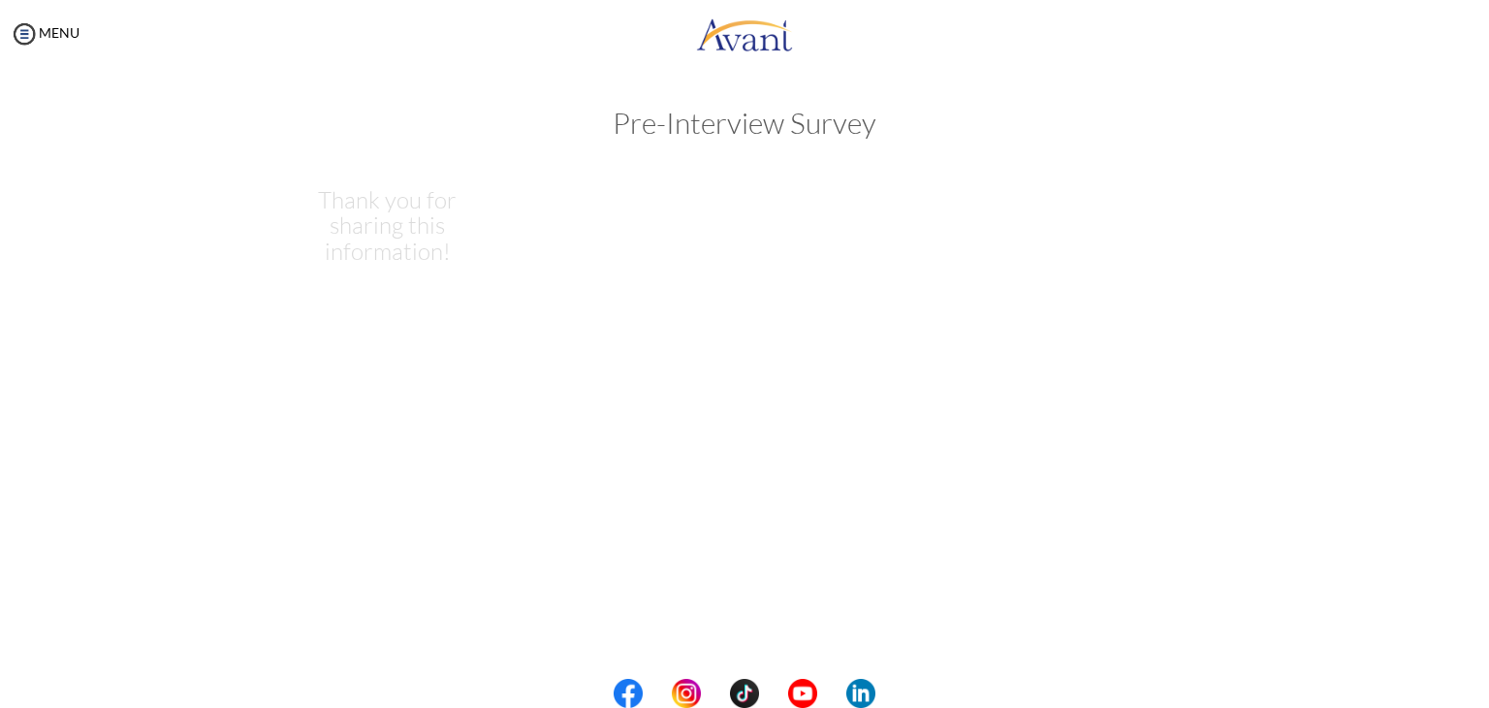
scroll to position [0, 0]
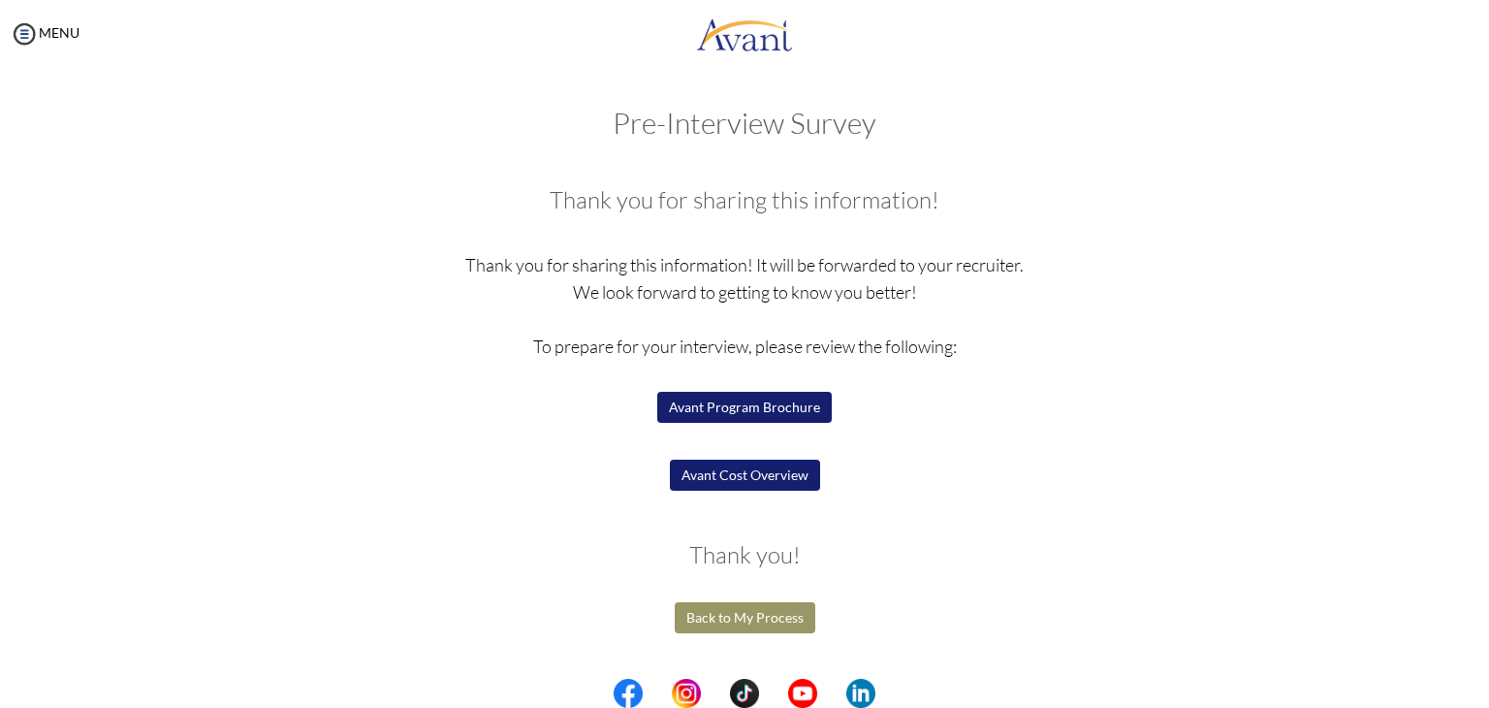
click at [793, 402] on button "Avant Program Brochure" at bounding box center [744, 407] width 175 height 31
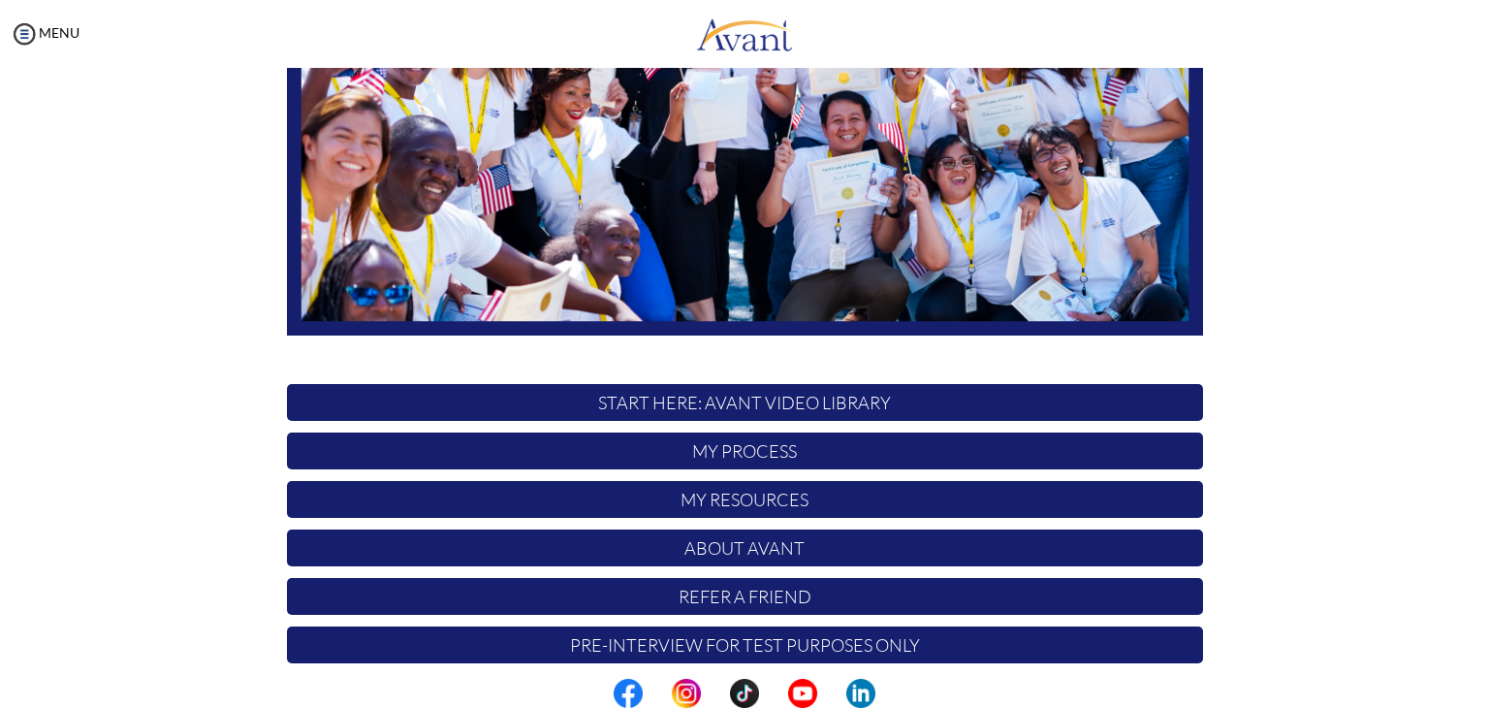
scroll to position [368, 0]
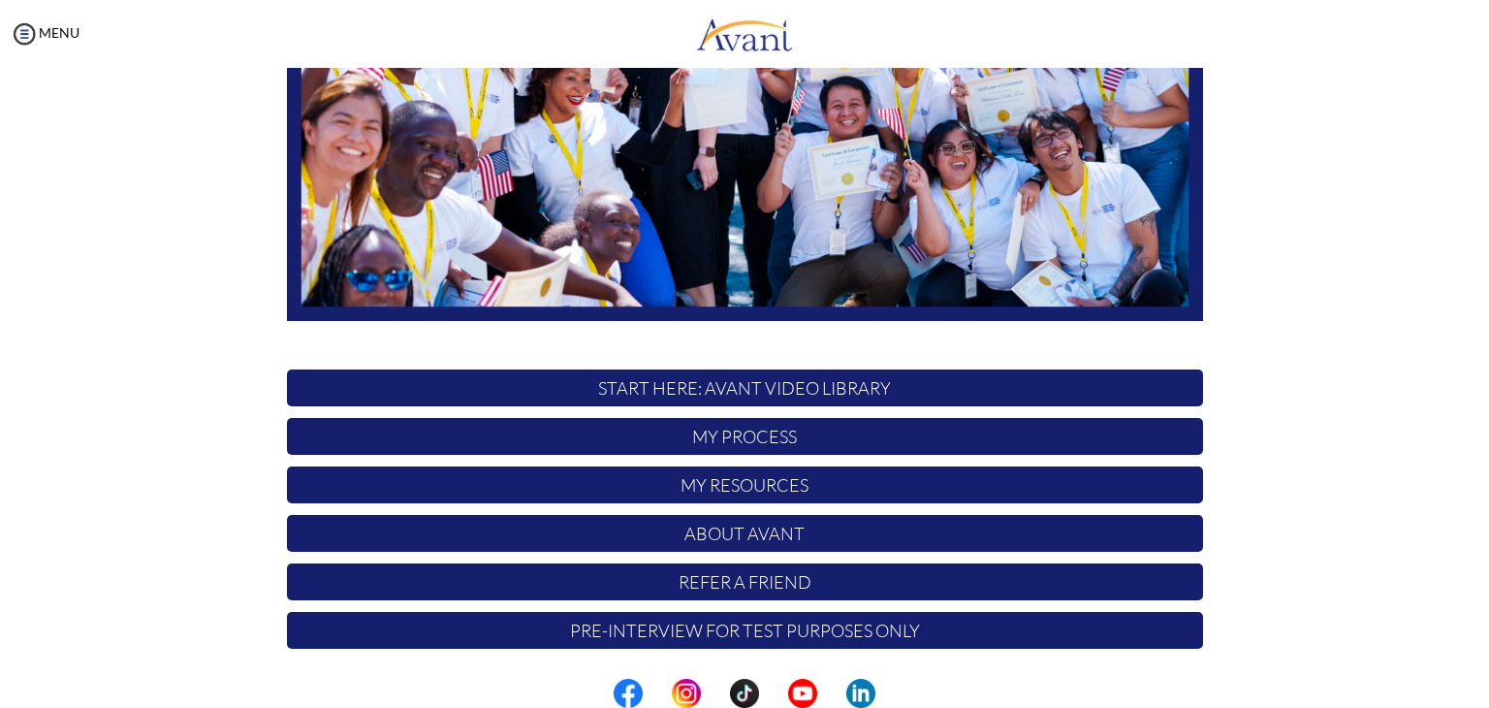
click at [767, 433] on p "My Process" at bounding box center [745, 436] width 916 height 37
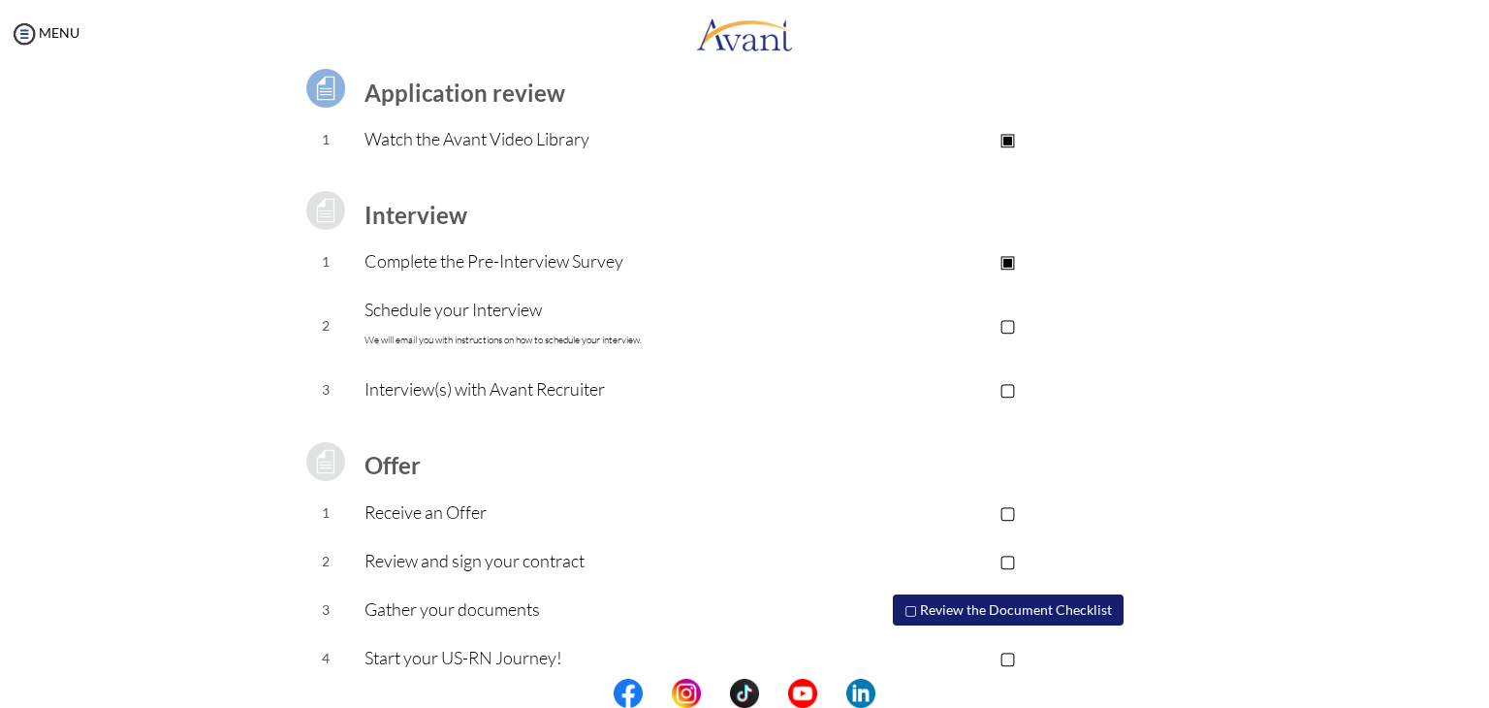
scroll to position [175, 0]
